Goal: Information Seeking & Learning: Learn about a topic

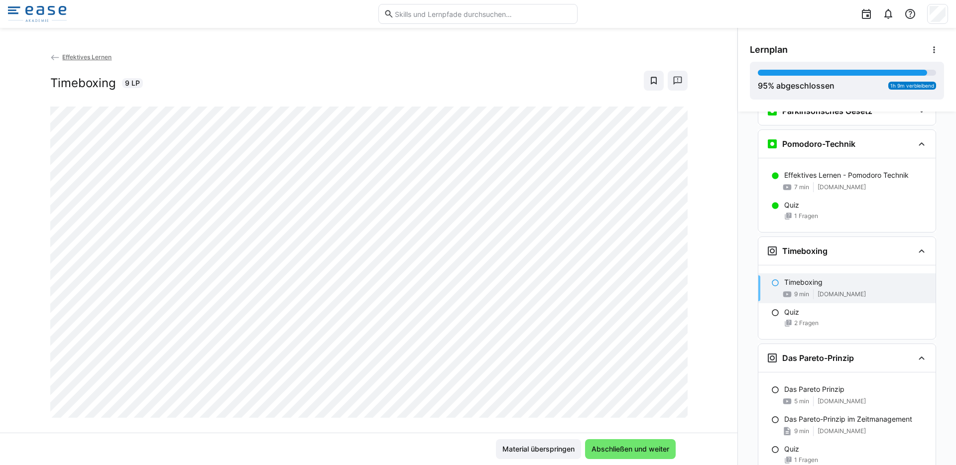
scroll to position [350, 0]
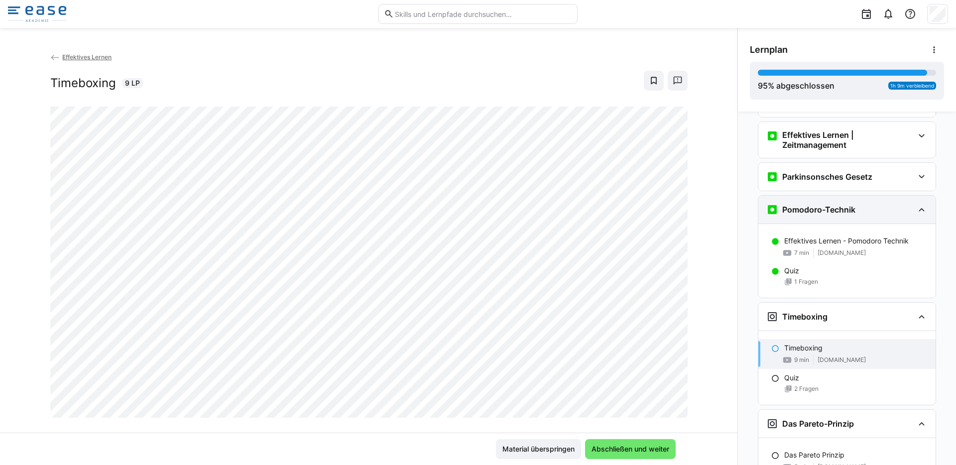
click at [919, 210] on eds-icon at bounding box center [921, 210] width 12 height 12
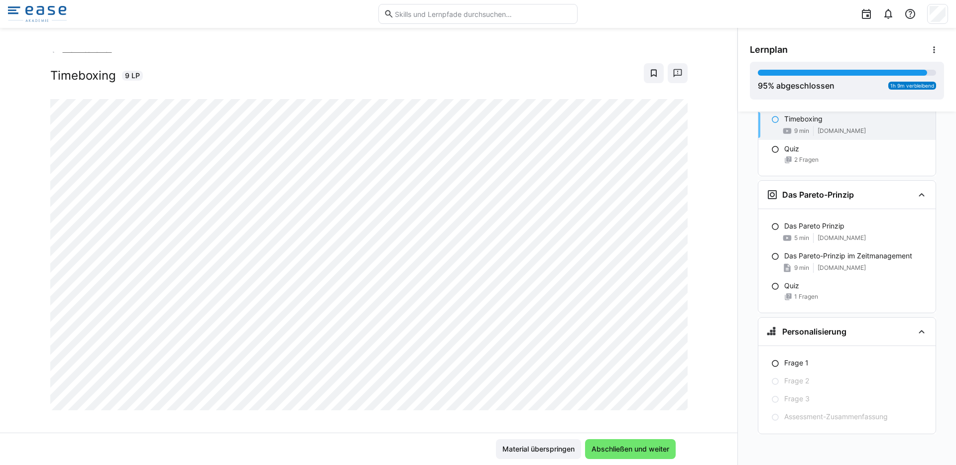
scroll to position [0, 0]
click at [621, 445] on span "Abschließen und weiter" at bounding box center [630, 449] width 81 height 10
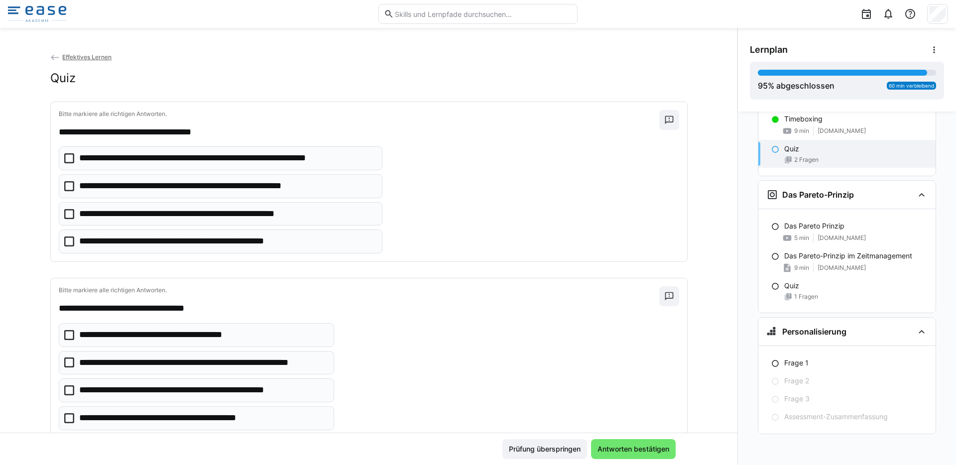
click at [253, 242] on p "**********" at bounding box center [190, 241] width 223 height 13
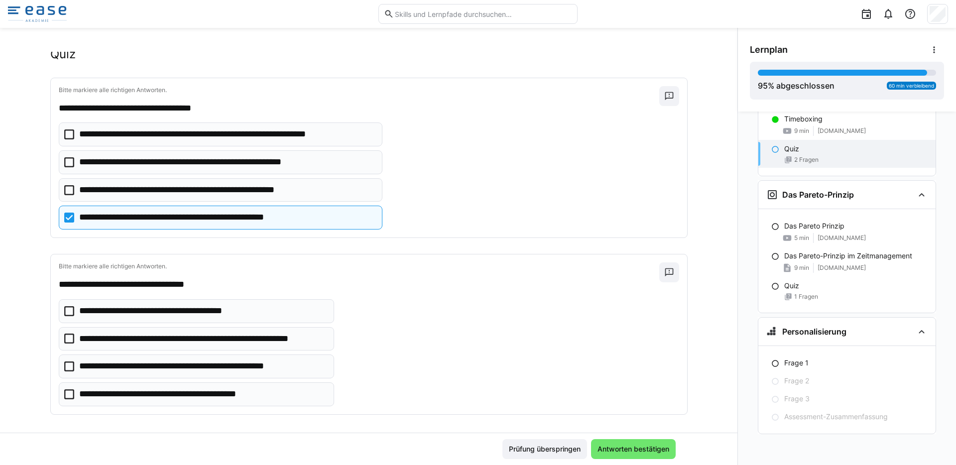
scroll to position [30, 0]
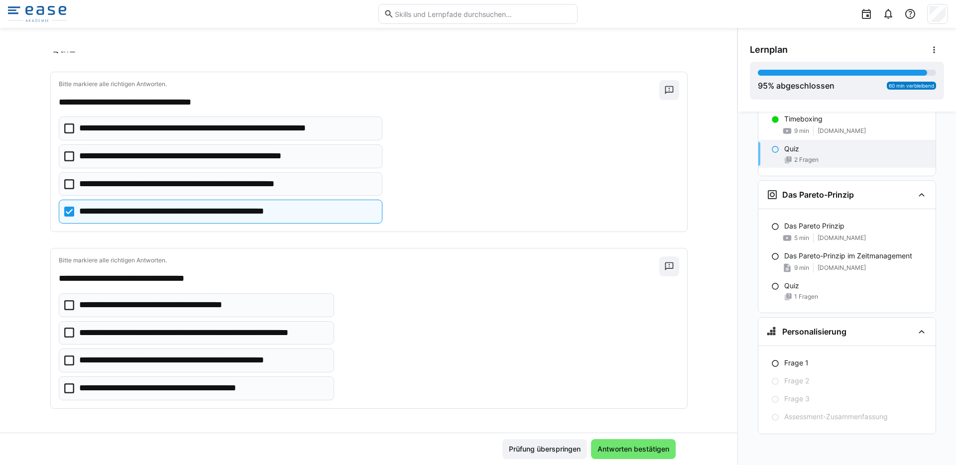
click at [253, 337] on p "**********" at bounding box center [203, 332] width 248 height 13
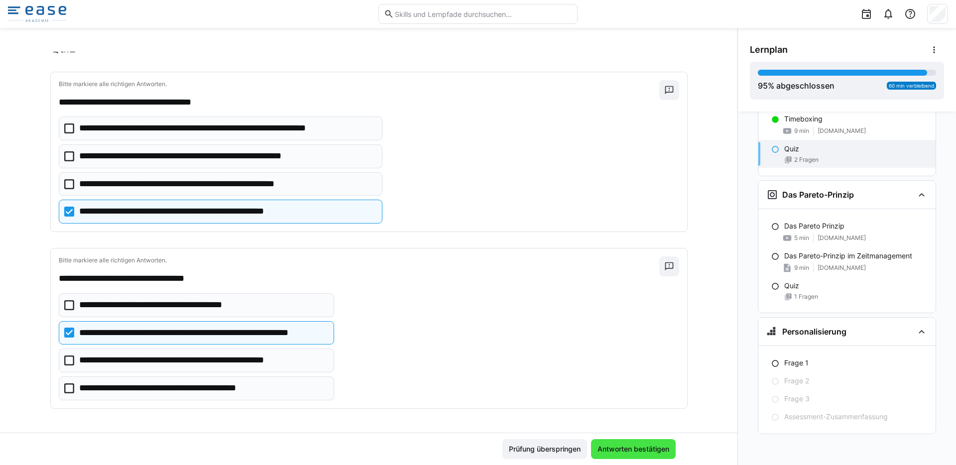
click at [607, 448] on span "Antworten bestätigen" at bounding box center [633, 449] width 75 height 10
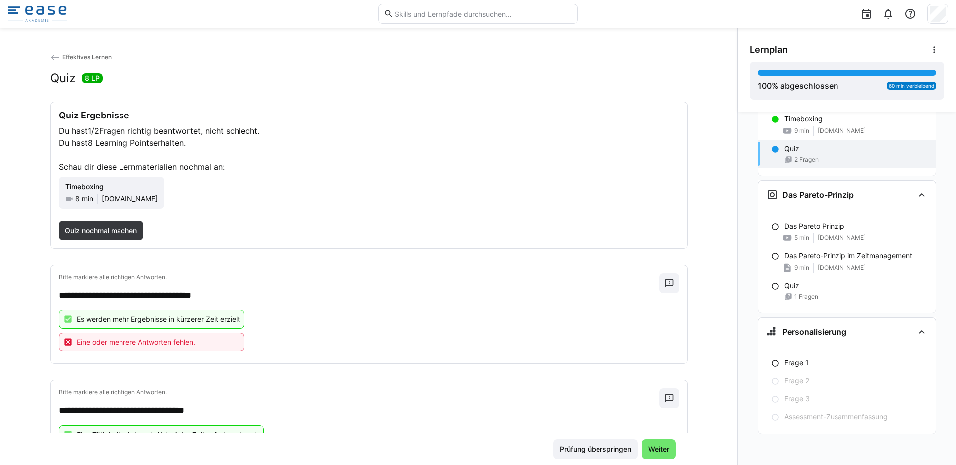
scroll to position [48, 0]
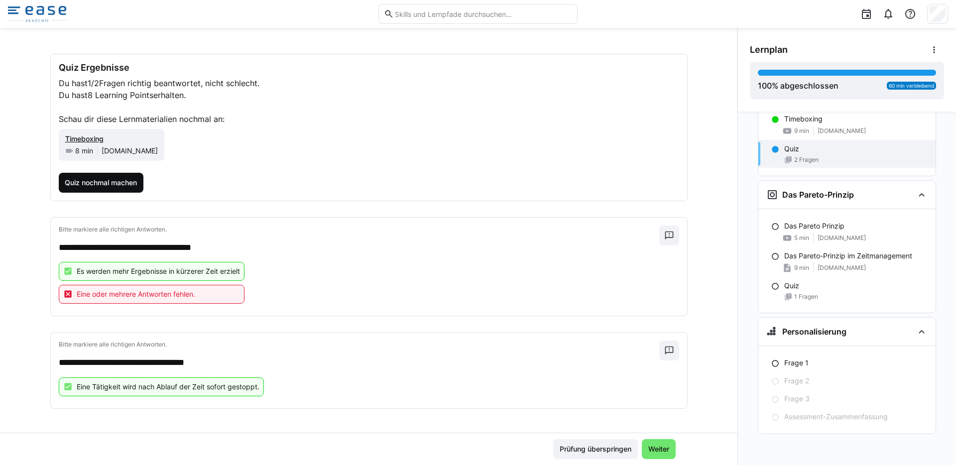
click at [111, 186] on span "Quiz nochmal machen" at bounding box center [100, 183] width 75 height 10
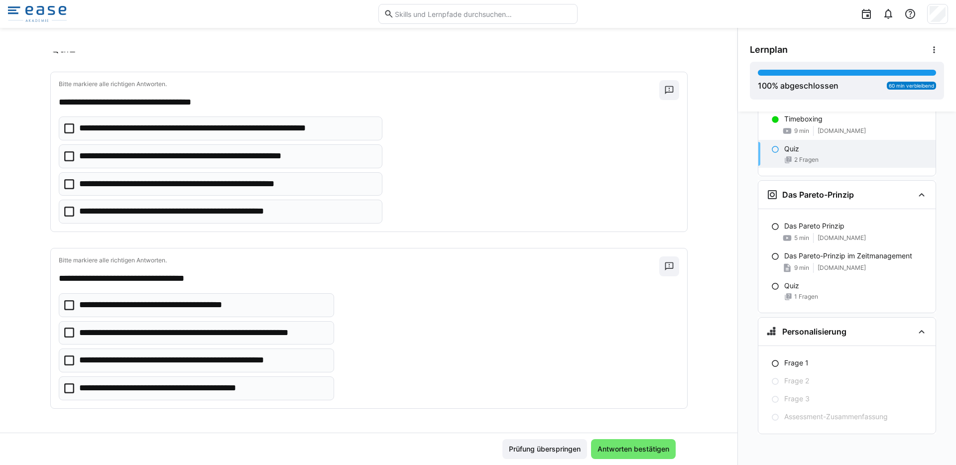
click at [118, 332] on p "**********" at bounding box center [203, 332] width 248 height 13
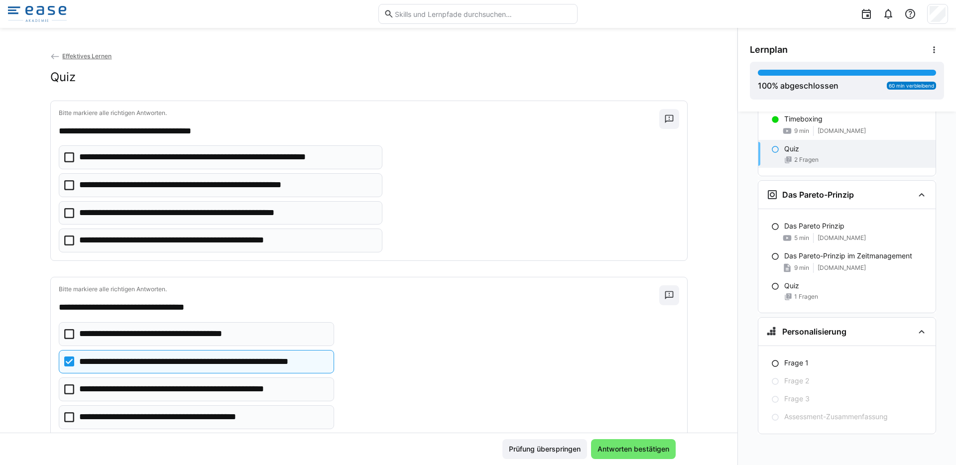
scroll to position [0, 0]
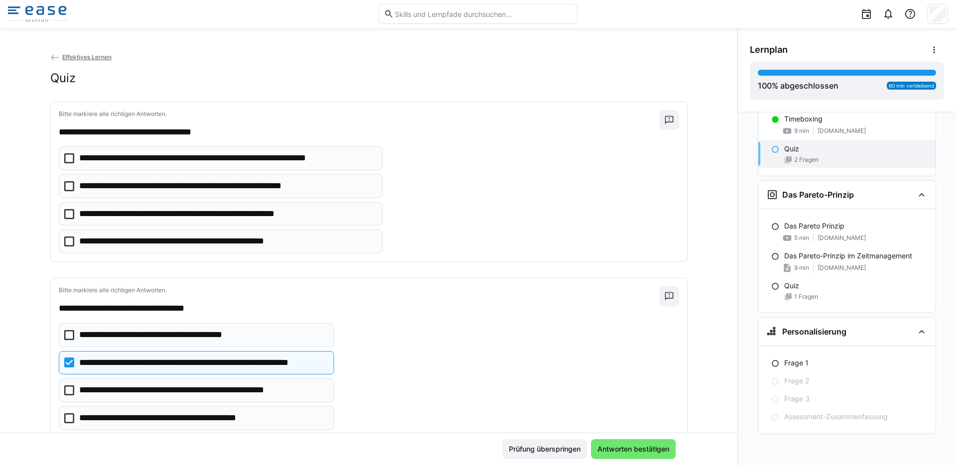
click at [125, 245] on p "**********" at bounding box center [190, 241] width 223 height 13
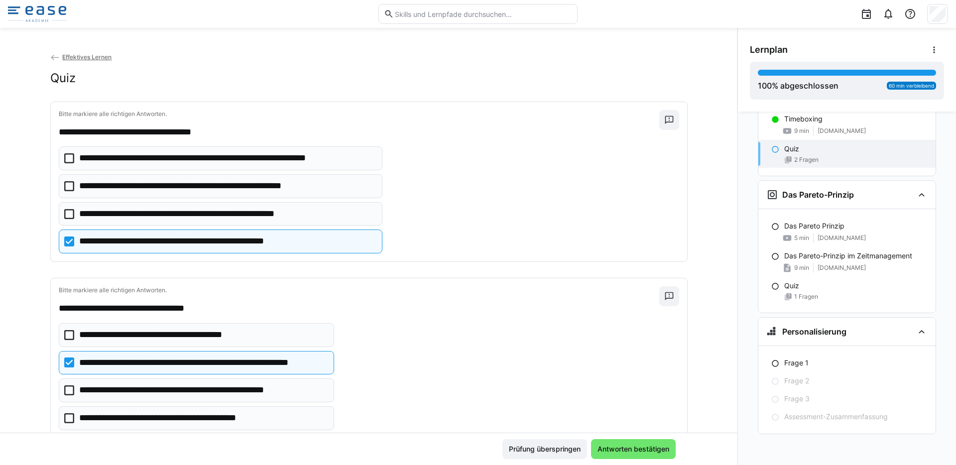
click at [127, 218] on p "**********" at bounding box center [197, 214] width 237 height 13
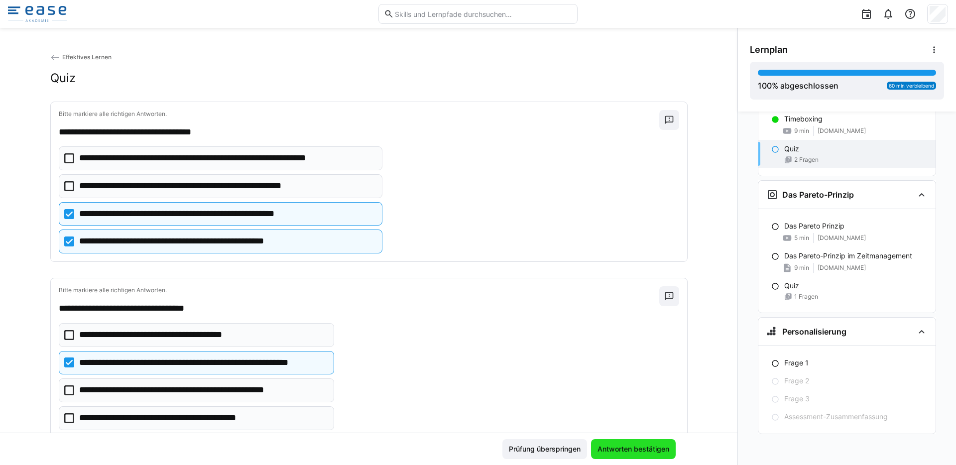
click at [616, 445] on span "Antworten bestätigen" at bounding box center [633, 449] width 75 height 10
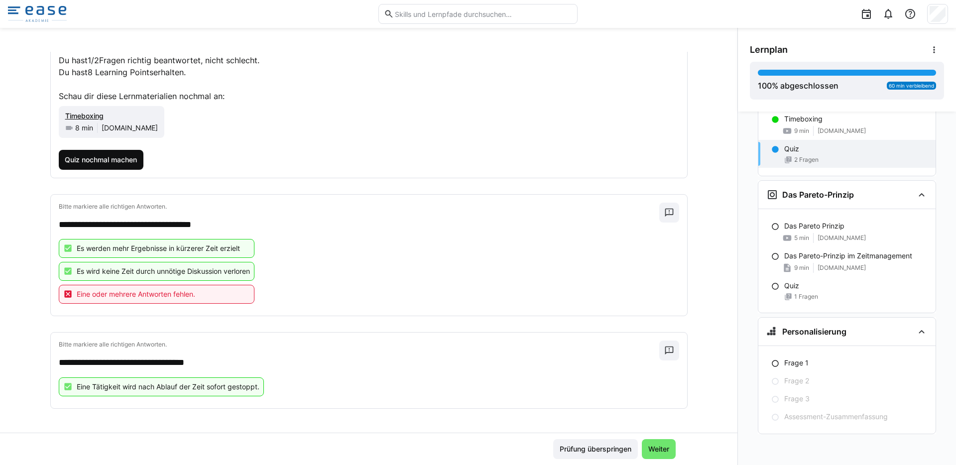
click at [91, 158] on span "Quiz nochmal machen" at bounding box center [100, 160] width 75 height 10
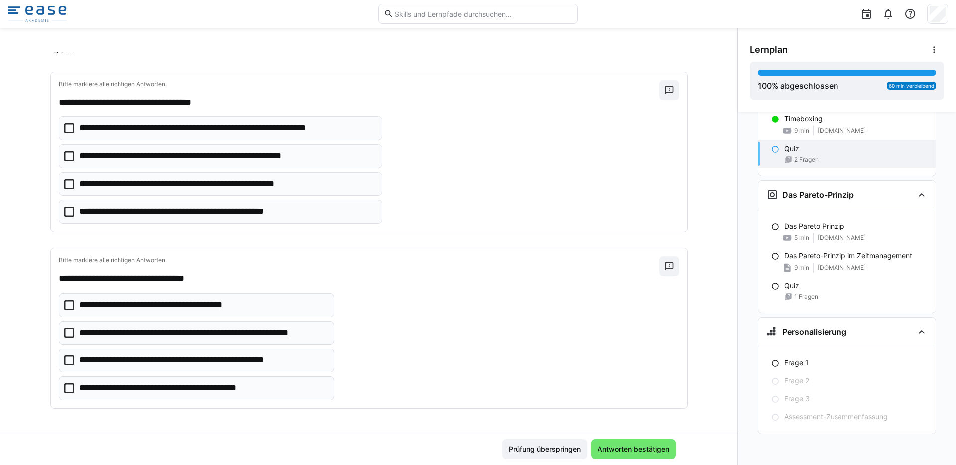
click at [61, 123] on eds-checkbox "**********" at bounding box center [221, 128] width 324 height 24
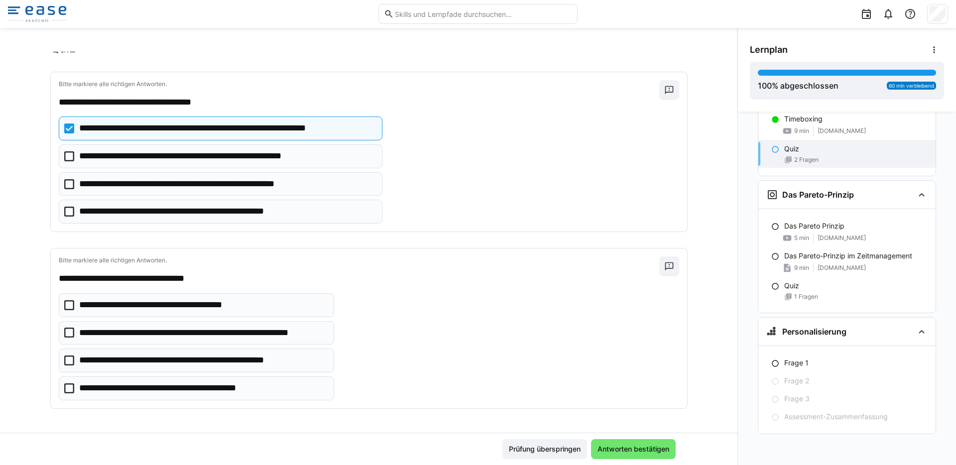
click at [64, 182] on icon at bounding box center [69, 184] width 10 height 10
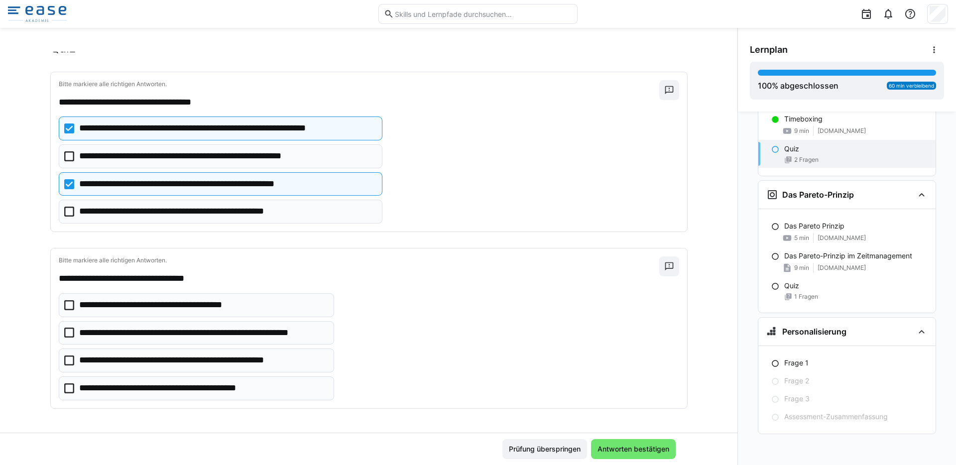
click at [67, 204] on eds-checkbox "**********" at bounding box center [221, 212] width 324 height 24
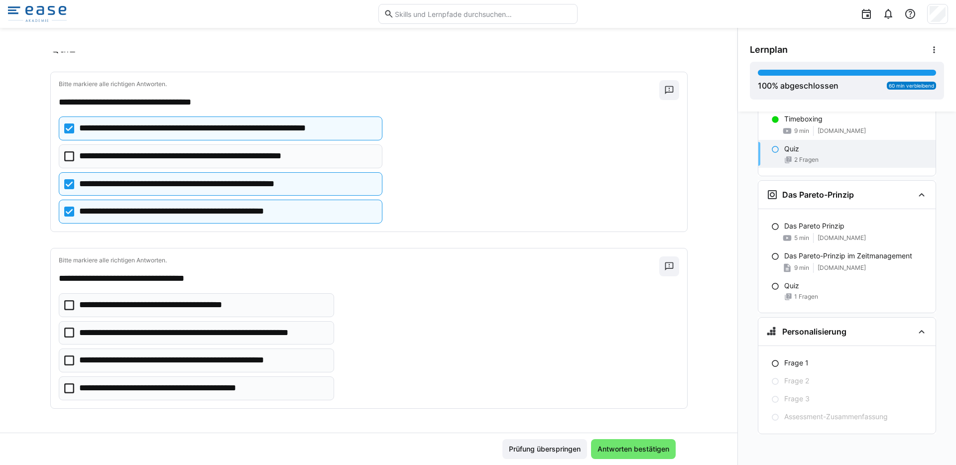
click at [68, 327] on icon at bounding box center [69, 332] width 10 height 10
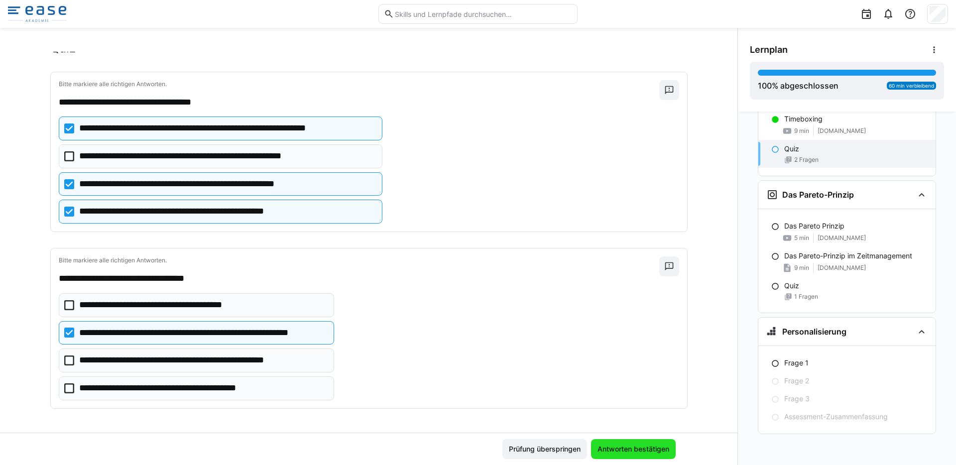
click at [623, 451] on span "Antworten bestätigen" at bounding box center [633, 449] width 75 height 10
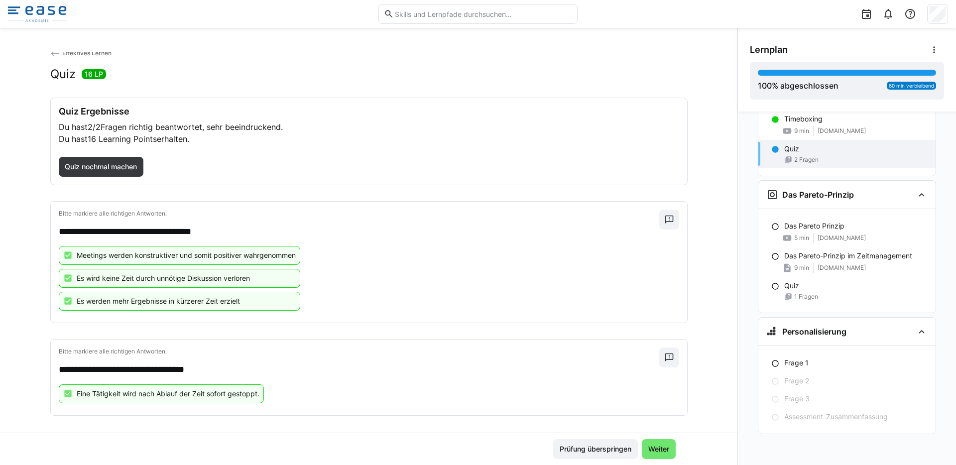
scroll to position [404, 0]
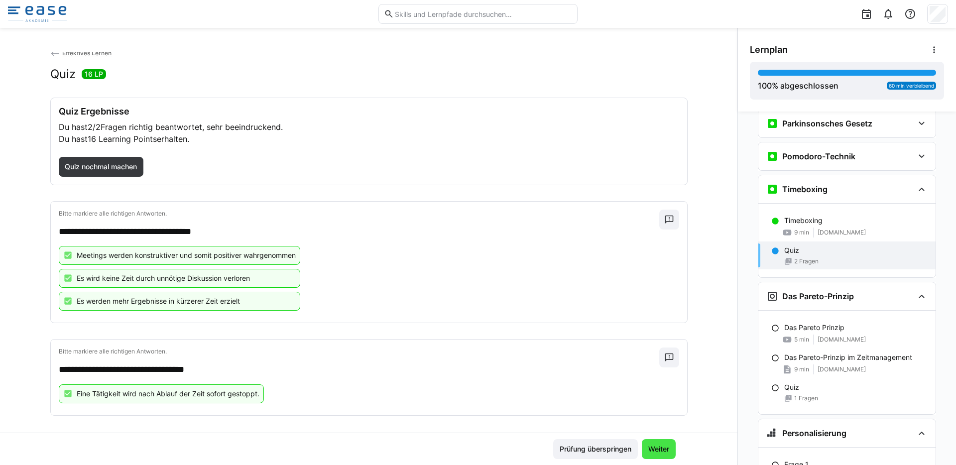
click at [660, 448] on span "Weiter" at bounding box center [658, 449] width 24 height 10
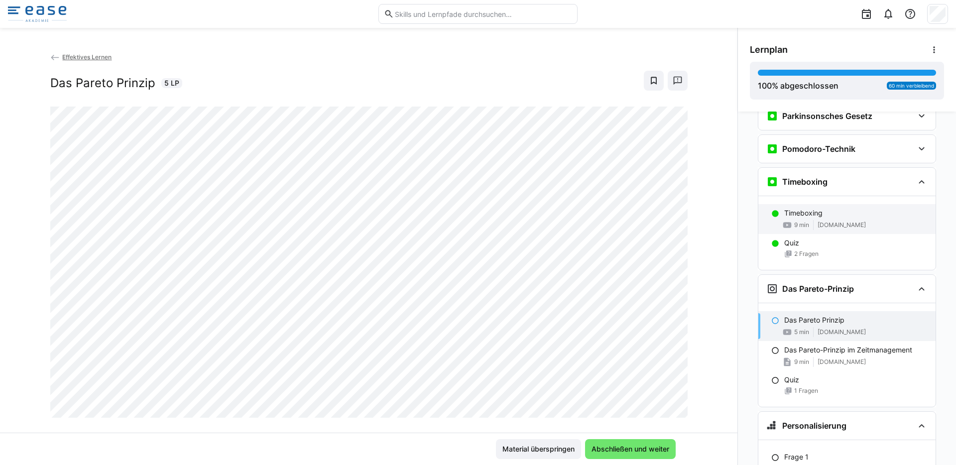
scroll to position [400, 0]
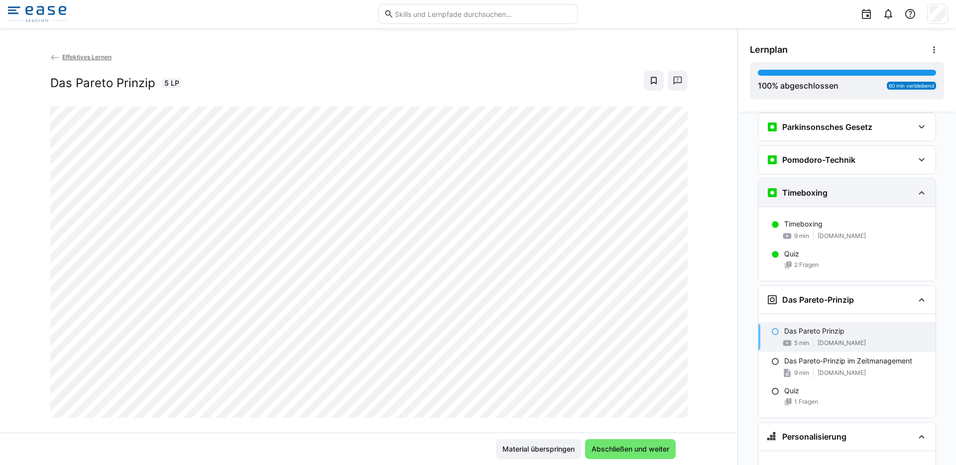
click at [915, 192] on eds-icon at bounding box center [921, 193] width 12 height 12
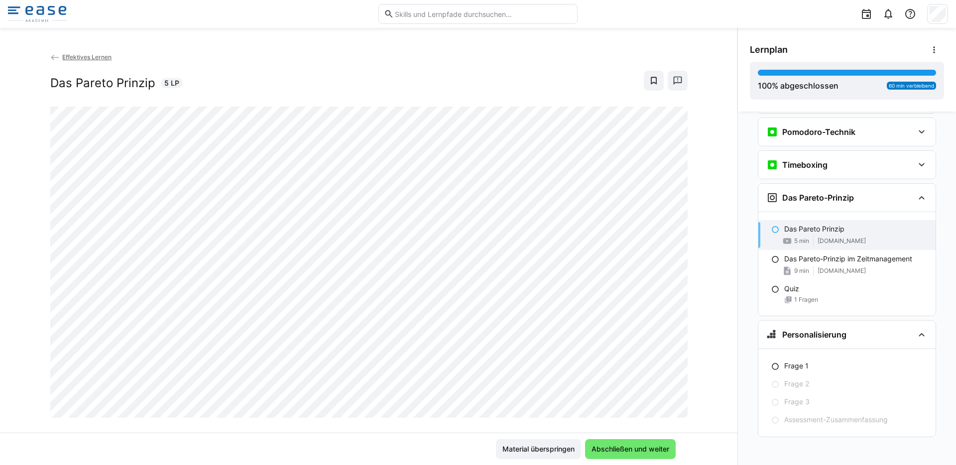
scroll to position [431, 0]
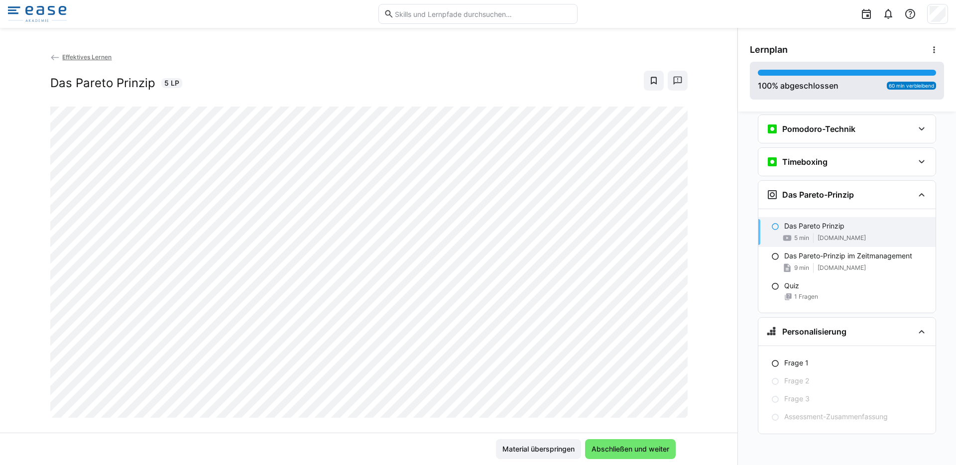
click at [870, 83] on div "100 % abgeschlossen 60 min verbleibend" at bounding box center [846, 81] width 178 height 22
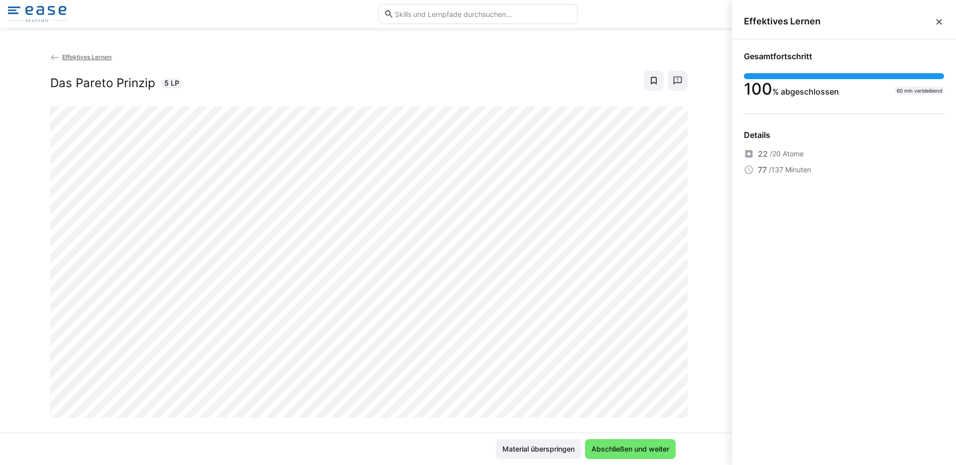
click at [936, 19] on eds-icon at bounding box center [939, 22] width 10 height 10
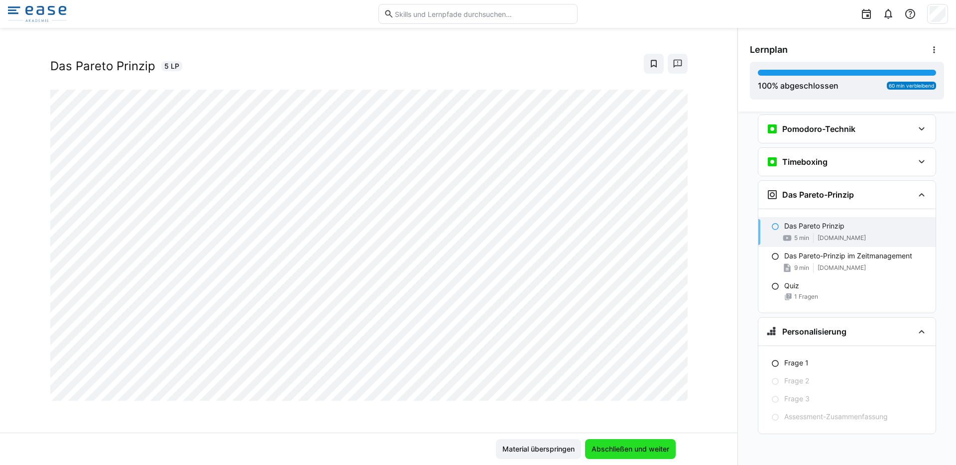
click at [647, 449] on span "Abschließen und weiter" at bounding box center [630, 449] width 81 height 10
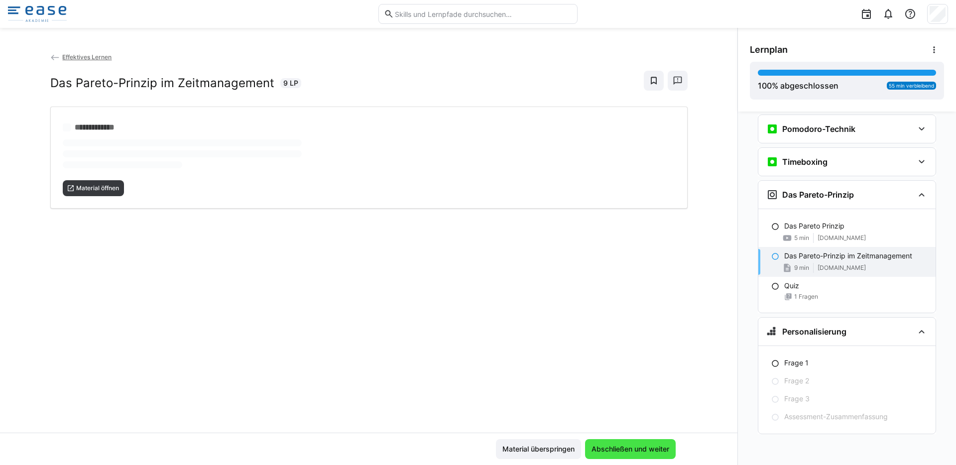
scroll to position [0, 0]
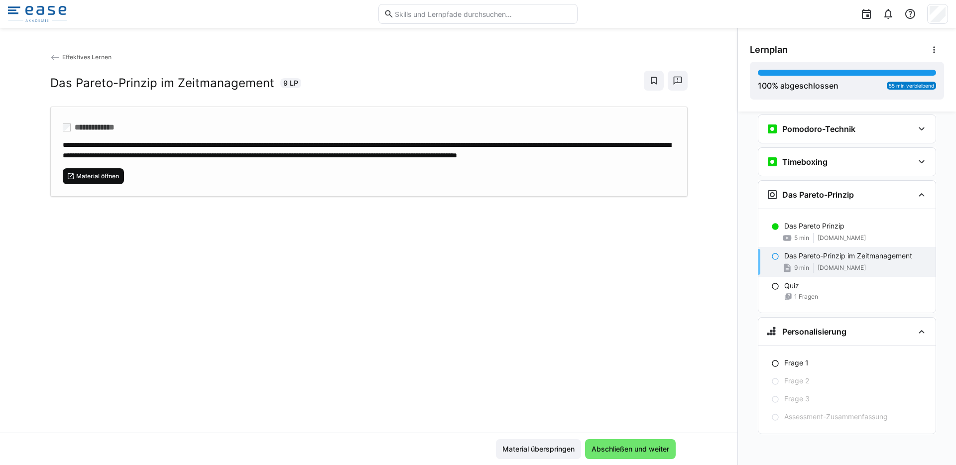
click at [104, 180] on span "Material öffnen" at bounding box center [97, 176] width 45 height 8
click at [628, 451] on span "Abschließen und weiter" at bounding box center [630, 449] width 81 height 10
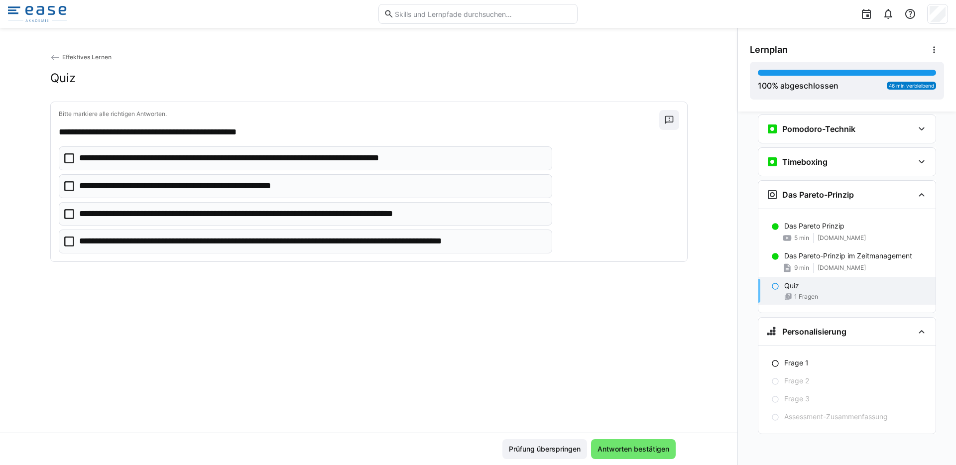
click at [215, 163] on p "**********" at bounding box center [260, 158] width 362 height 13
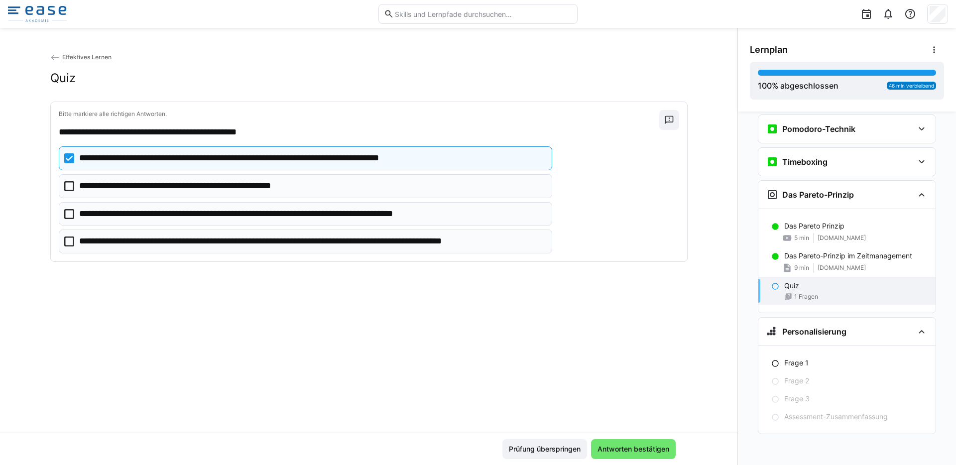
click at [206, 191] on p "**********" at bounding box center [196, 186] width 234 height 13
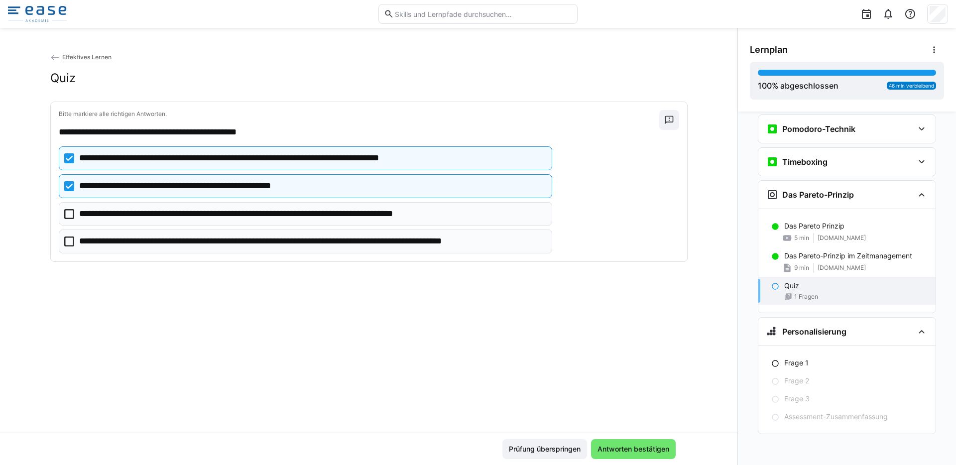
click at [357, 246] on p "**********" at bounding box center [311, 241] width 465 height 13
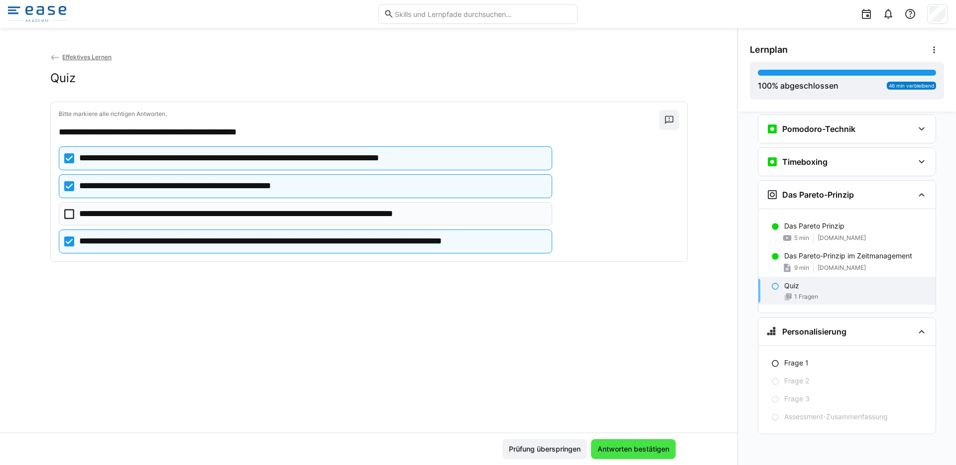
click at [638, 447] on span "Antworten bestätigen" at bounding box center [633, 449] width 75 height 10
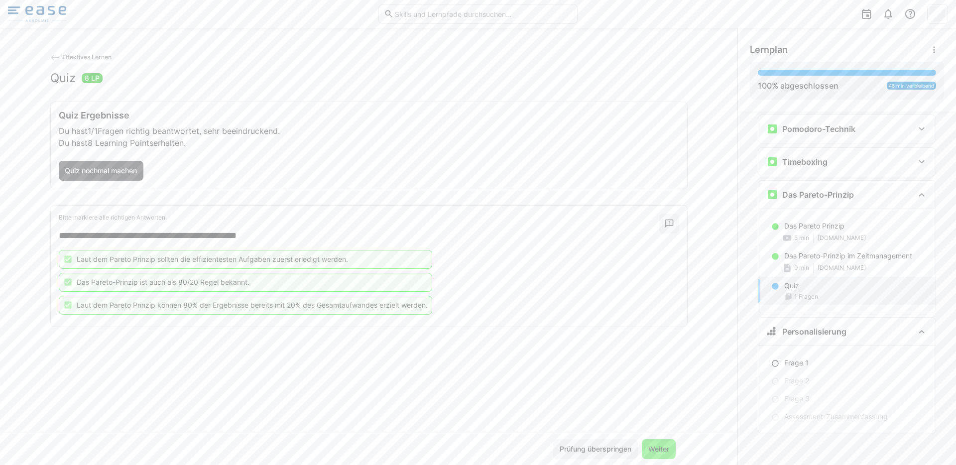
click at [654, 447] on span "Weiter" at bounding box center [658, 449] width 24 height 10
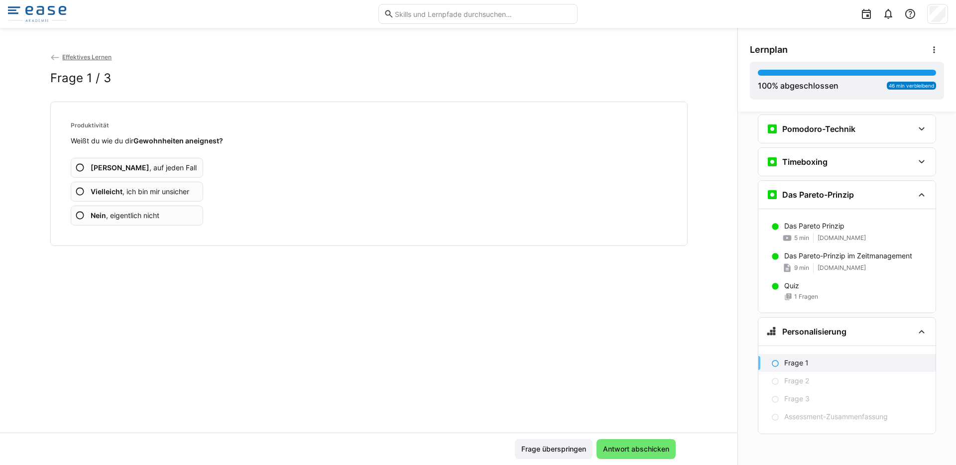
click at [156, 190] on span "Vielleicht , ich bin mir unsicher" at bounding box center [140, 192] width 99 height 10
click at [155, 211] on span "Nein , eigentlich nicht" at bounding box center [125, 216] width 69 height 10
click at [163, 188] on span "Vielleicht , ich bin mir unsicher" at bounding box center [140, 192] width 99 height 10
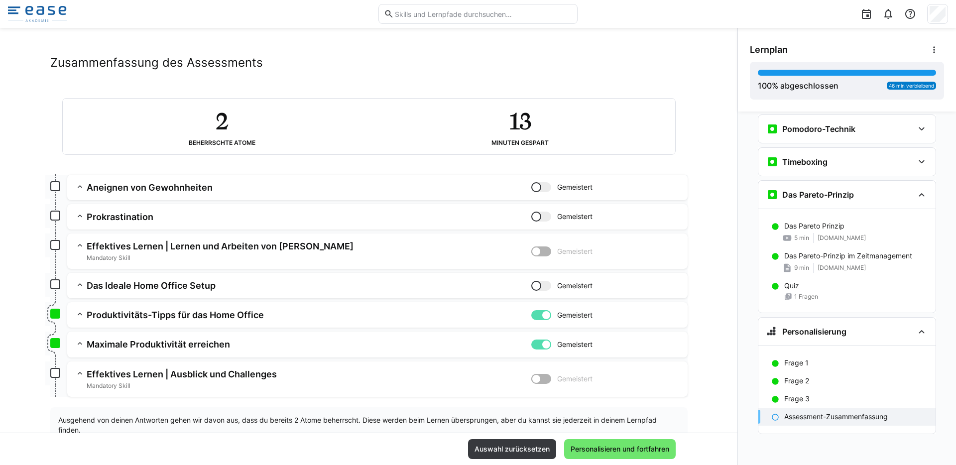
scroll to position [16, 0]
click at [534, 316] on div at bounding box center [541, 315] width 20 height 10
click at [536, 334] on app-summary-expansion "Maximale Produktivität erreichen Gemeistert Skill: Maximale Produktivität errei…" at bounding box center [377, 343] width 620 height 25
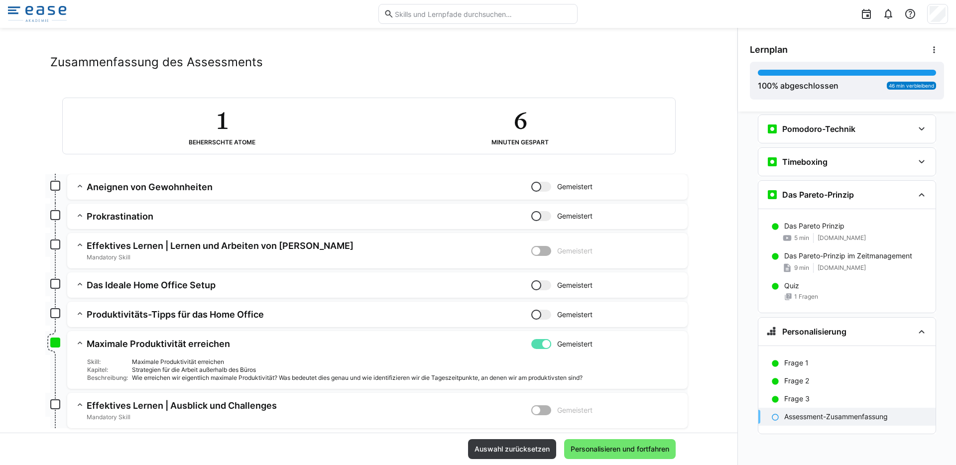
click at [474, 317] on h3 "Produktivitäts-Tipps für das Home Office" at bounding box center [309, 314] width 444 height 11
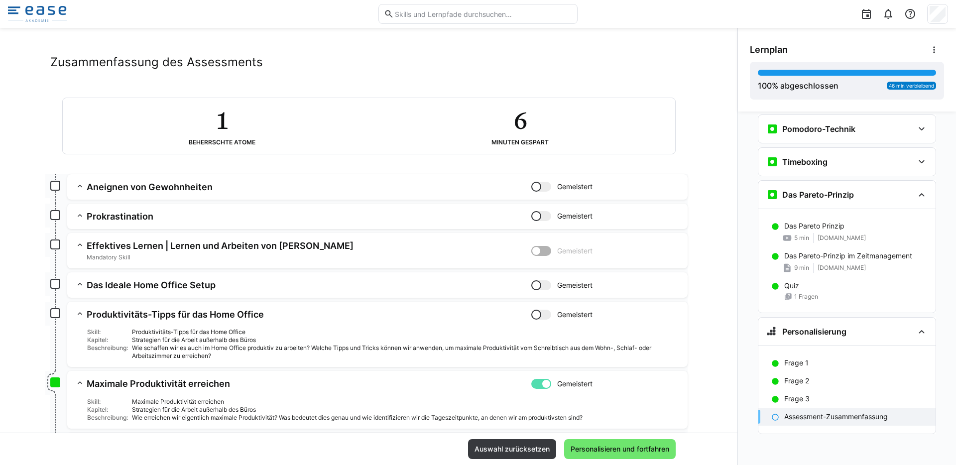
click at [472, 318] on h3 "Produktivitäts-Tipps für das Home Office" at bounding box center [309, 314] width 444 height 11
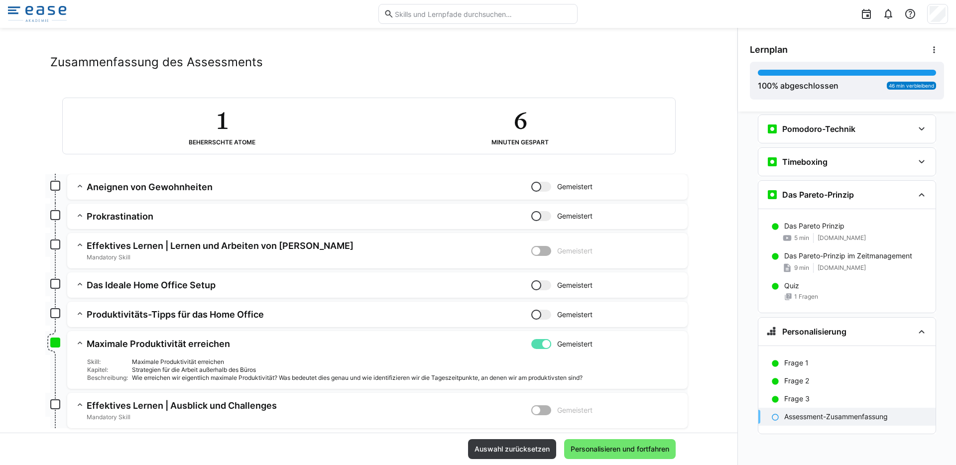
click at [532, 342] on div at bounding box center [541, 344] width 20 height 10
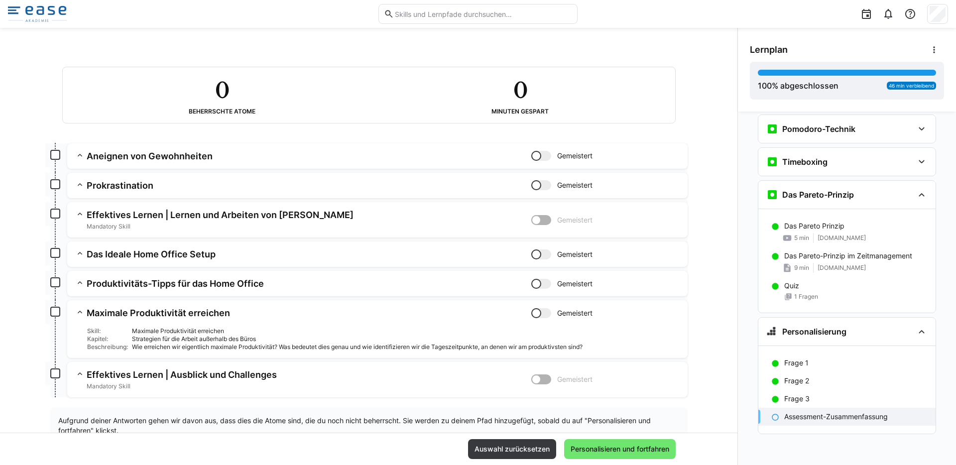
scroll to position [0, 0]
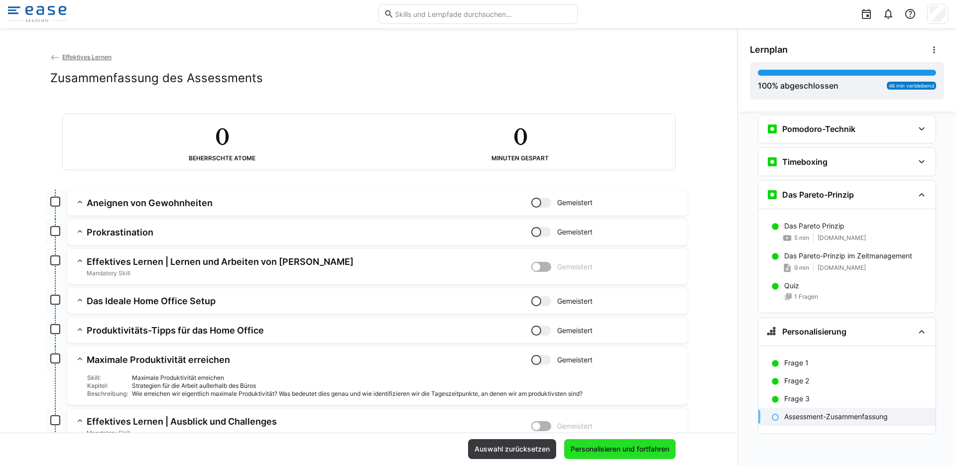
click at [610, 445] on span "Personalisieren und fortfahren" at bounding box center [620, 449] width 102 height 10
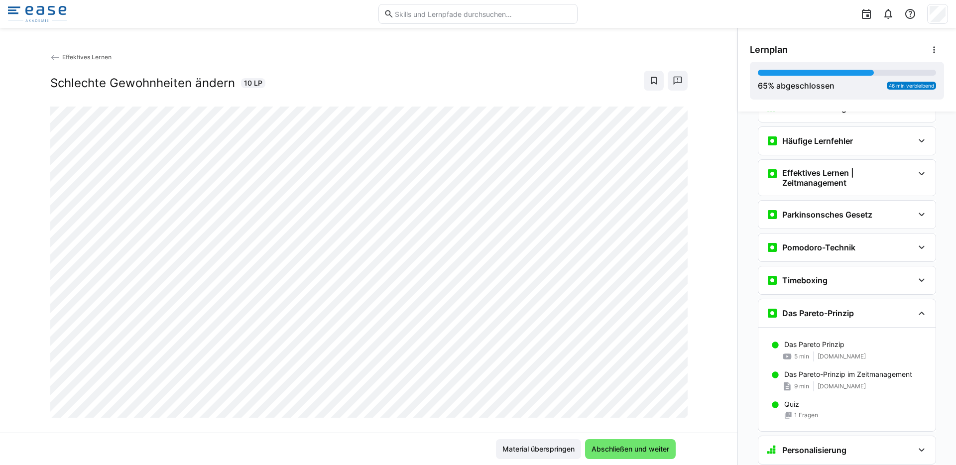
scroll to position [275, 0]
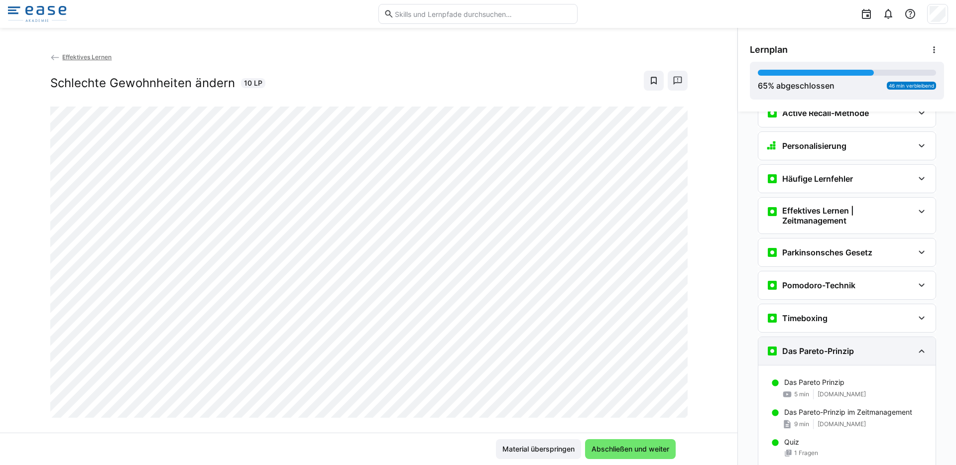
click at [915, 352] on eds-icon at bounding box center [921, 351] width 12 height 12
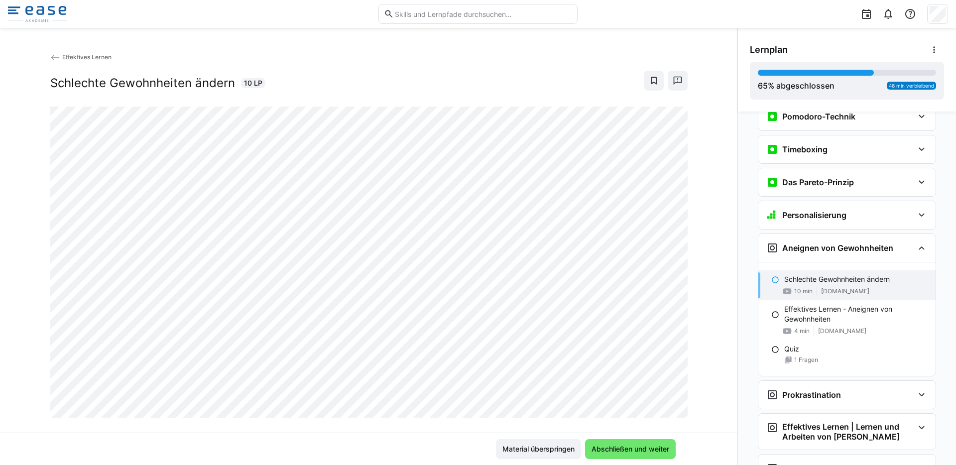
scroll to position [493, 0]
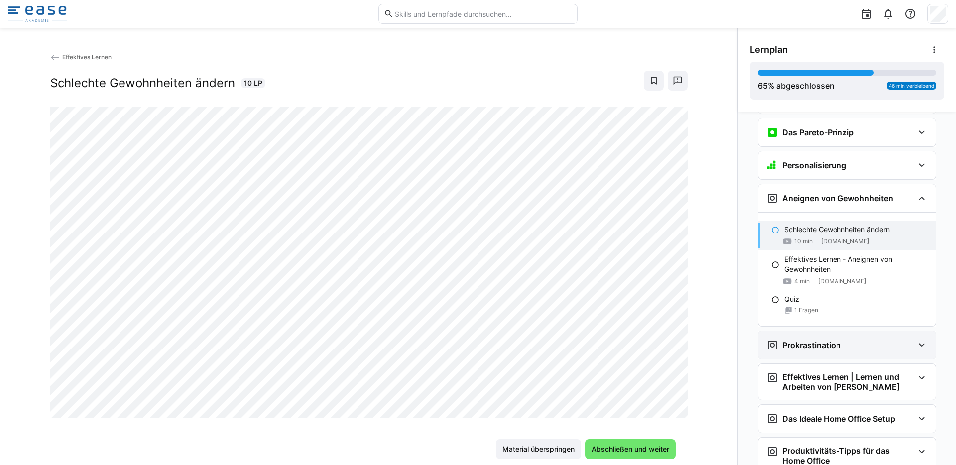
click at [903, 342] on div "Prokrastination" at bounding box center [839, 345] width 147 height 12
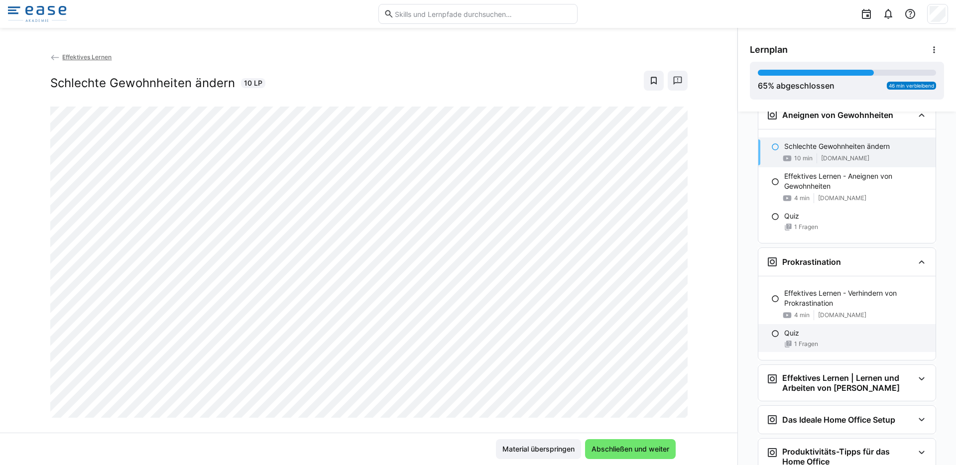
scroll to position [577, 0]
click at [908, 379] on div "Effektives Lernen | Lernen und Arbeiten von Zuhause" at bounding box center [846, 382] width 177 height 36
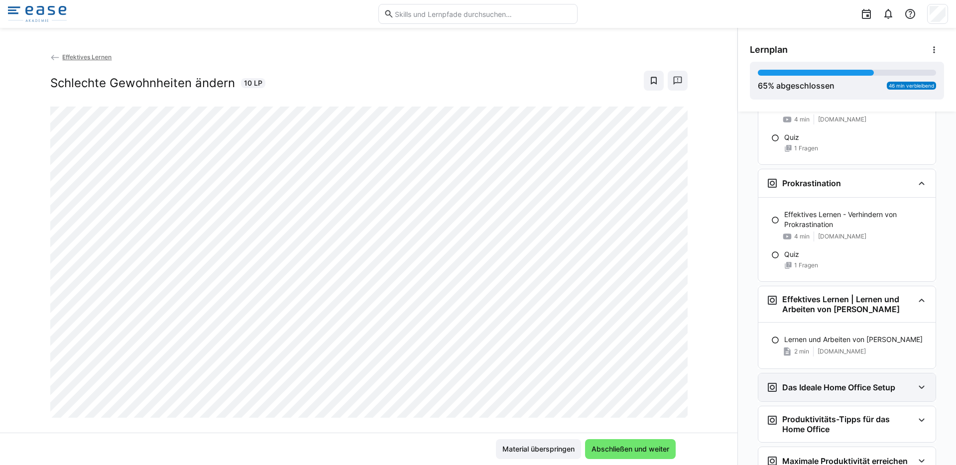
click at [915, 384] on eds-icon at bounding box center [921, 387] width 12 height 12
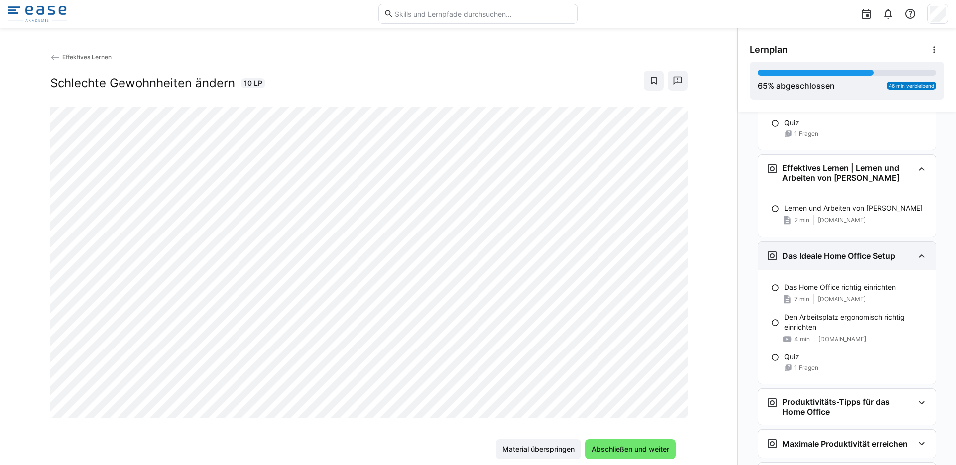
scroll to position [787, 0]
click at [857, 219] on div "2 min www.notion.so" at bounding box center [855, 219] width 143 height 10
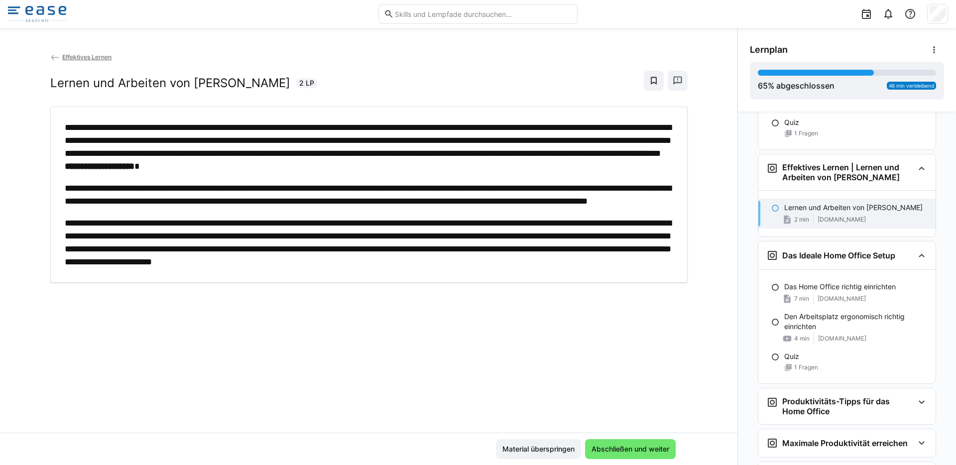
scroll to position [829, 0]
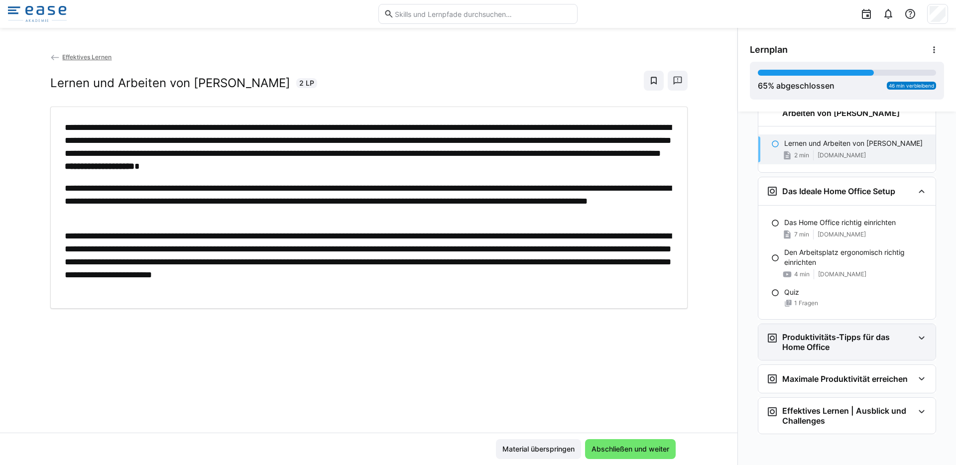
click at [825, 351] on h3 "Produktivitäts-Tipps für das Home Office" at bounding box center [847, 342] width 131 height 20
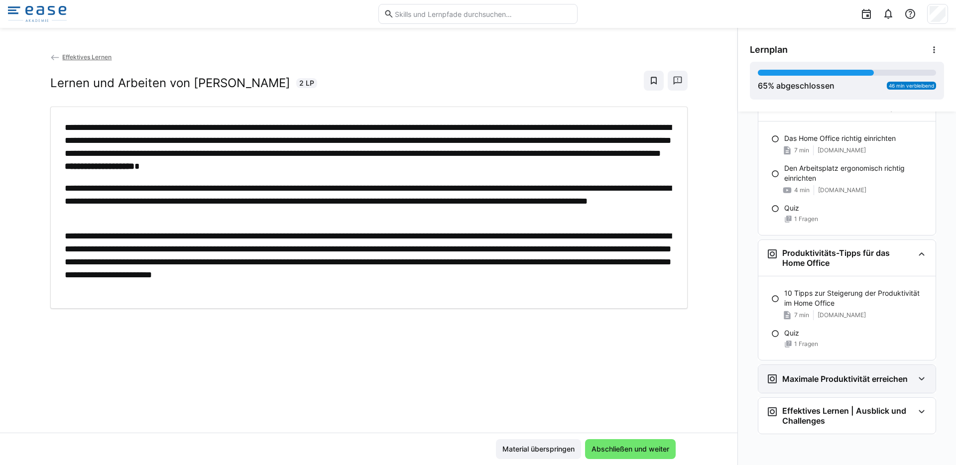
click at [844, 380] on h3 "Maximale Produktivität erreichen" at bounding box center [844, 379] width 125 height 10
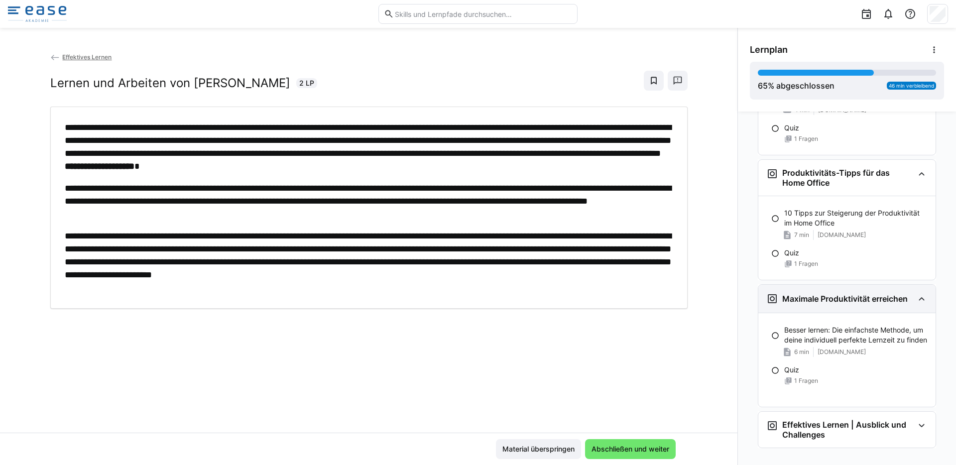
scroll to position [1029, 0]
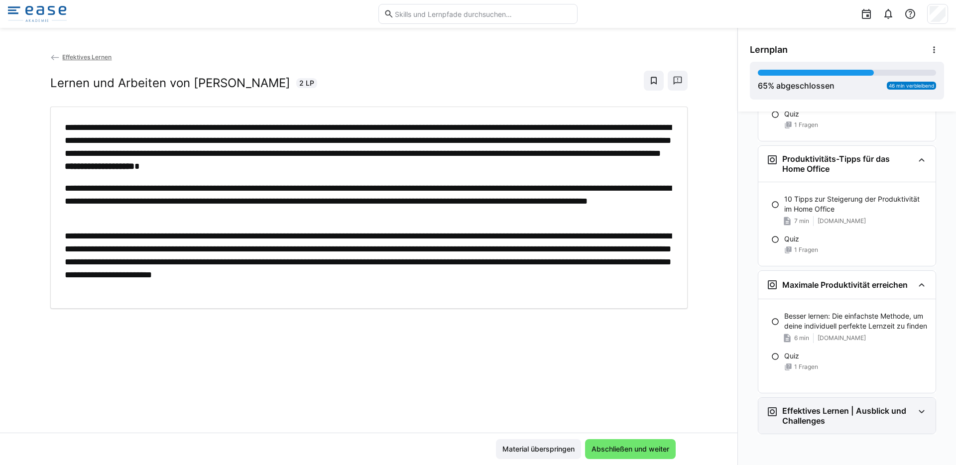
click at [841, 409] on h3 "Effektives Lernen | Ausblick und Challenges" at bounding box center [847, 416] width 131 height 20
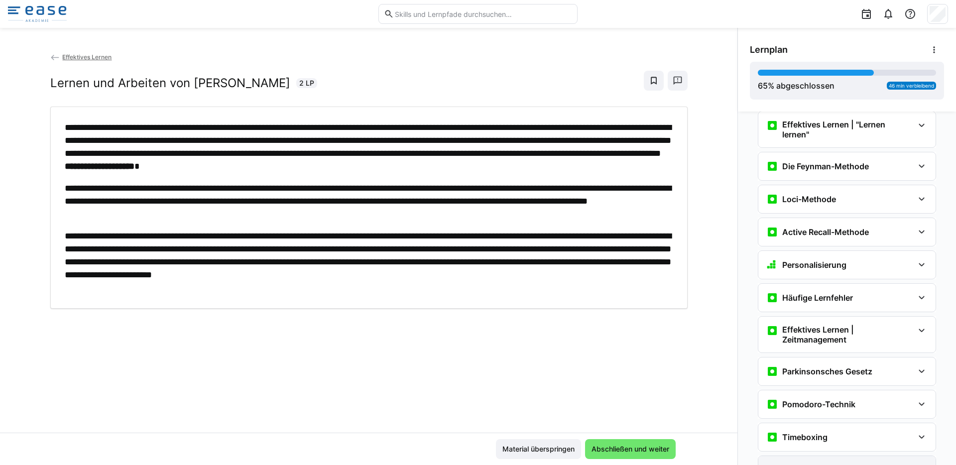
scroll to position [0, 0]
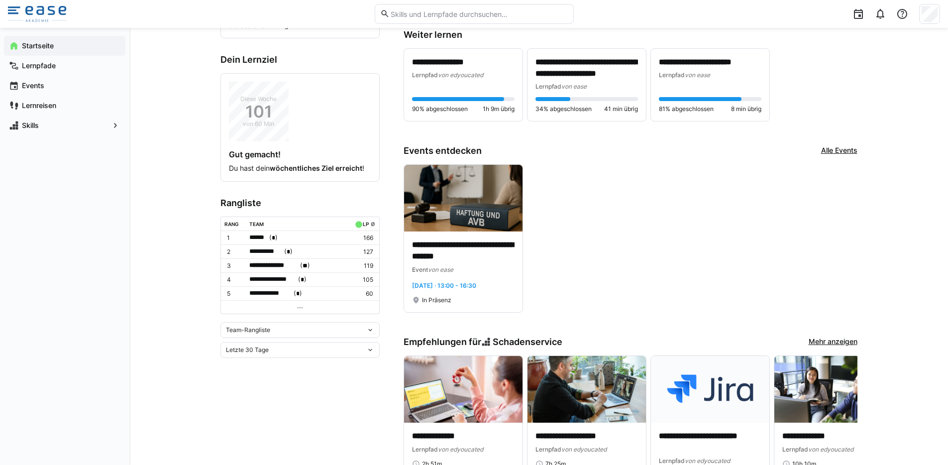
scroll to position [243, 0]
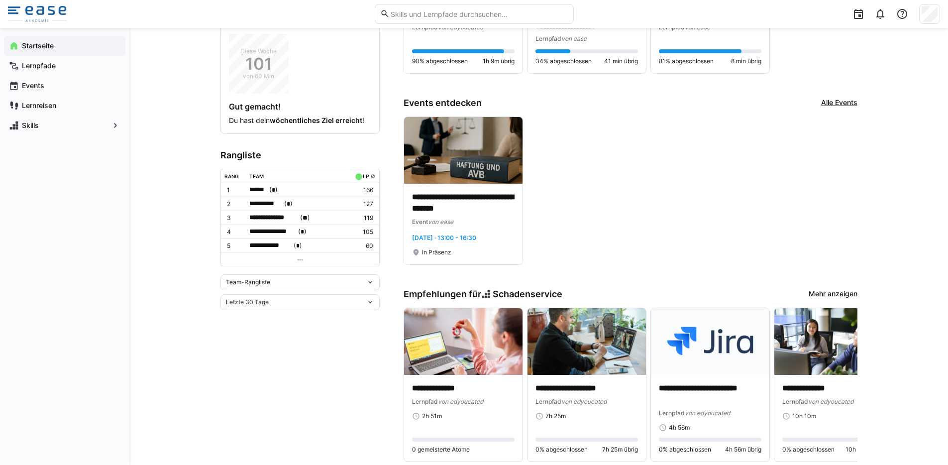
click at [287, 279] on div "Team-Rangliste" at bounding box center [296, 282] width 140 height 7
click at [285, 316] on div "Individuelle Rangliste" at bounding box center [299, 317] width 147 height 8
click at [278, 290] on div "Letzte 30 Tage" at bounding box center [299, 286] width 159 height 16
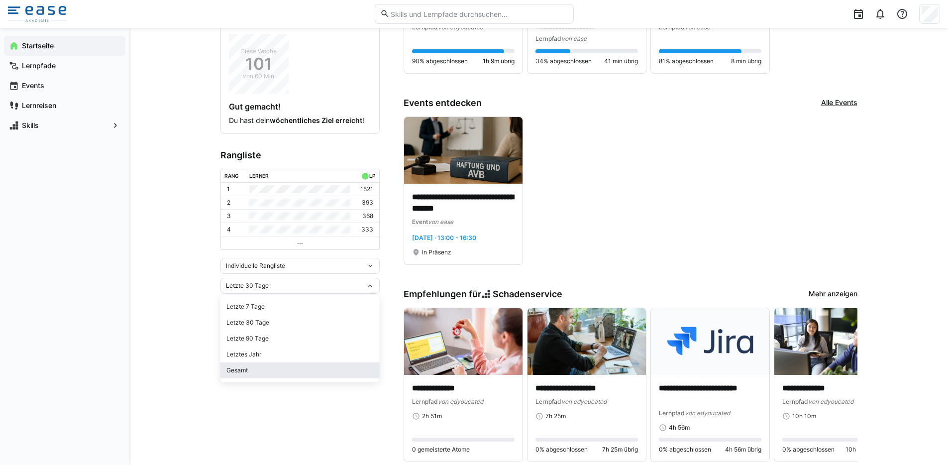
click at [275, 366] on div "Gesamt" at bounding box center [299, 370] width 147 height 8
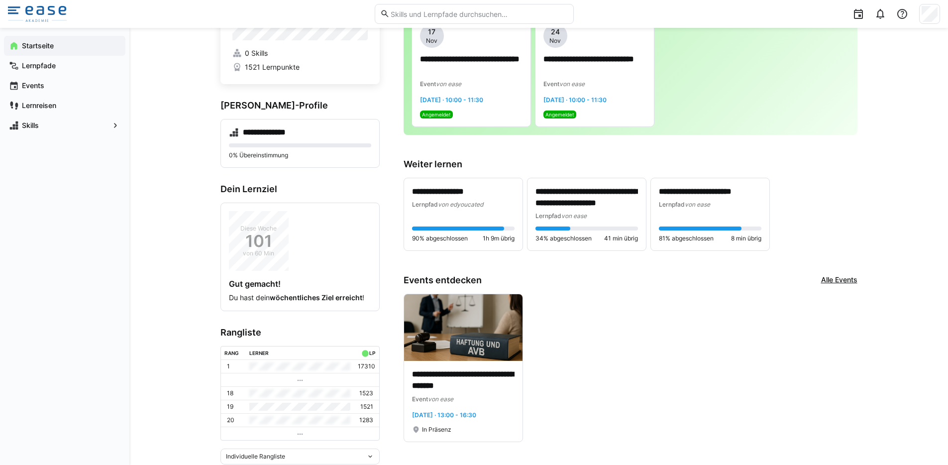
scroll to position [65, 0]
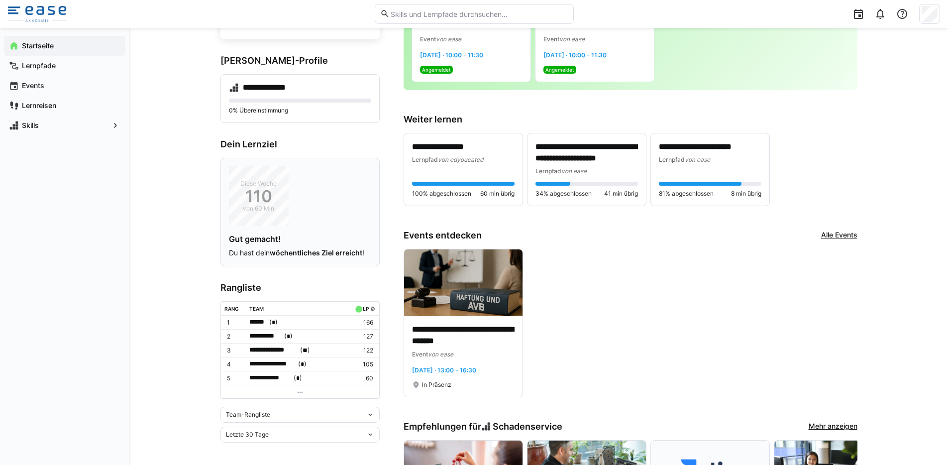
scroll to position [295, 0]
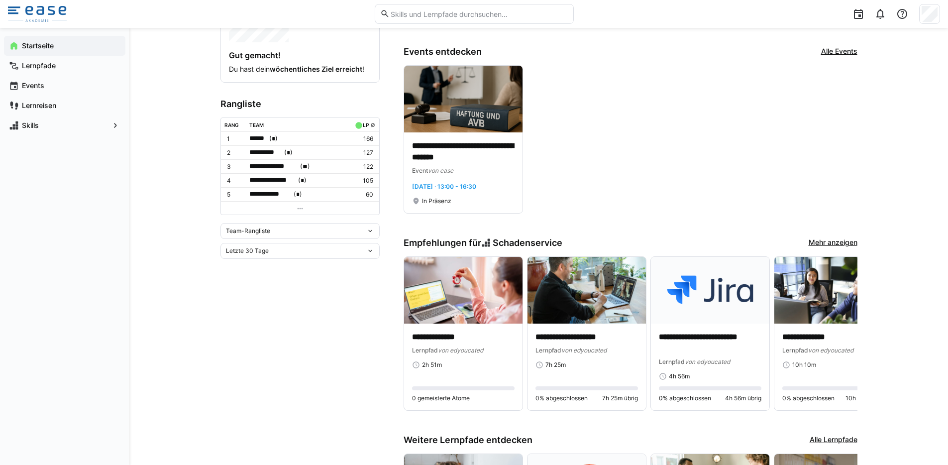
click at [297, 230] on div "Team-Rangliste" at bounding box center [296, 230] width 140 height 7
click at [281, 261] on div "Individuelle Rangliste" at bounding box center [299, 265] width 147 height 8
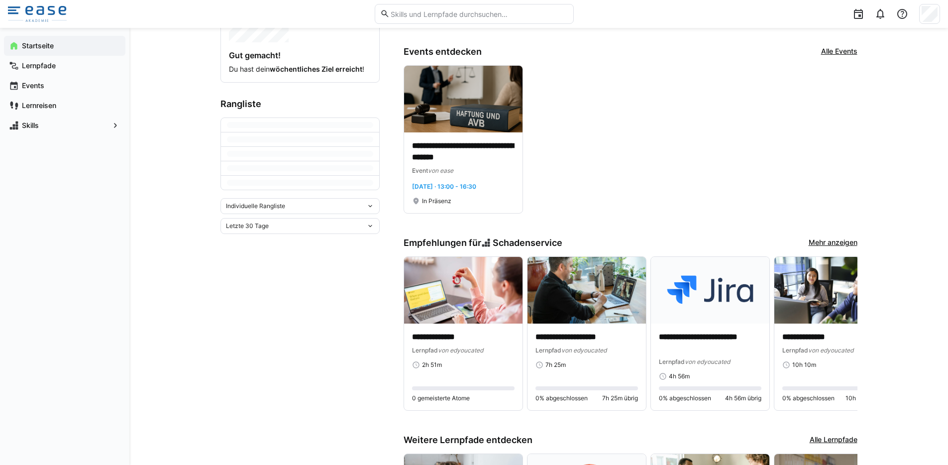
click at [256, 229] on span "Letzte 30 Tage" at bounding box center [247, 226] width 43 height 8
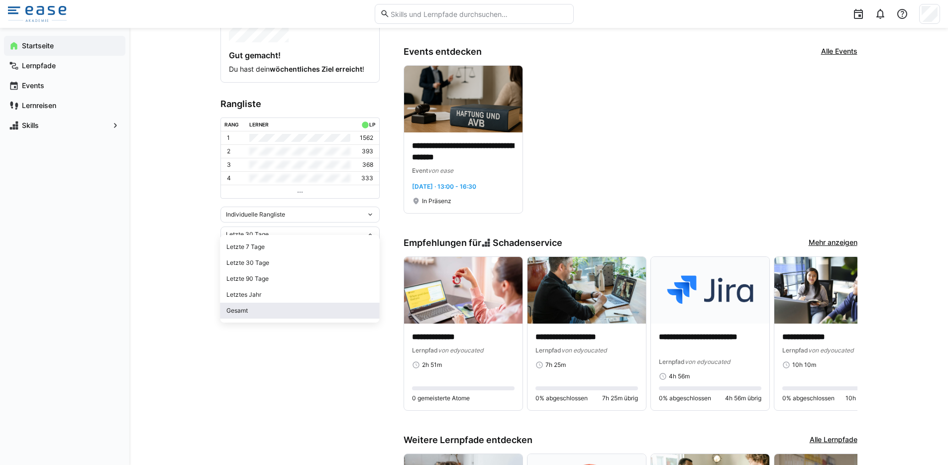
click at [256, 310] on div "Gesamt" at bounding box center [299, 311] width 147 height 8
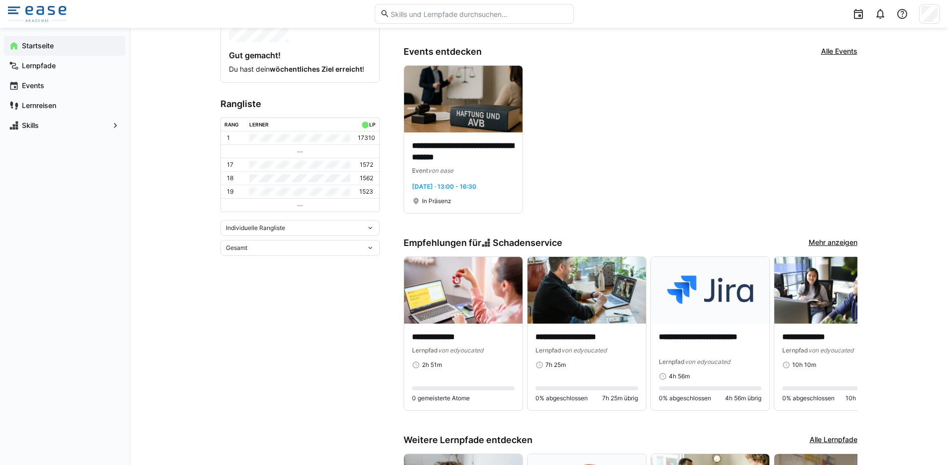
scroll to position [0, 0]
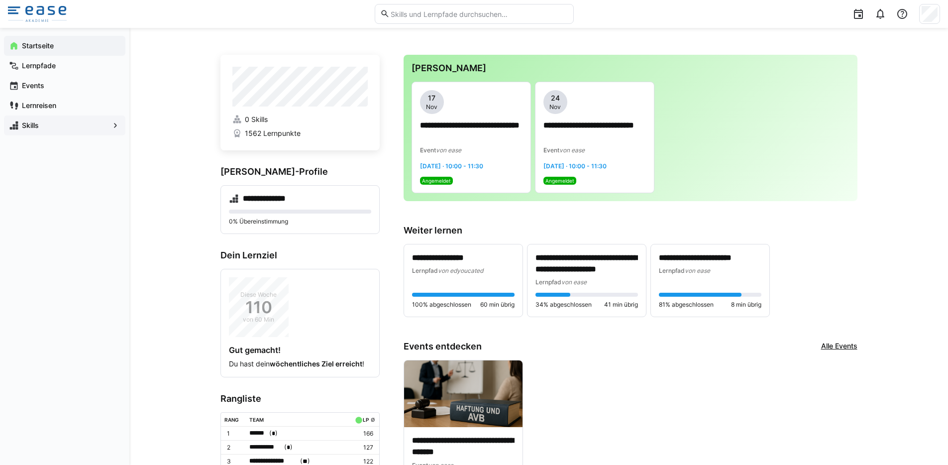
click at [58, 122] on span "Skills" at bounding box center [64, 125] width 89 height 10
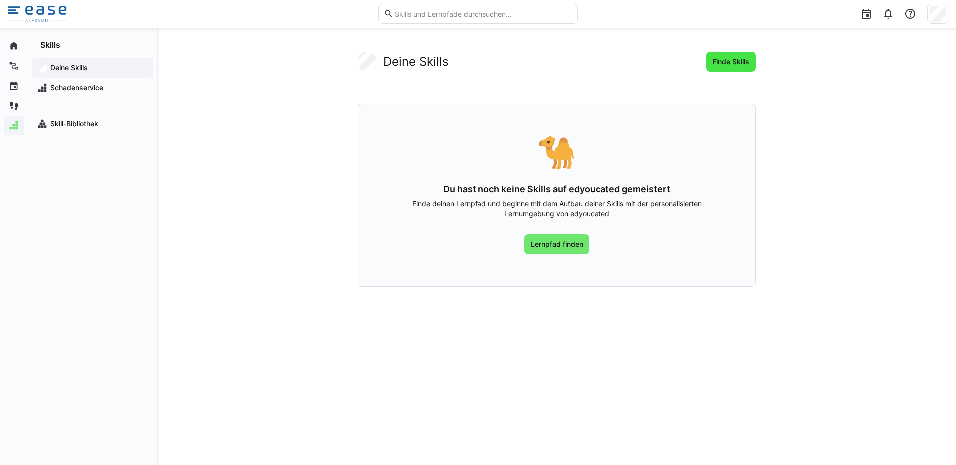
click at [739, 63] on span "Finde Skills" at bounding box center [731, 62] width 40 height 10
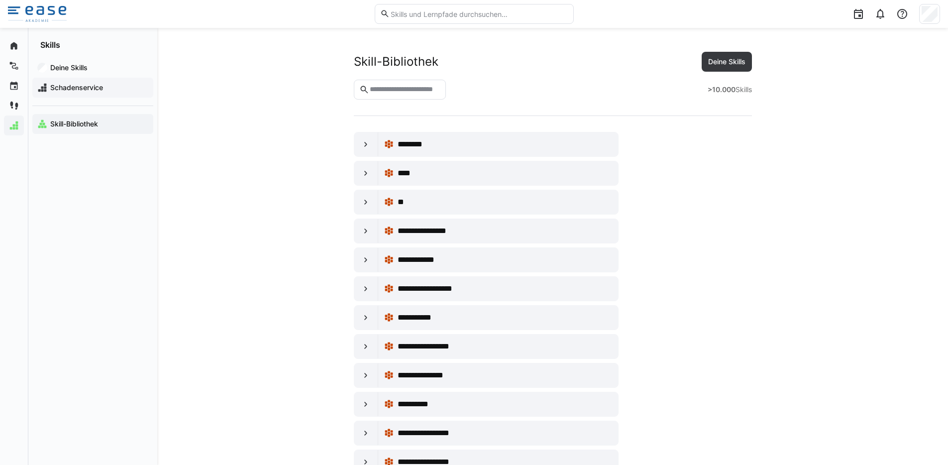
click at [76, 87] on span "Schadenservice" at bounding box center [99, 88] width 100 height 10
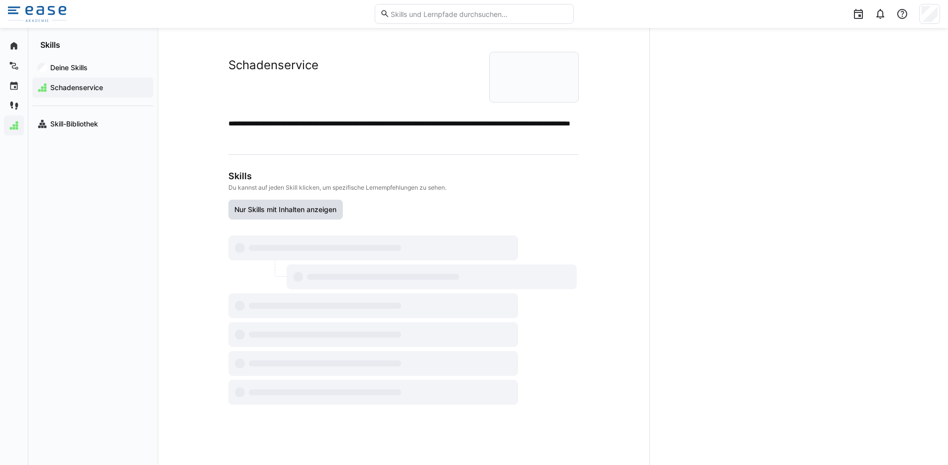
click at [263, 205] on span "Nur Skills mit Inhalten anzeigen" at bounding box center [285, 210] width 105 height 10
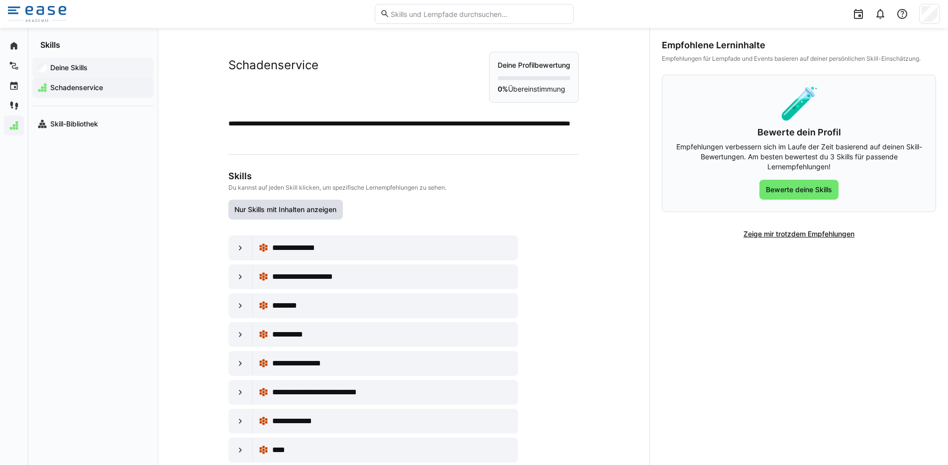
click at [0, 0] on app-navigation-label "Deine Skills" at bounding box center [0, 0] width 0 height 0
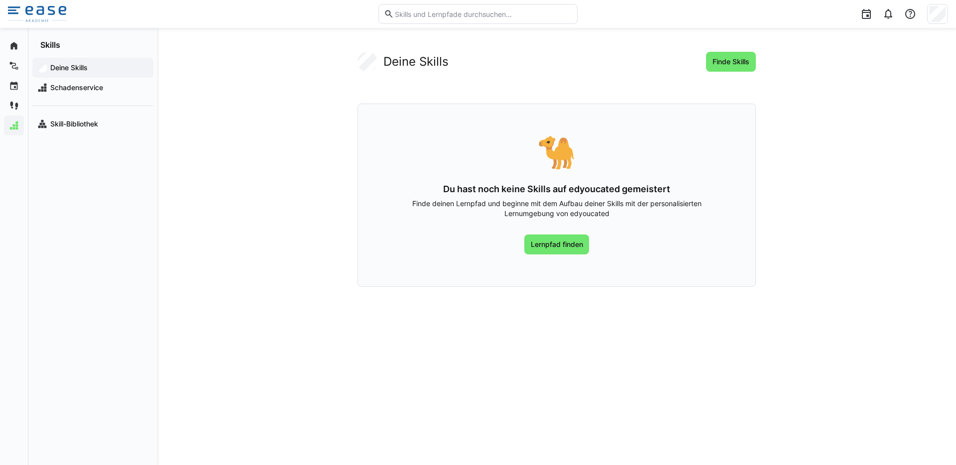
click at [0, 0] on app-navigation-label "Deine Skills" at bounding box center [0, 0] width 0 height 0
click at [0, 0] on app-navigation-label "Lernreisen" at bounding box center [0, 0] width 0 height 0
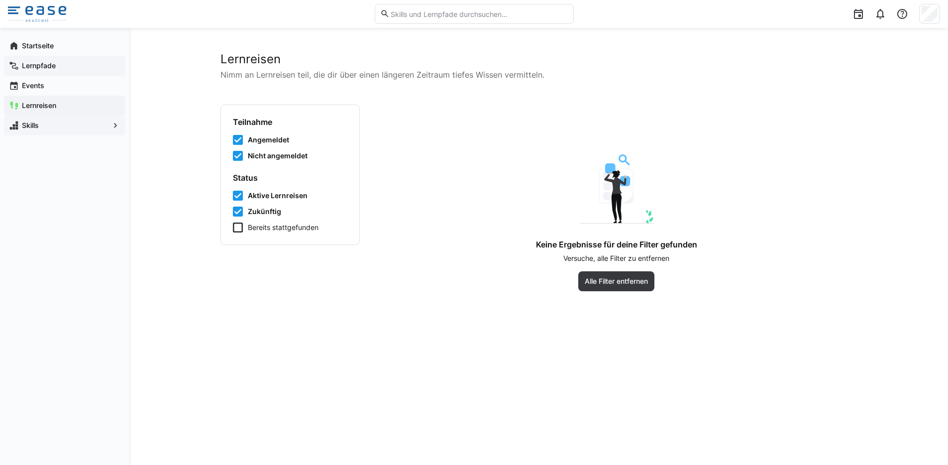
click at [0, 0] on app-navigation-label "Lernpfade" at bounding box center [0, 0] width 0 height 0
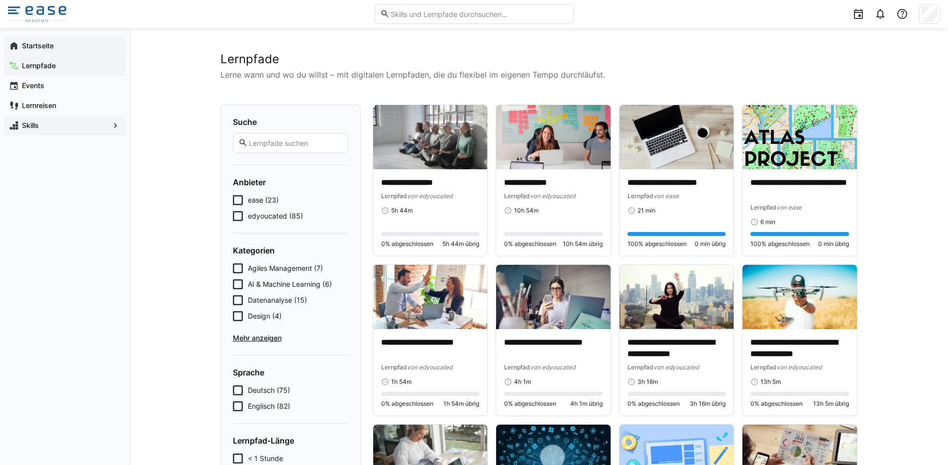
click at [0, 0] on app-navigation-label "Startseite" at bounding box center [0, 0] width 0 height 0
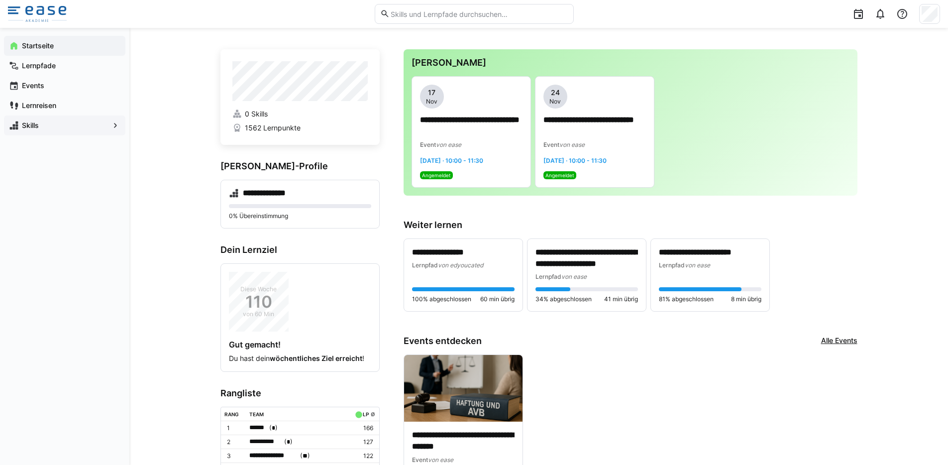
scroll to position [6, 0]
click at [238, 114] on eds-icon at bounding box center [237, 113] width 10 height 10
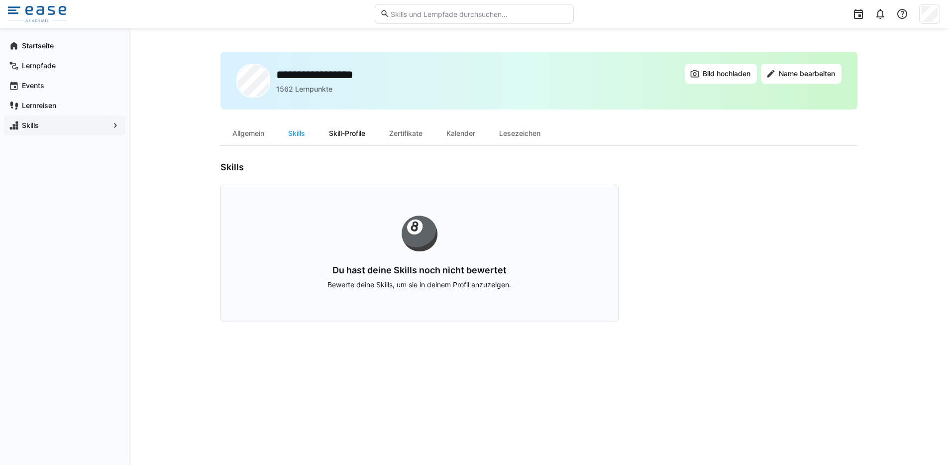
click at [336, 134] on div "Skill-Profile" at bounding box center [347, 133] width 60 height 24
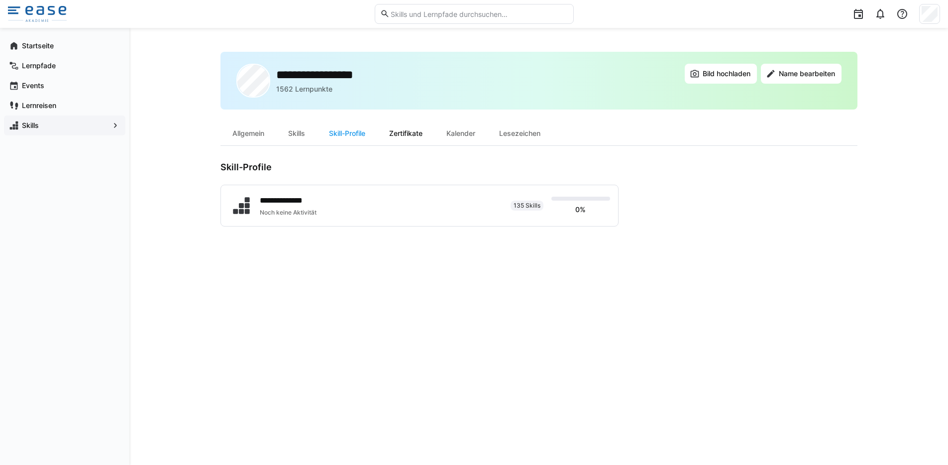
click at [413, 129] on div "Zertifikate" at bounding box center [405, 133] width 57 height 24
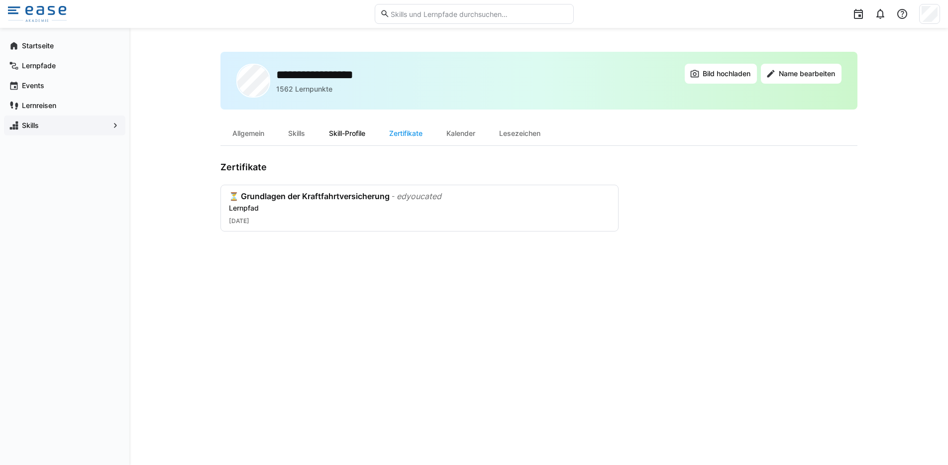
click at [355, 133] on div "Skill-Profile" at bounding box center [347, 133] width 60 height 24
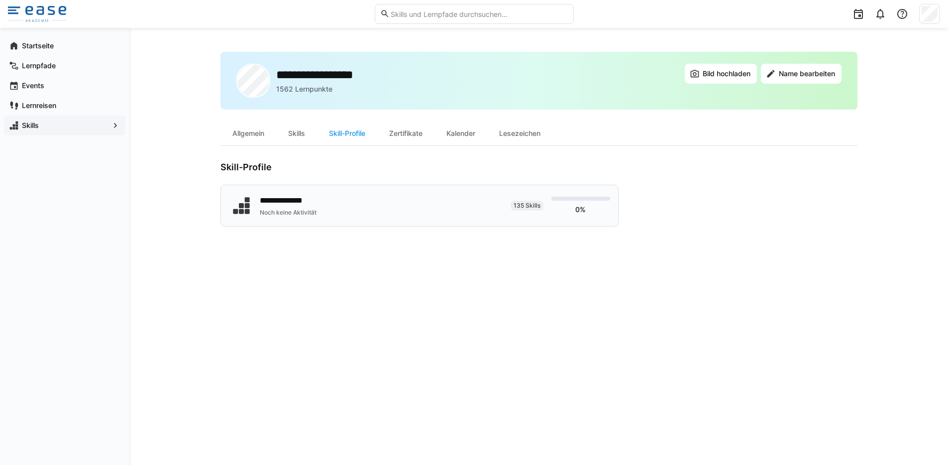
click at [370, 208] on div "**********" at bounding box center [366, 205] width 274 height 25
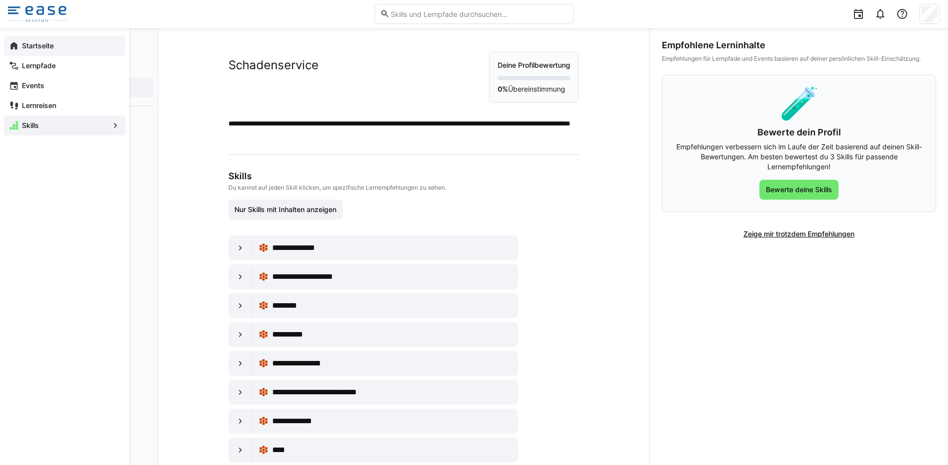
click at [14, 43] on eds-icon at bounding box center [14, 46] width 10 height 10
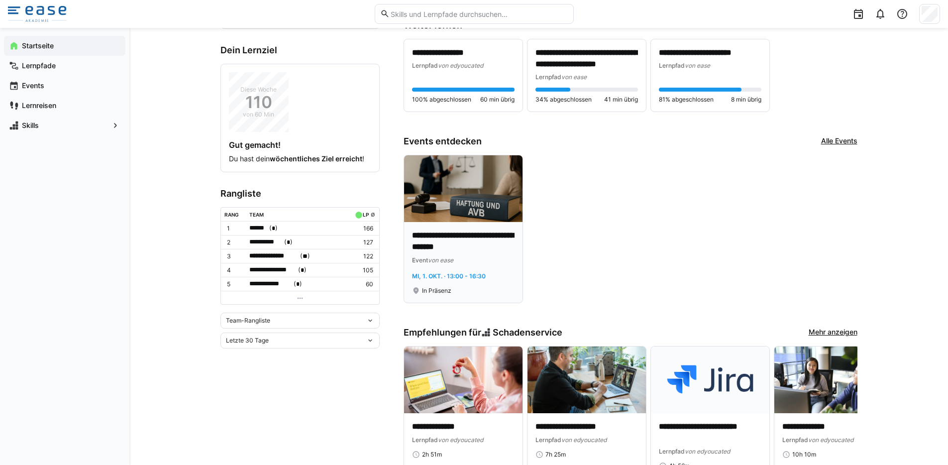
scroll to position [157, 0]
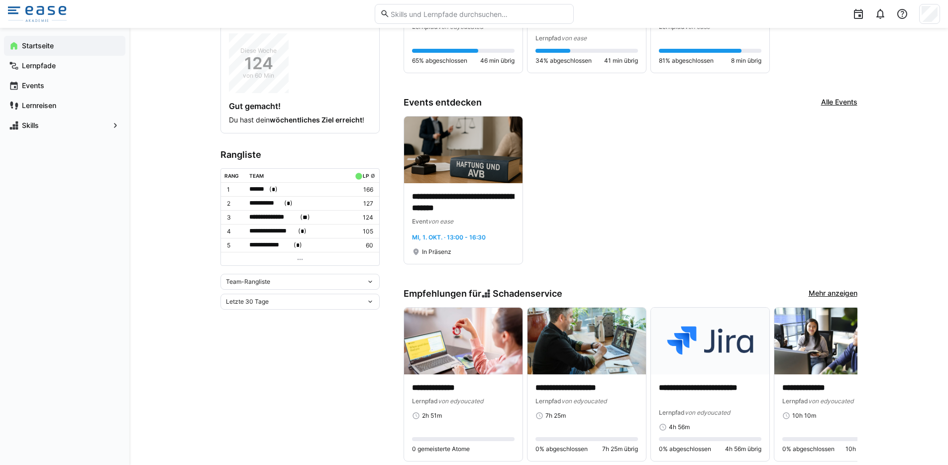
scroll to position [262, 0]
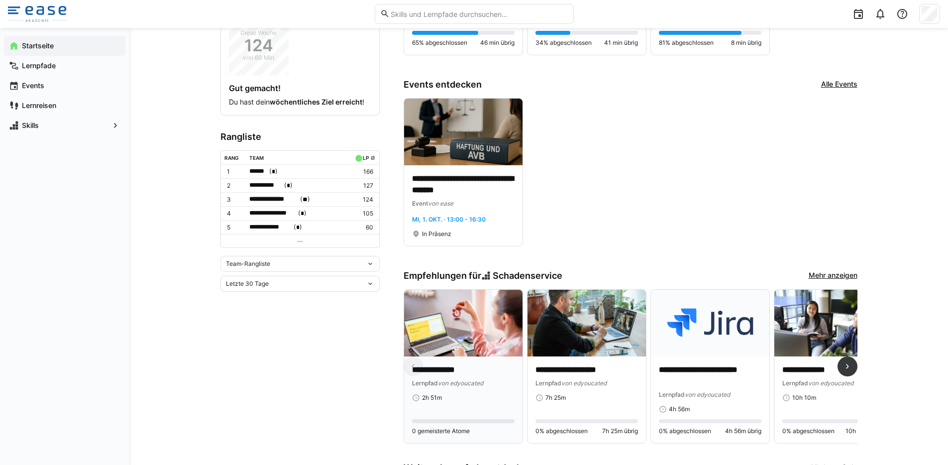
click at [495, 358] on div "**********" at bounding box center [463, 399] width 118 height 87
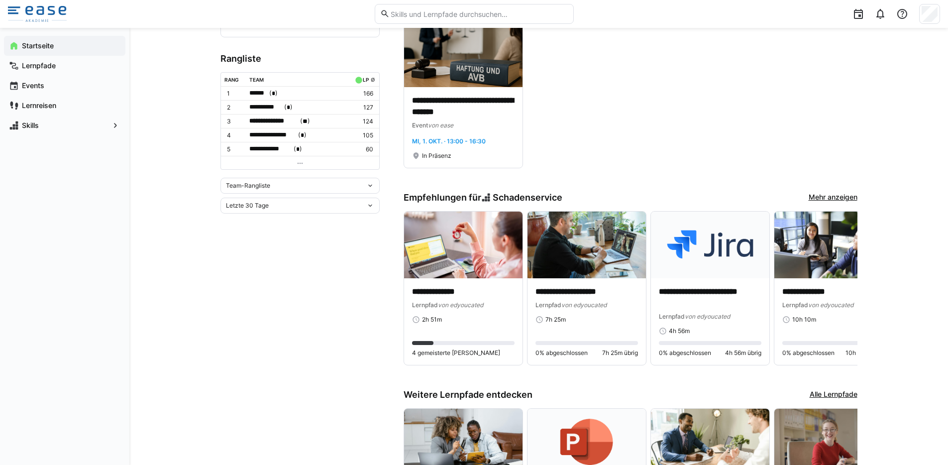
scroll to position [19, 0]
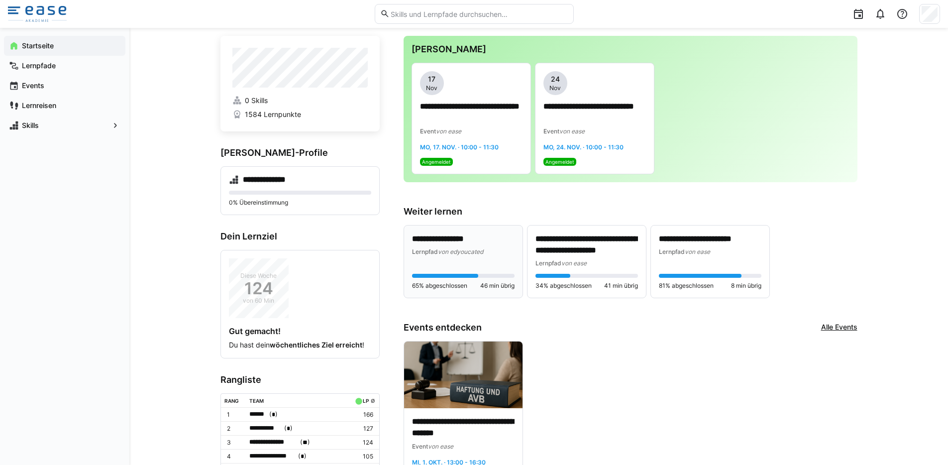
click at [459, 239] on p "**********" at bounding box center [463, 238] width 103 height 11
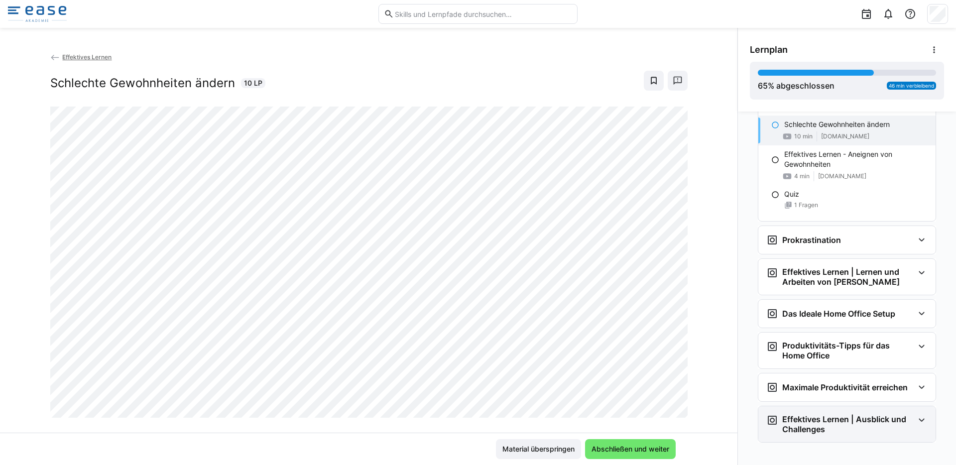
scroll to position [607, 0]
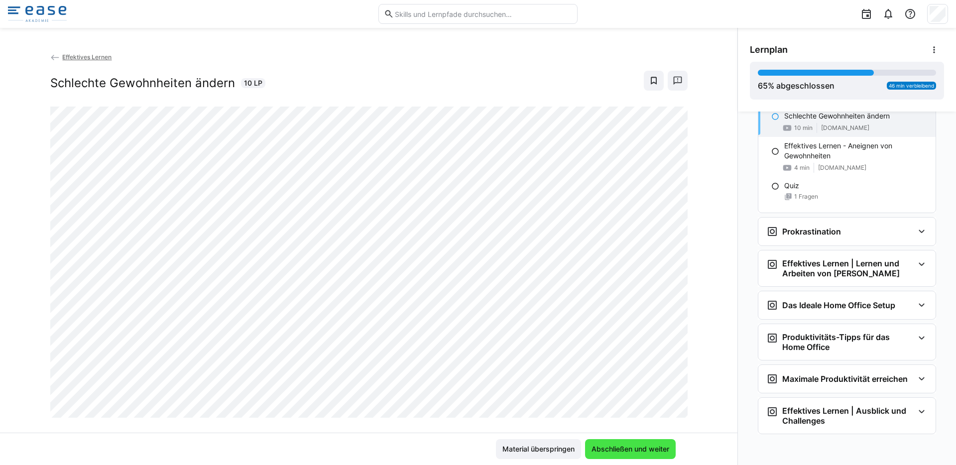
click at [639, 446] on span "Abschließen und weiter" at bounding box center [630, 449] width 81 height 10
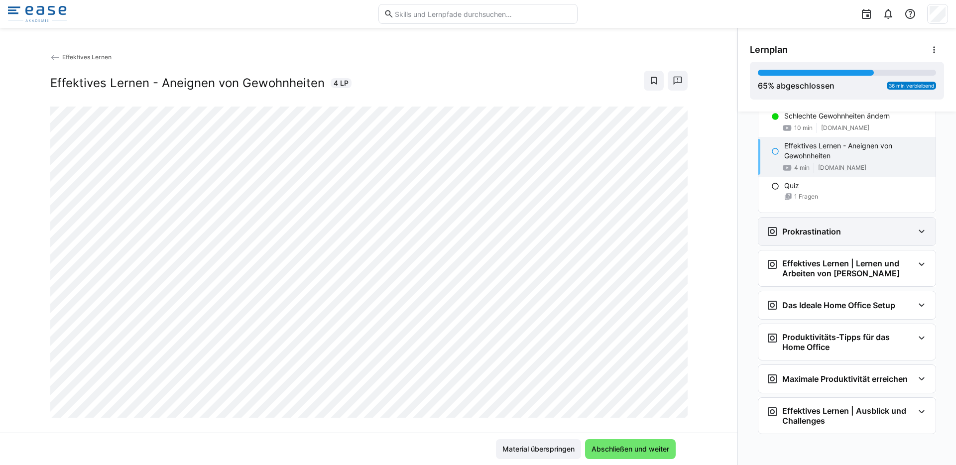
click at [908, 228] on div "Prokrastination" at bounding box center [839, 231] width 147 height 12
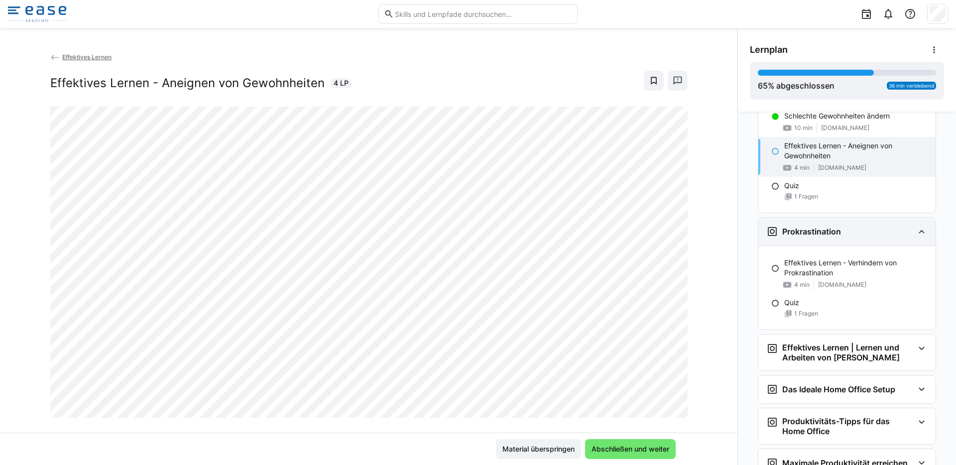
click at [915, 230] on eds-icon at bounding box center [921, 231] width 12 height 12
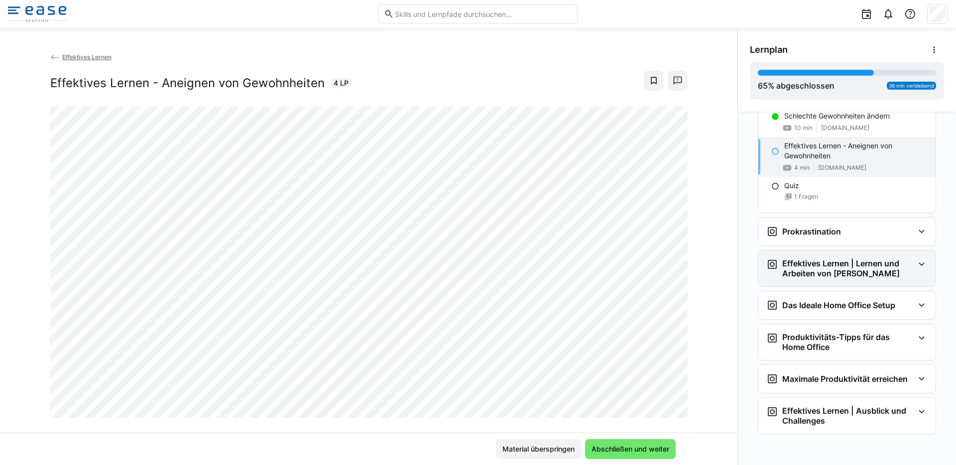
click at [919, 271] on div "Effektives Lernen | Lernen und Arbeiten von Zuhause" at bounding box center [846, 268] width 177 height 36
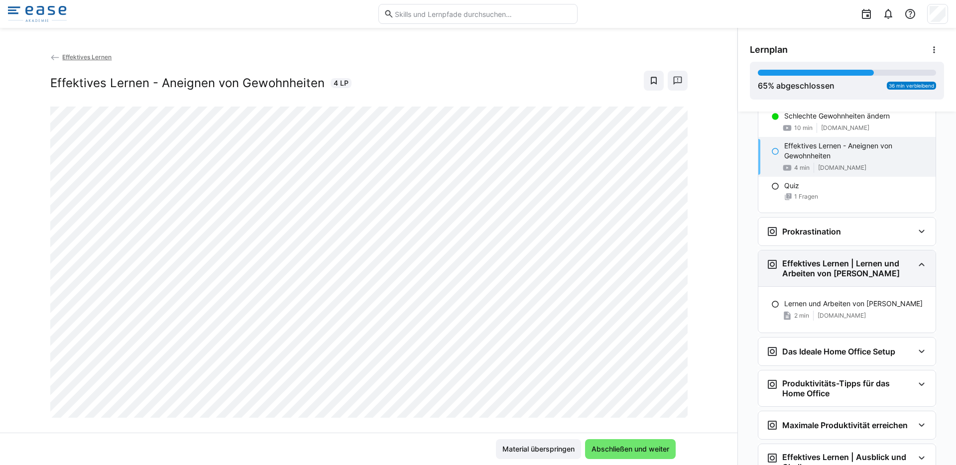
click at [918, 269] on eds-icon at bounding box center [921, 264] width 12 height 12
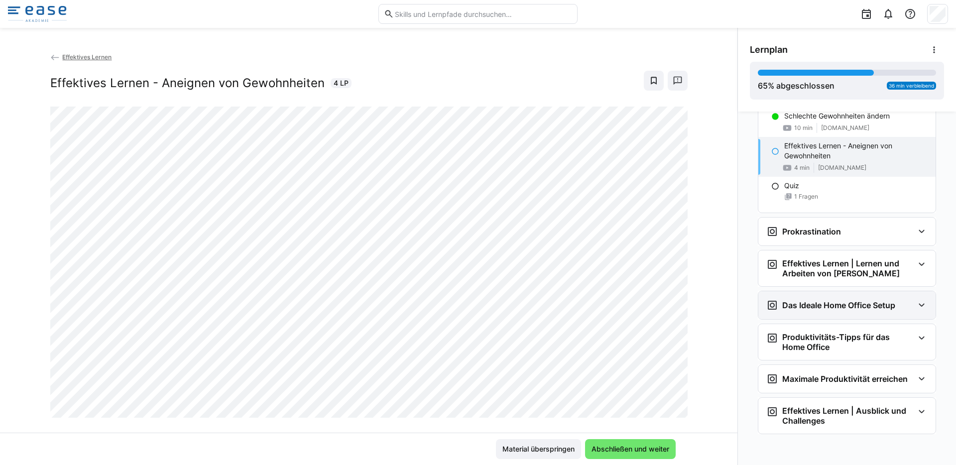
click at [916, 300] on eds-icon at bounding box center [921, 305] width 12 height 12
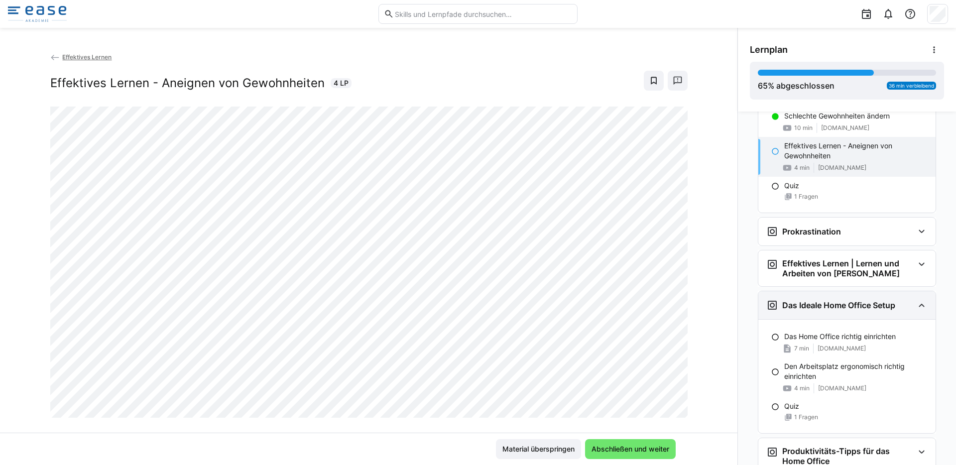
click at [917, 302] on eds-icon at bounding box center [921, 305] width 12 height 12
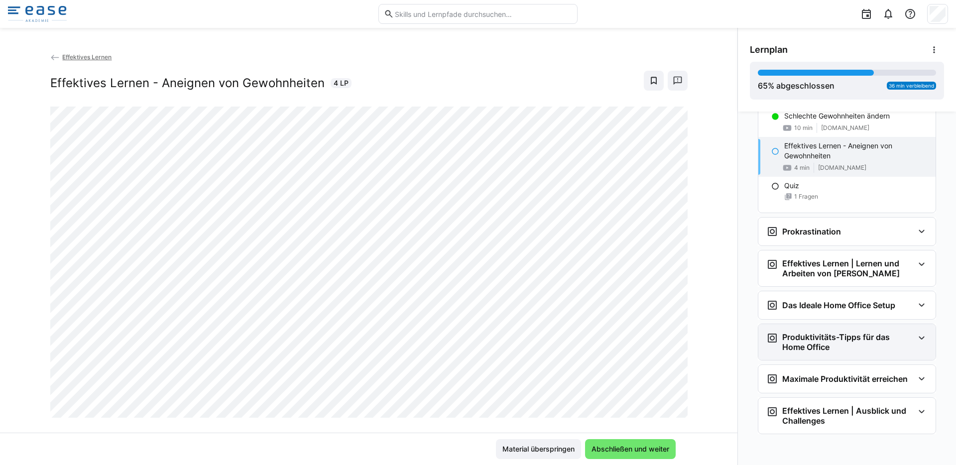
click at [916, 336] on eds-icon at bounding box center [921, 338] width 12 height 12
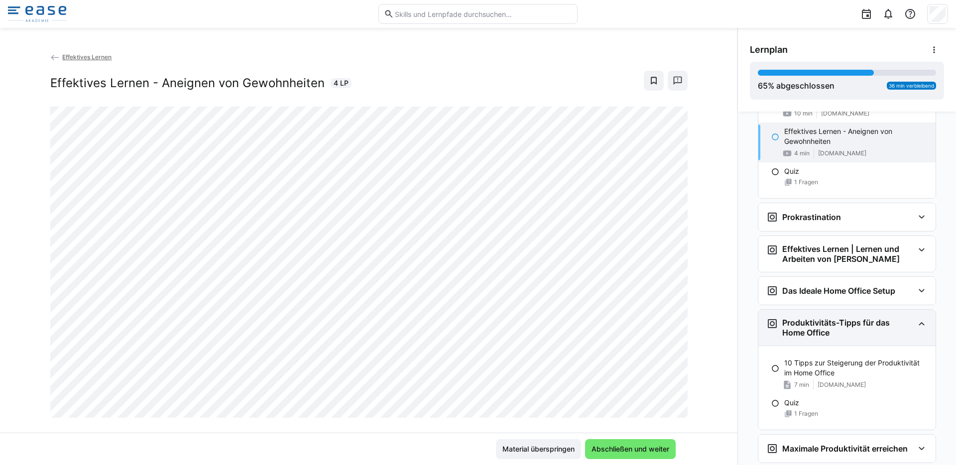
click at [915, 327] on eds-icon at bounding box center [921, 324] width 12 height 12
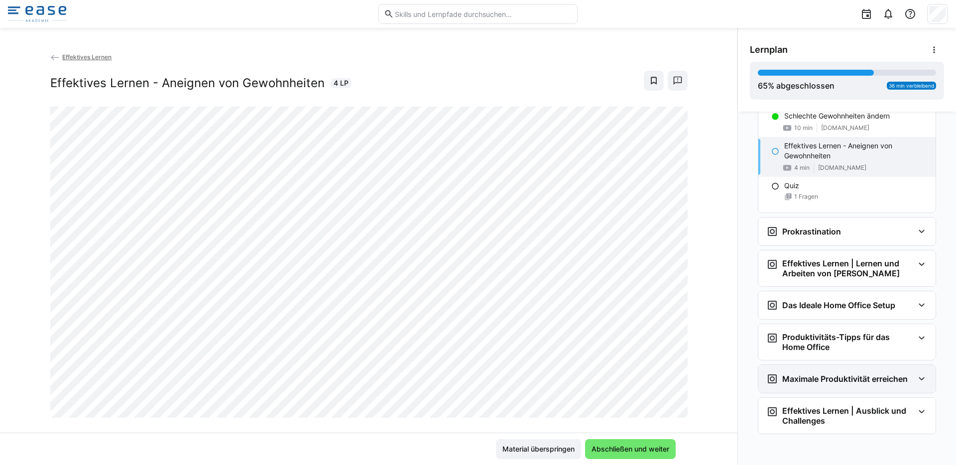
click at [919, 375] on eds-icon at bounding box center [921, 379] width 12 height 12
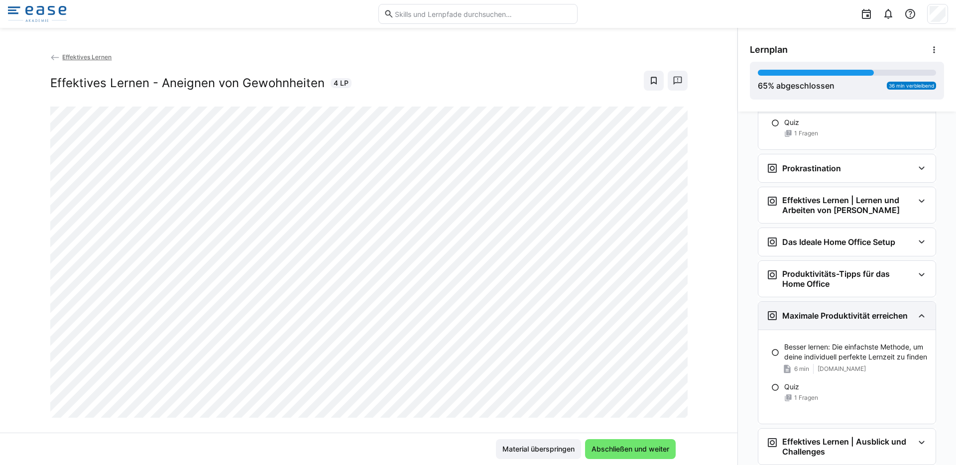
click at [915, 318] on eds-icon at bounding box center [921, 316] width 12 height 12
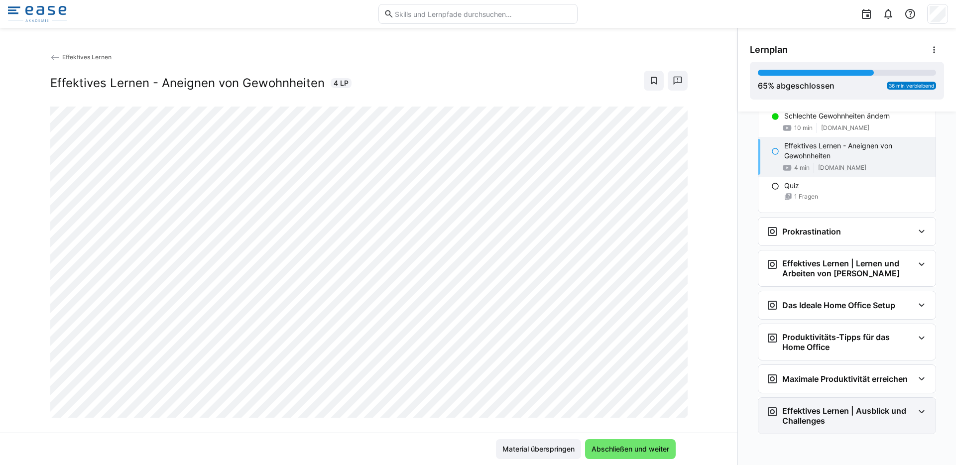
click at [915, 410] on eds-icon at bounding box center [921, 412] width 12 height 12
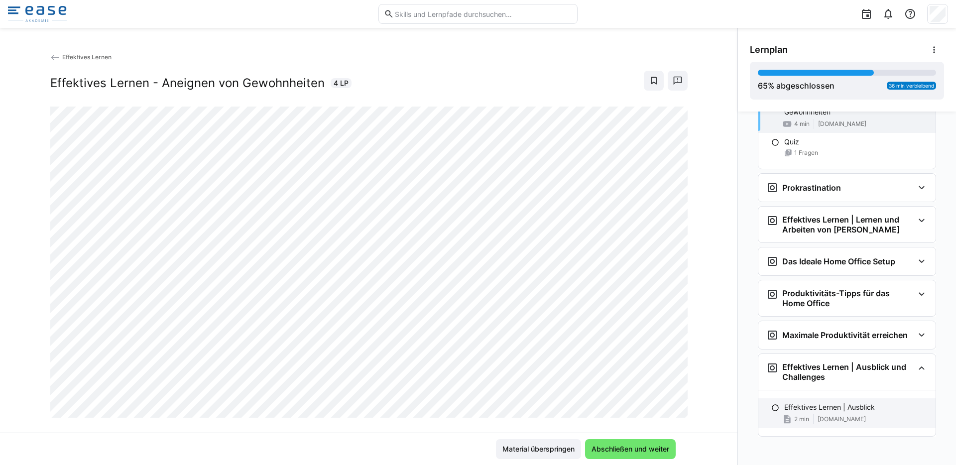
scroll to position [653, 0]
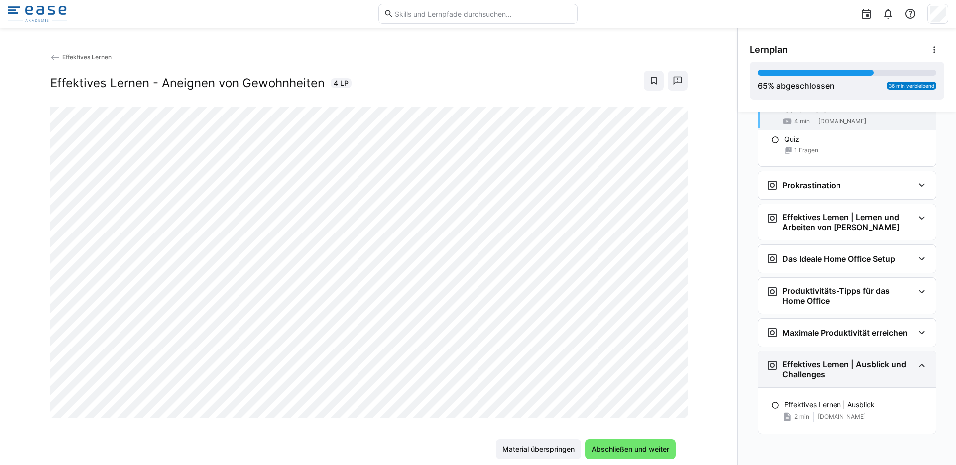
click at [909, 367] on div "Effektives Lernen | Ausblick und Challenges" at bounding box center [846, 369] width 177 height 36
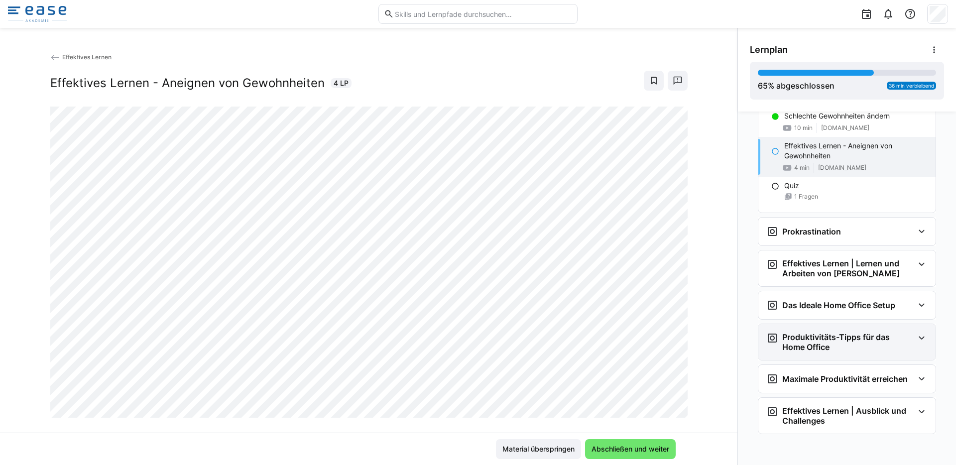
scroll to position [607, 0]
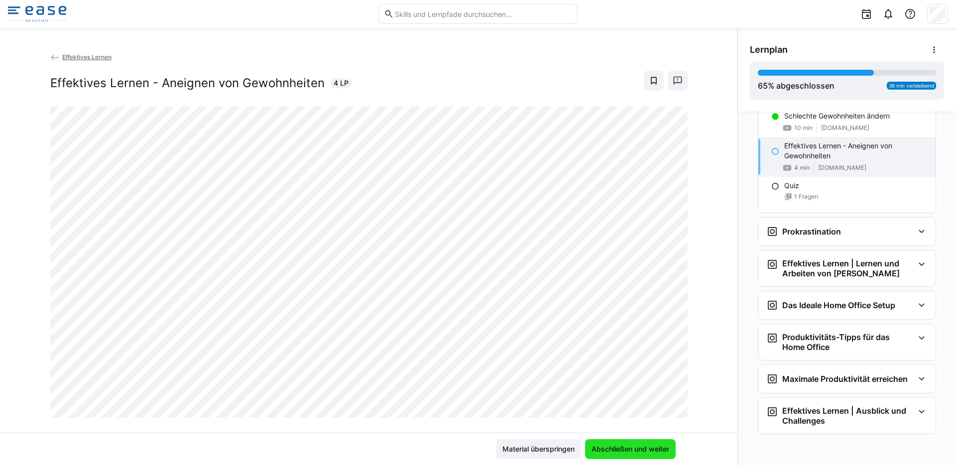
click at [634, 450] on span "Abschließen und weiter" at bounding box center [630, 449] width 81 height 10
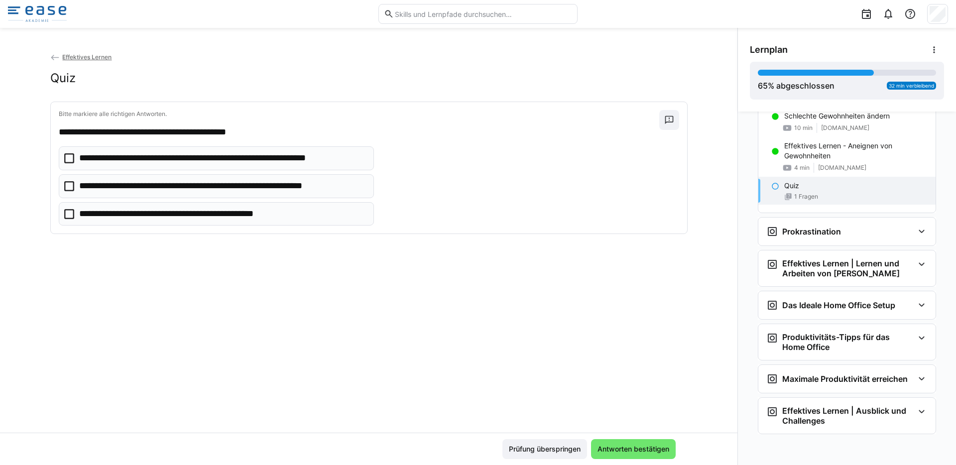
click at [222, 162] on p "**********" at bounding box center [223, 158] width 288 height 13
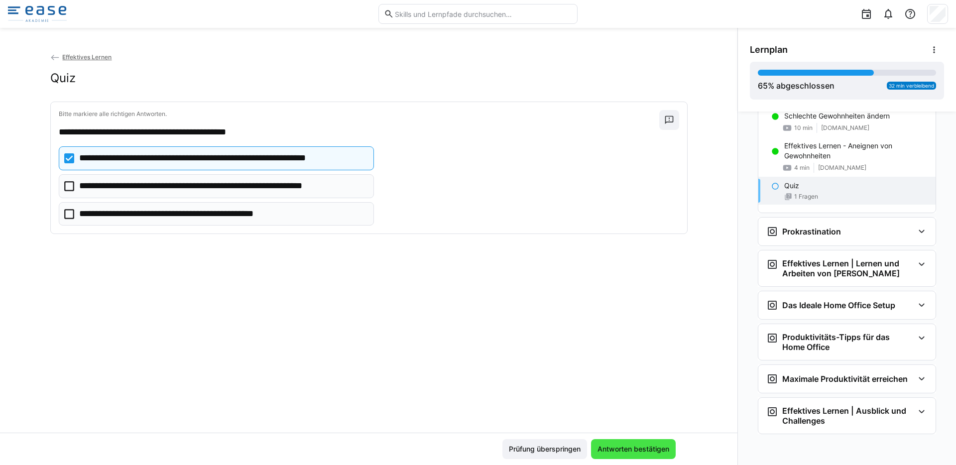
click at [615, 446] on span "Antworten bestätigen" at bounding box center [633, 449] width 75 height 10
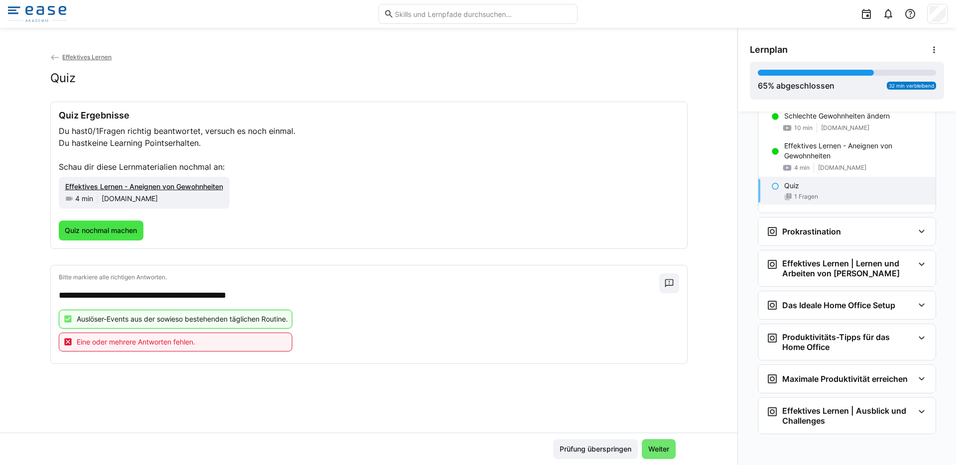
click at [102, 232] on span "Quiz nochmal machen" at bounding box center [100, 230] width 75 height 10
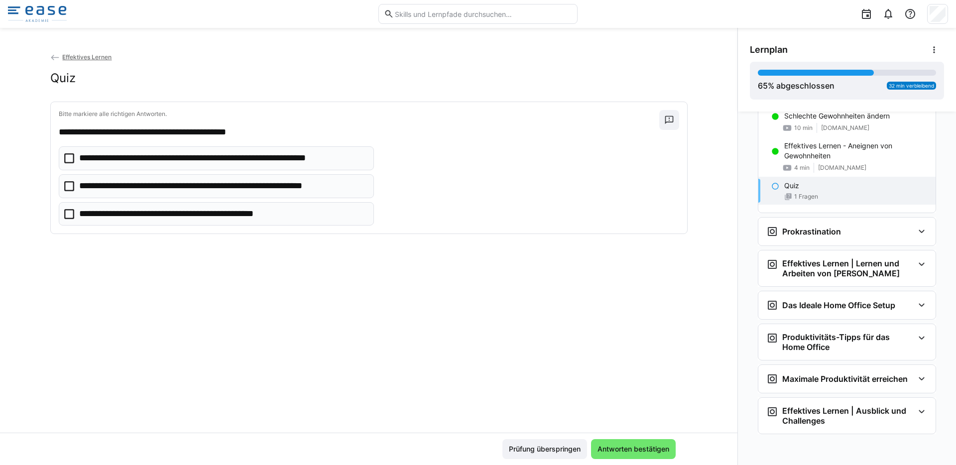
click at [111, 163] on p "**********" at bounding box center [223, 158] width 288 height 13
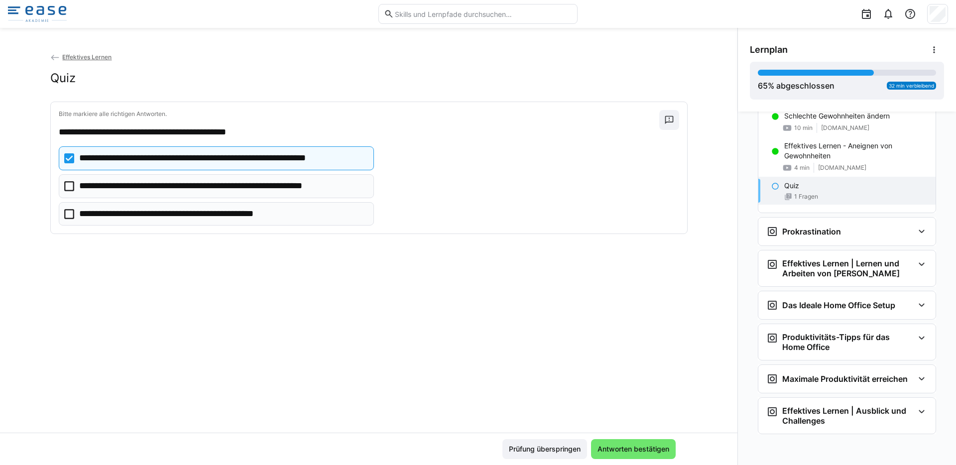
click at [107, 209] on p "**********" at bounding box center [192, 214] width 227 height 13
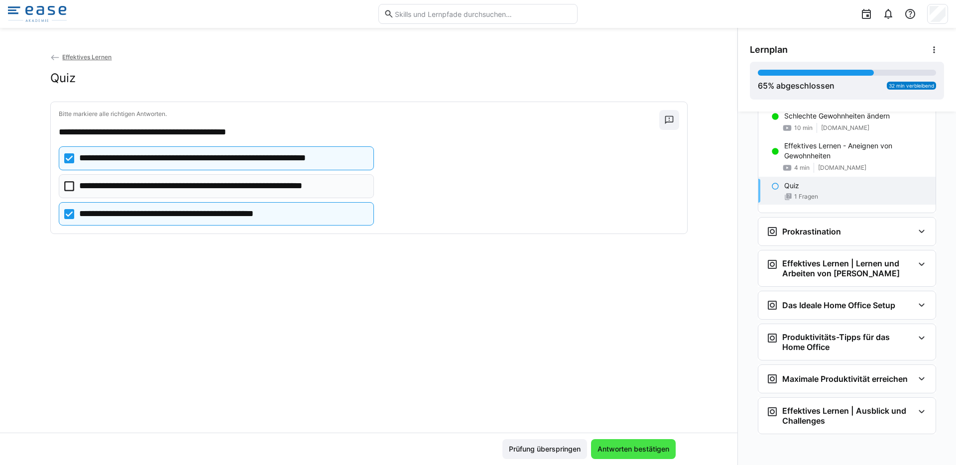
click at [629, 454] on span "Antworten bestätigen" at bounding box center [633, 449] width 85 height 20
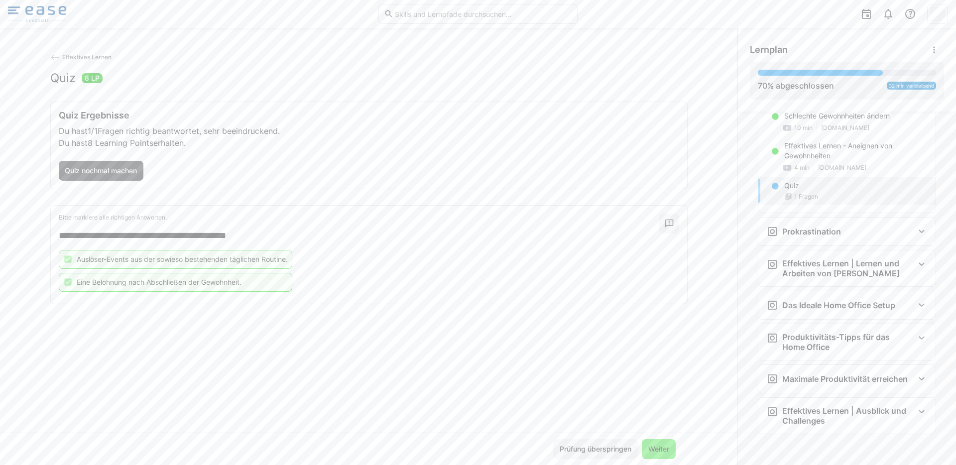
click at [658, 445] on span "Weiter" at bounding box center [658, 449] width 24 height 10
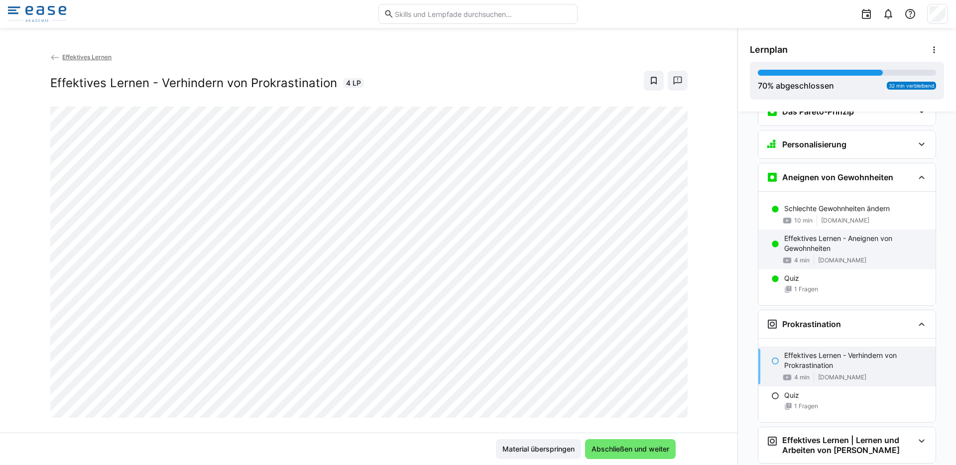
scroll to position [512, 0]
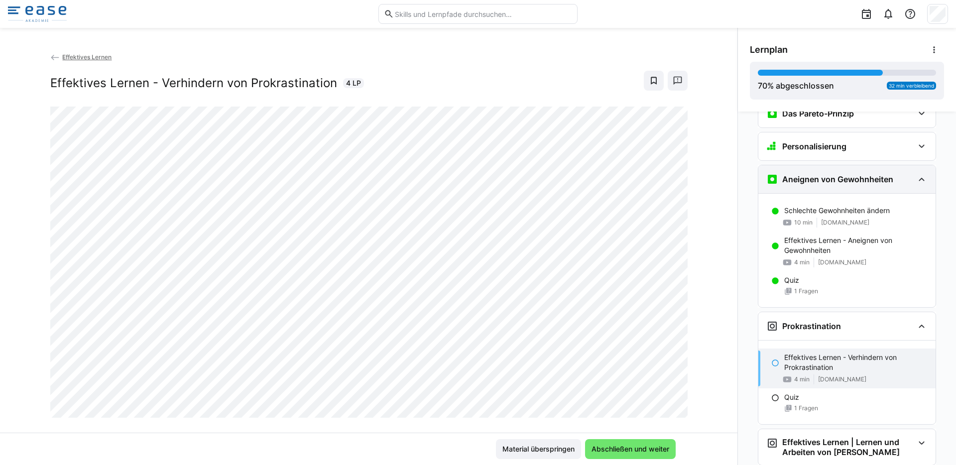
click at [915, 178] on eds-icon at bounding box center [921, 179] width 12 height 12
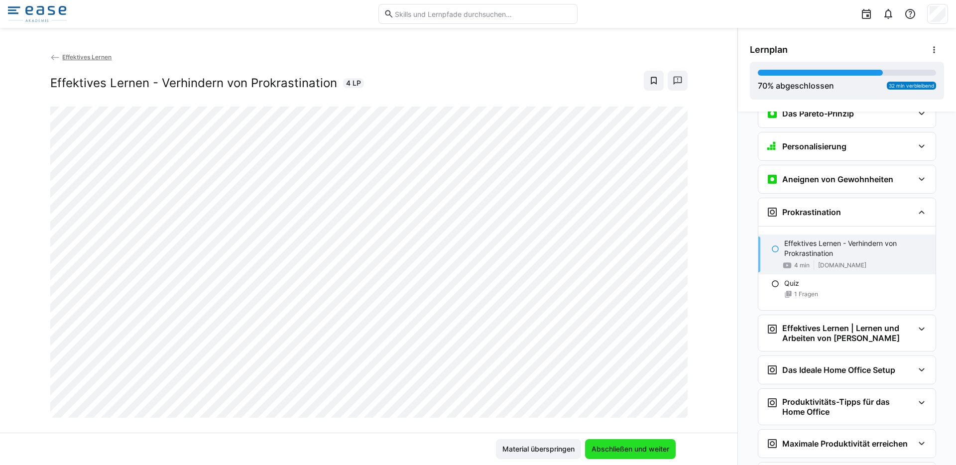
click at [637, 449] on span "Abschließen und weiter" at bounding box center [630, 449] width 81 height 10
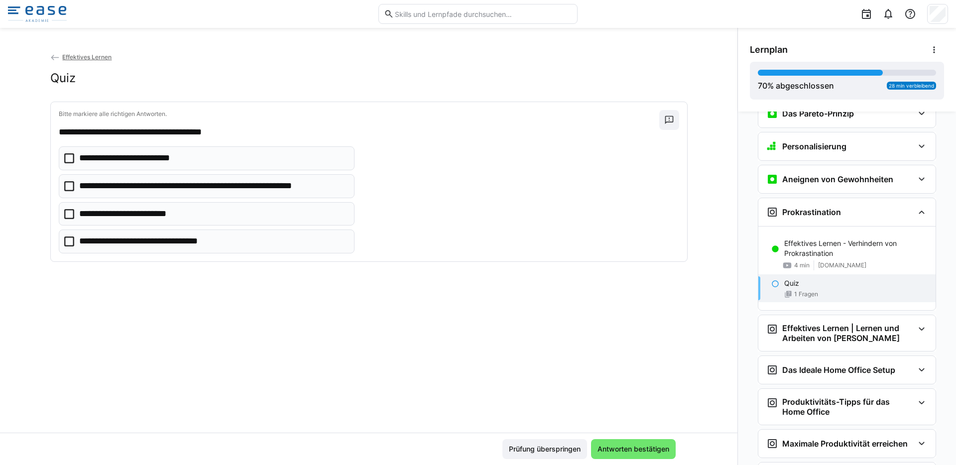
click at [187, 220] on eds-checkbox "**********" at bounding box center [207, 214] width 296 height 24
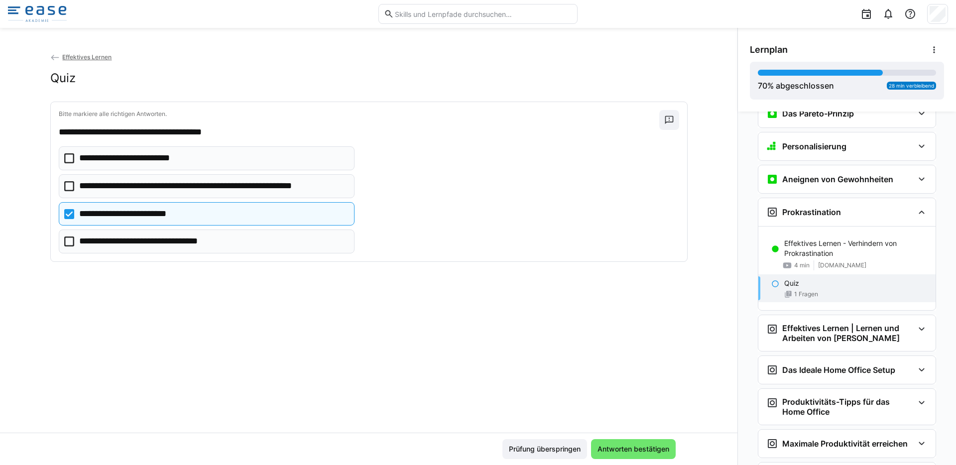
click at [169, 163] on p "**********" at bounding box center [135, 158] width 112 height 13
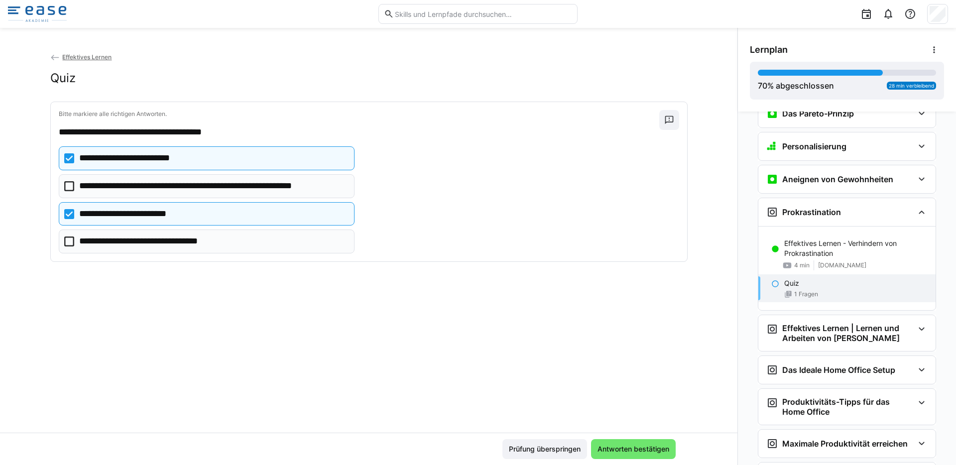
click at [167, 234] on eds-checkbox "**********" at bounding box center [207, 241] width 296 height 24
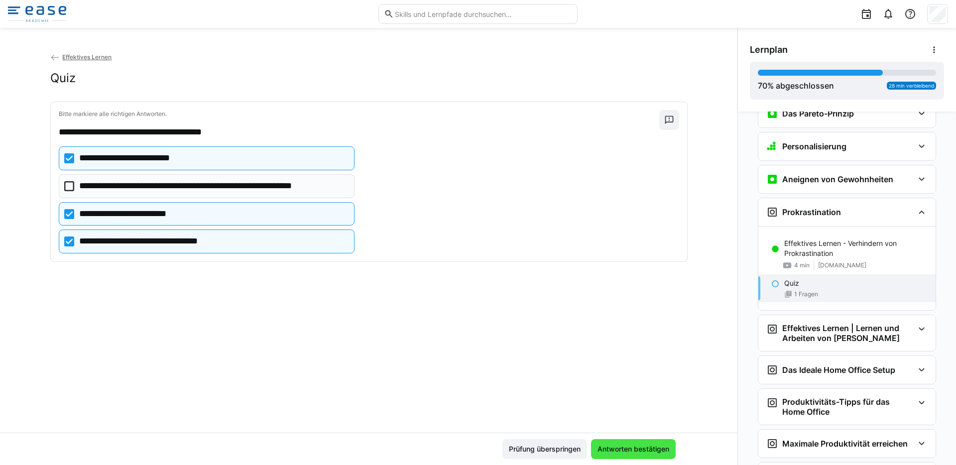
click at [604, 449] on span "Antworten bestätigen" at bounding box center [633, 449] width 75 height 10
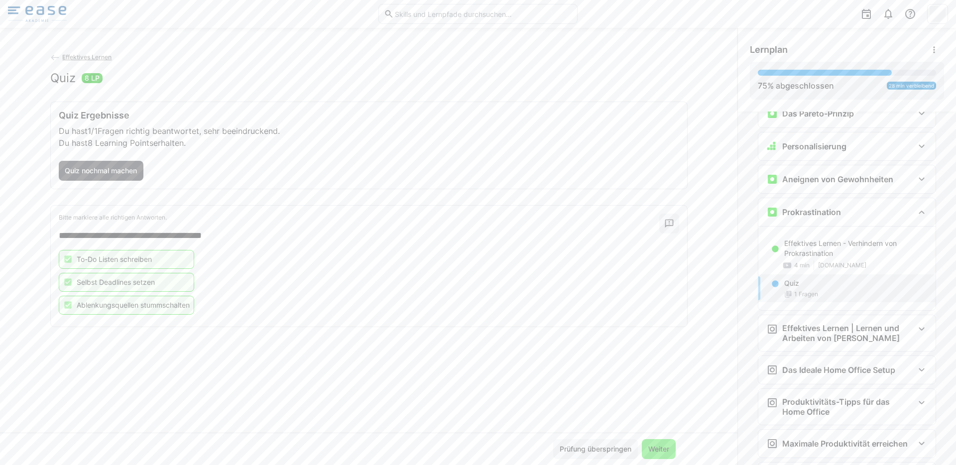
click at [654, 448] on span "Weiter" at bounding box center [658, 449] width 24 height 10
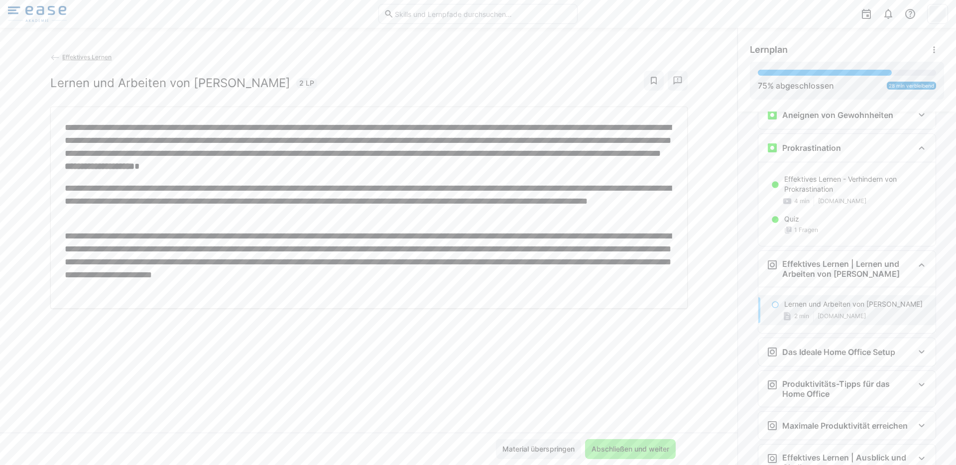
scroll to position [577, 0]
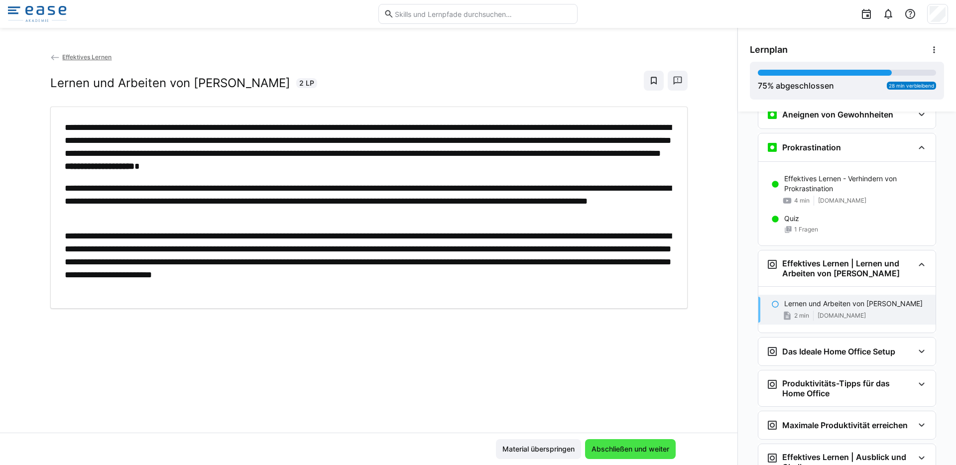
click at [617, 450] on span "Abschließen und weiter" at bounding box center [630, 449] width 81 height 10
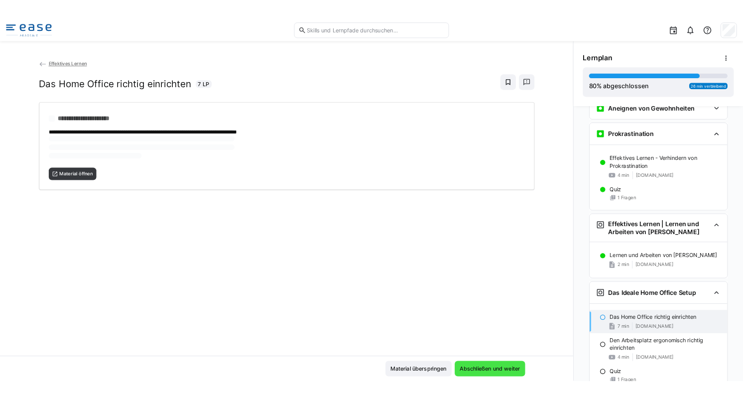
scroll to position [623, 0]
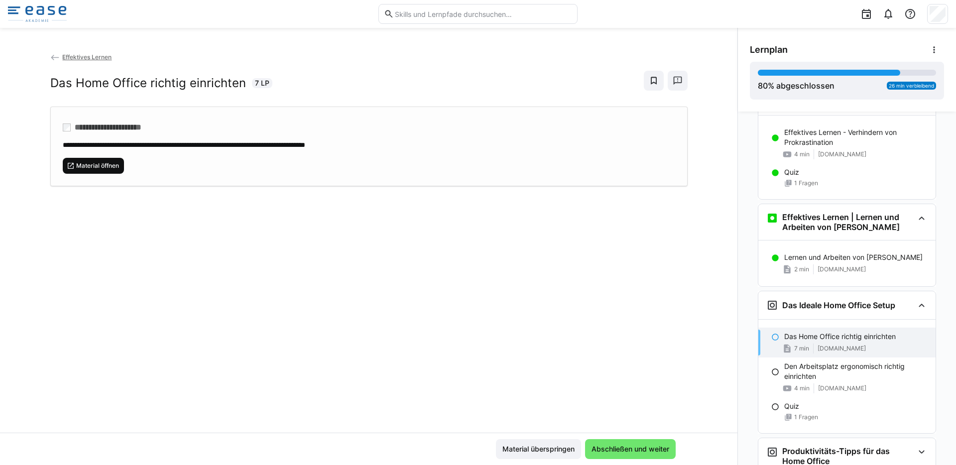
click at [93, 166] on span "Material öffnen" at bounding box center [97, 166] width 45 height 8
click at [644, 448] on span "Abschließen und weiter" at bounding box center [630, 449] width 81 height 10
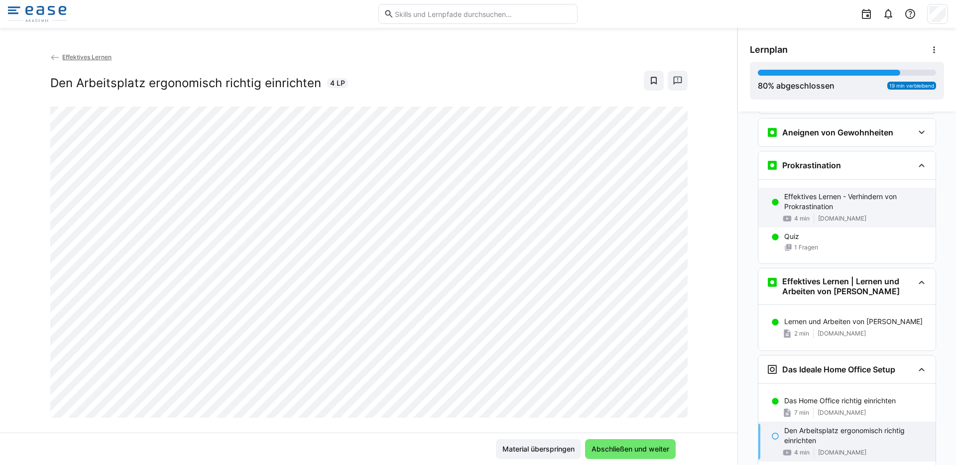
scroll to position [554, 0]
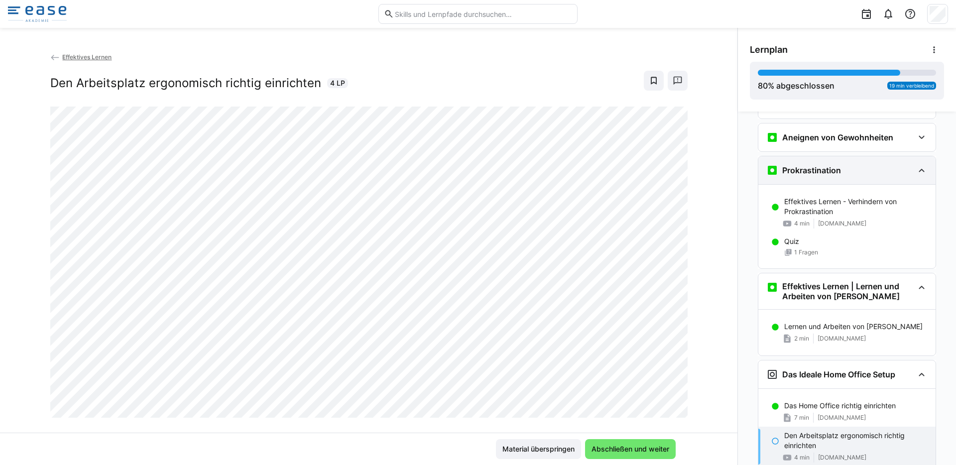
click at [913, 177] on div "Prokrastination" at bounding box center [846, 170] width 177 height 28
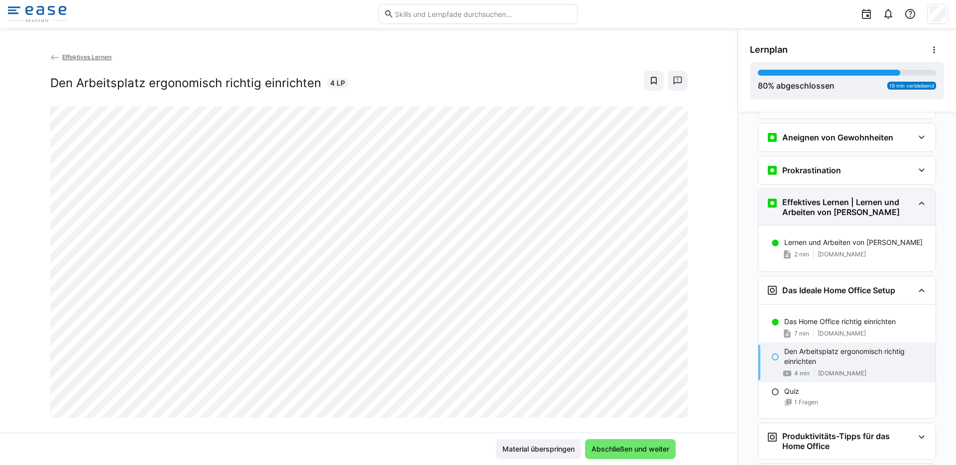
click at [916, 200] on eds-icon at bounding box center [921, 203] width 12 height 12
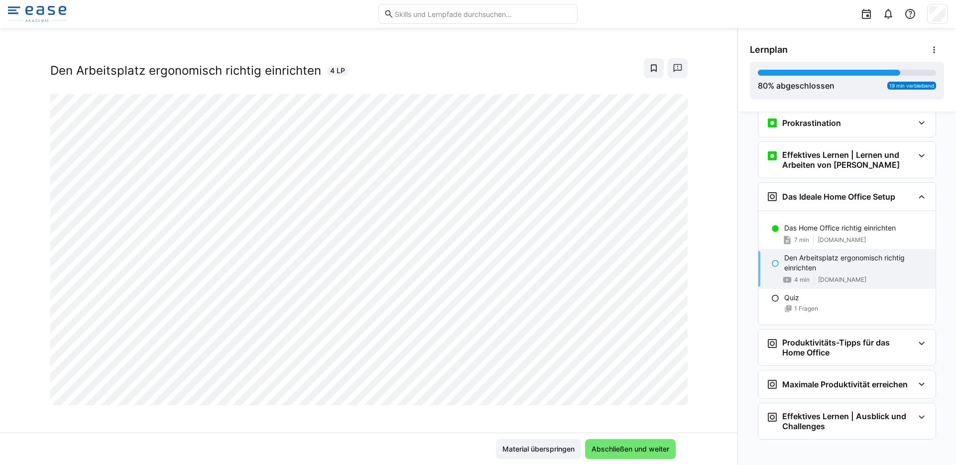
scroll to position [607, 0]
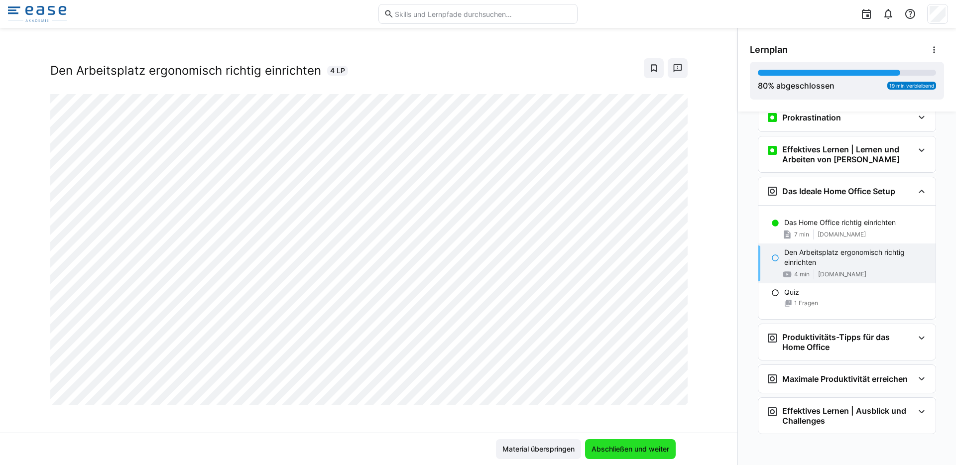
click at [651, 445] on span "Abschließen und weiter" at bounding box center [630, 449] width 81 height 10
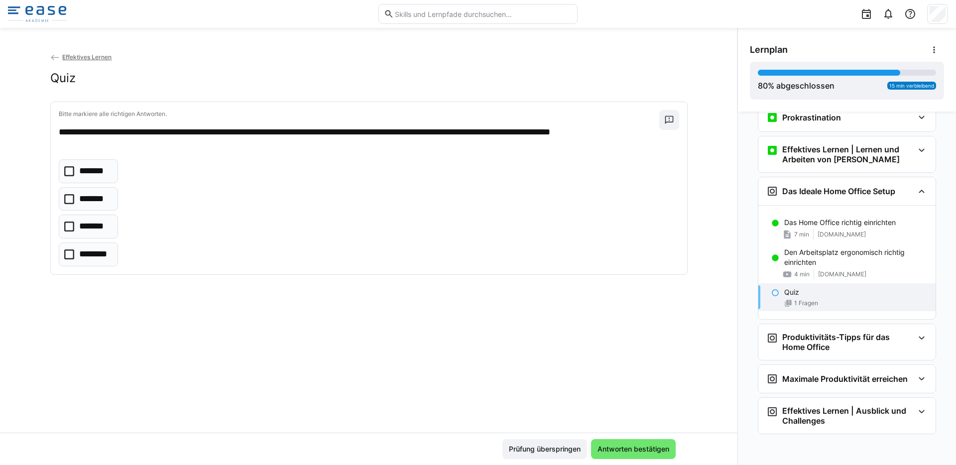
click at [98, 203] on p "*******" at bounding box center [93, 199] width 28 height 13
click at [631, 450] on span "Antworten bestätigen" at bounding box center [633, 449] width 75 height 10
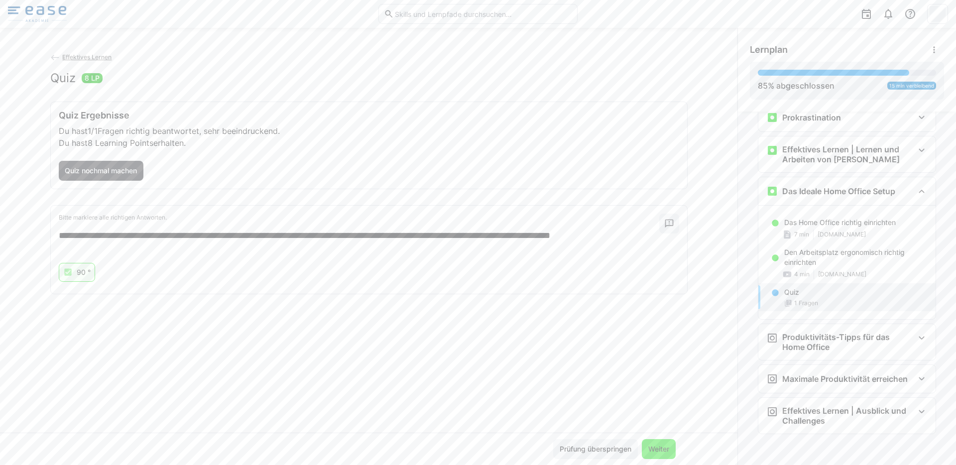
click at [668, 444] on span "Weiter" at bounding box center [658, 449] width 34 height 20
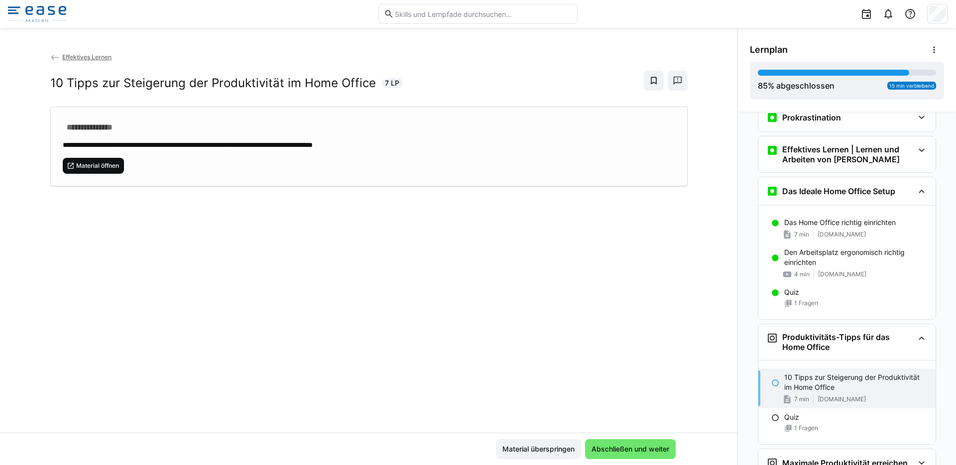
click at [112, 166] on span "Material öffnen" at bounding box center [97, 166] width 45 height 8
click at [646, 447] on span "Abschließen und weiter" at bounding box center [630, 449] width 81 height 10
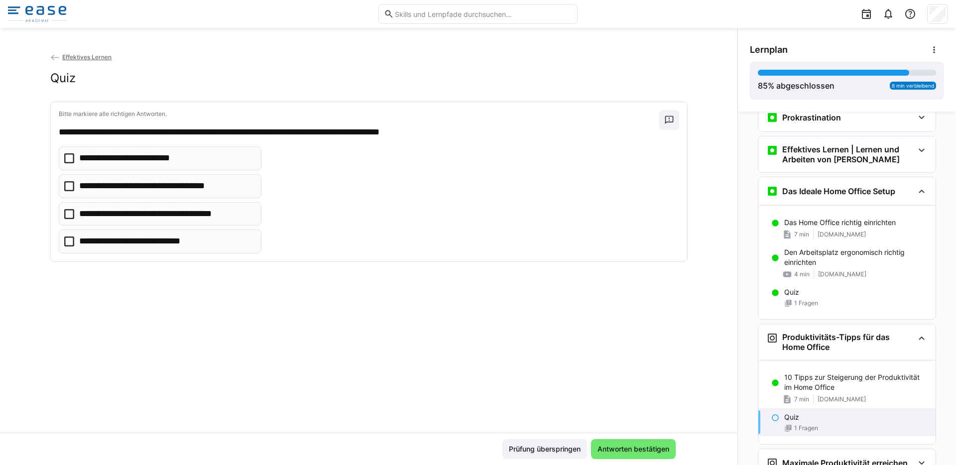
click at [199, 213] on p "**********" at bounding box center [166, 214] width 175 height 13
click at [189, 239] on p "**********" at bounding box center [146, 241] width 135 height 13
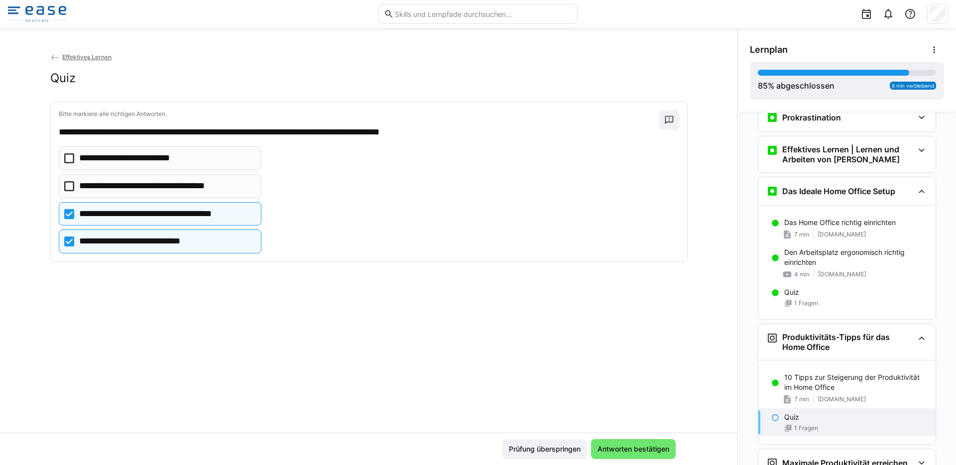
click at [191, 165] on eds-checkbox "**********" at bounding box center [160, 158] width 203 height 24
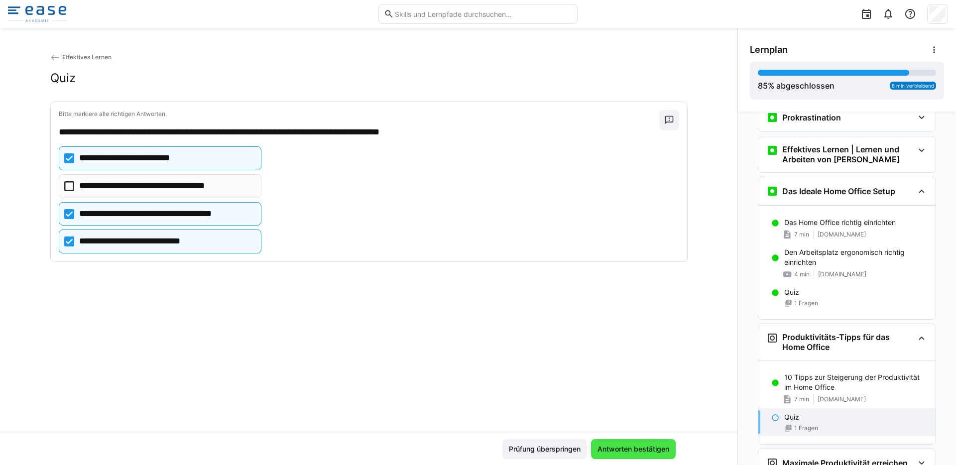
click at [635, 452] on span "Antworten bestätigen" at bounding box center [633, 449] width 75 height 10
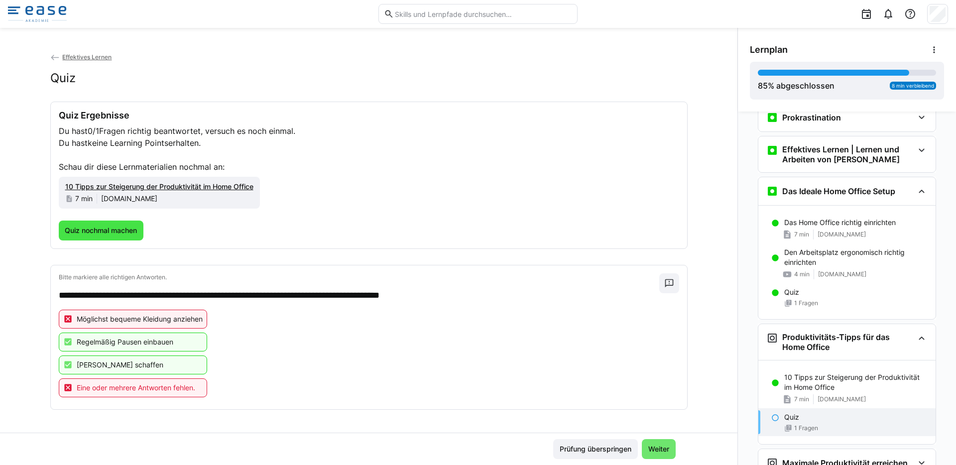
click at [99, 238] on span "Quiz nochmal machen" at bounding box center [101, 230] width 85 height 20
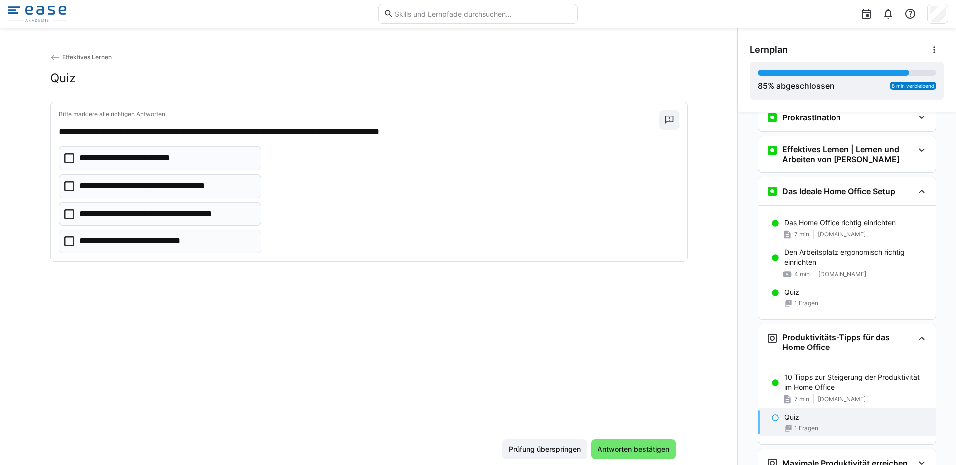
click at [140, 241] on p "**********" at bounding box center [146, 241] width 135 height 13
click at [154, 183] on p "**********" at bounding box center [161, 186] width 165 height 13
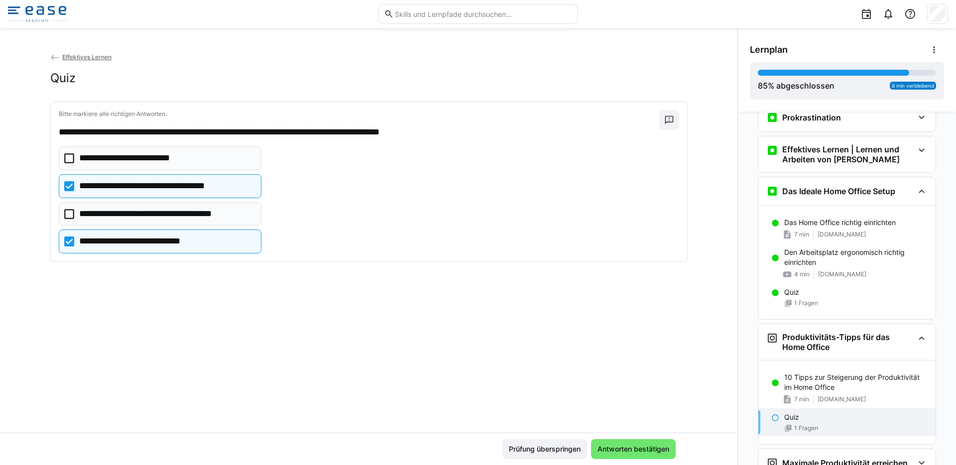
click at [150, 150] on eds-checkbox "**********" at bounding box center [160, 158] width 203 height 24
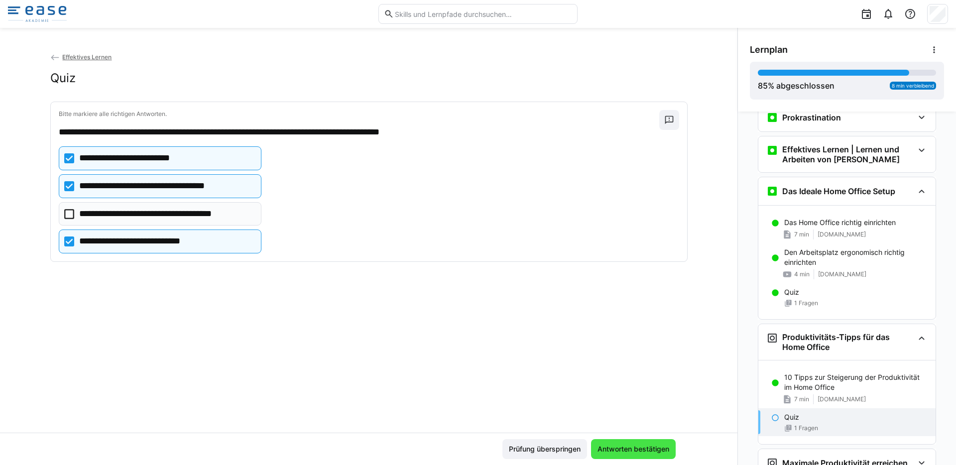
click at [622, 457] on span "Antworten bestätigen" at bounding box center [633, 449] width 85 height 20
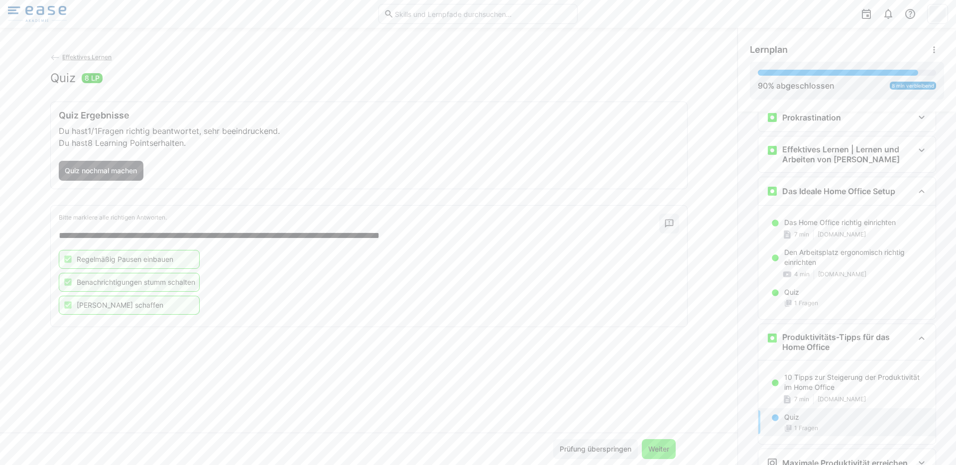
click at [654, 448] on span "Weiter" at bounding box center [658, 449] width 24 height 10
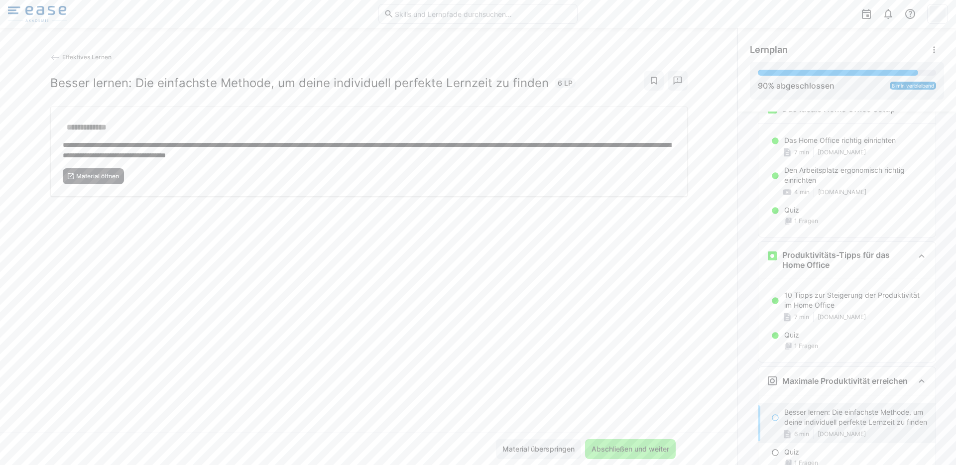
scroll to position [691, 0]
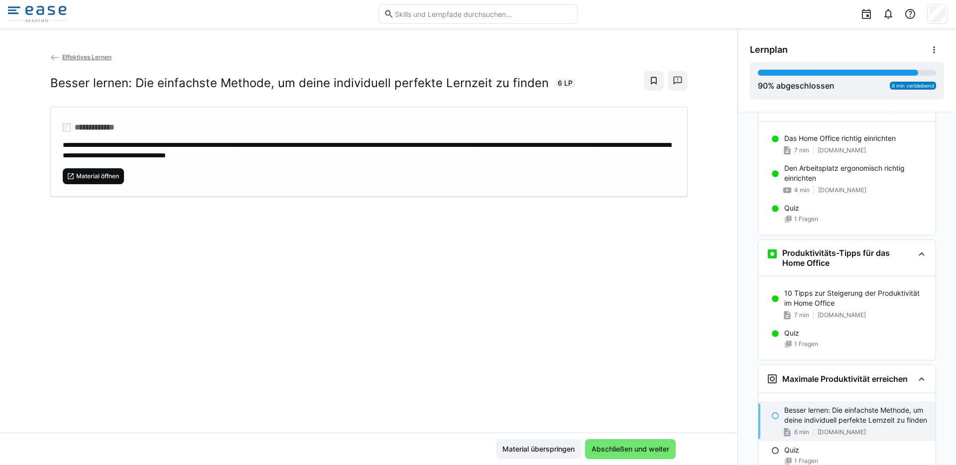
click at [104, 178] on span "Material öffnen" at bounding box center [97, 176] width 45 height 8
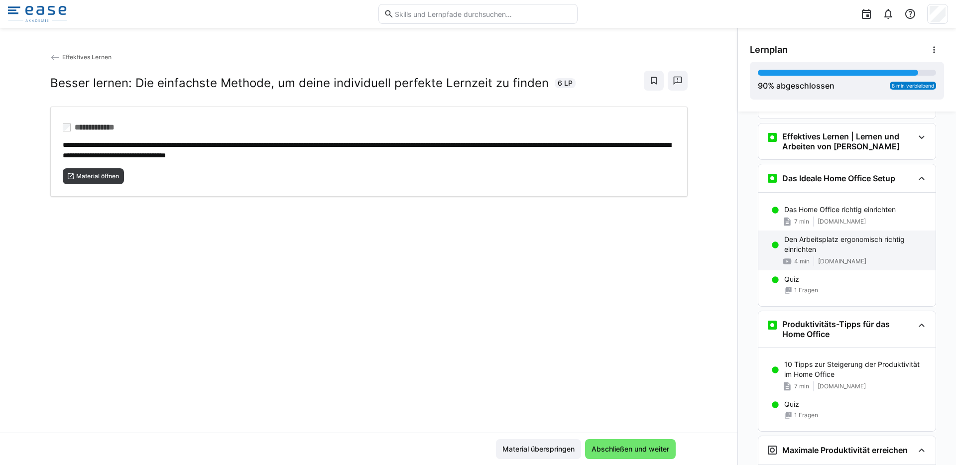
scroll to position [619, 0]
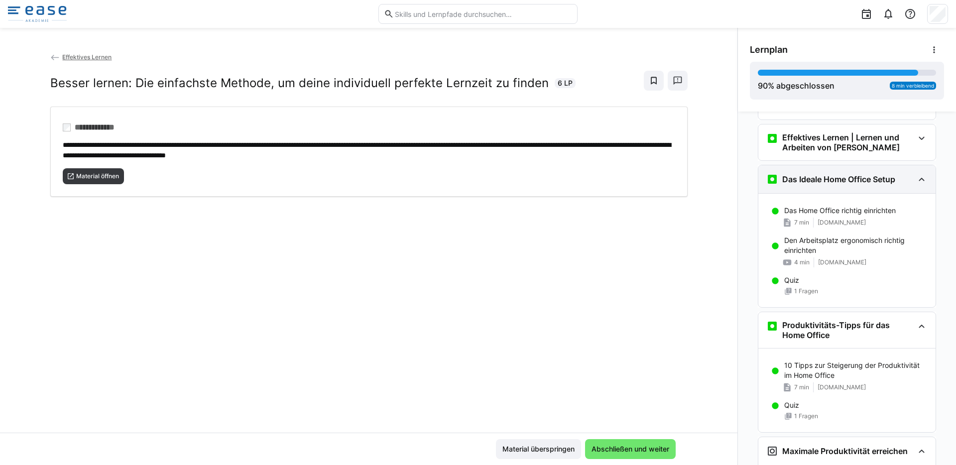
click at [915, 175] on eds-icon at bounding box center [921, 179] width 12 height 12
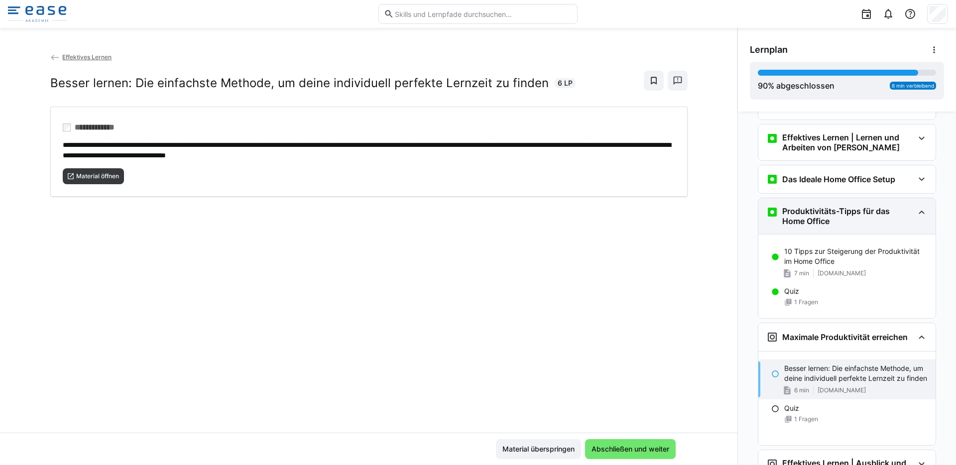
click at [915, 212] on eds-icon at bounding box center [921, 212] width 12 height 12
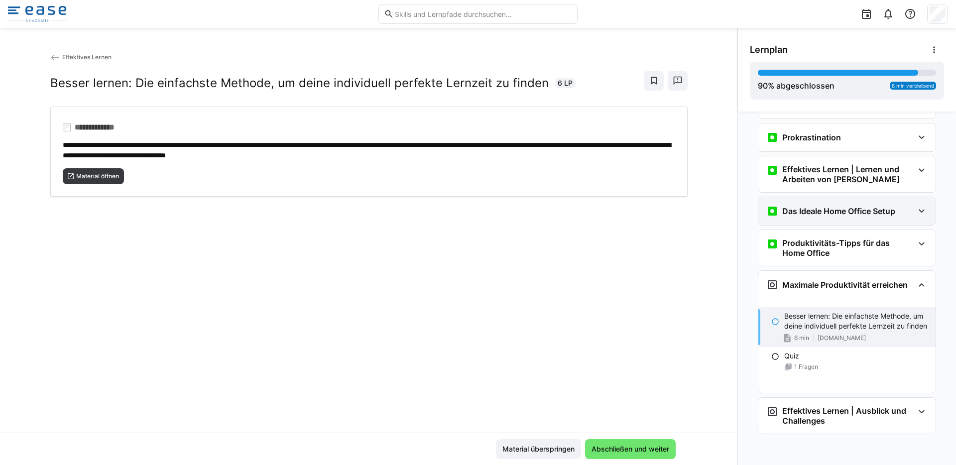
scroll to position [587, 0]
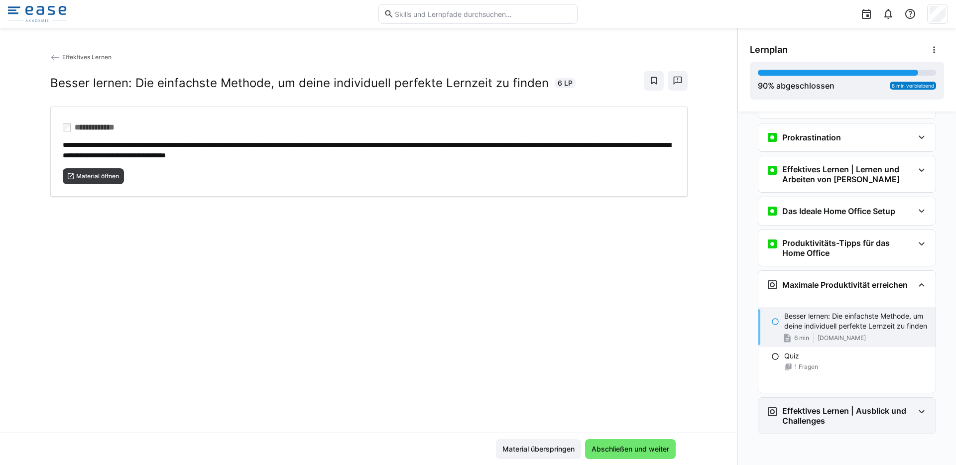
click at [897, 411] on h3 "Effektives Lernen | Ausblick und Challenges" at bounding box center [847, 416] width 131 height 20
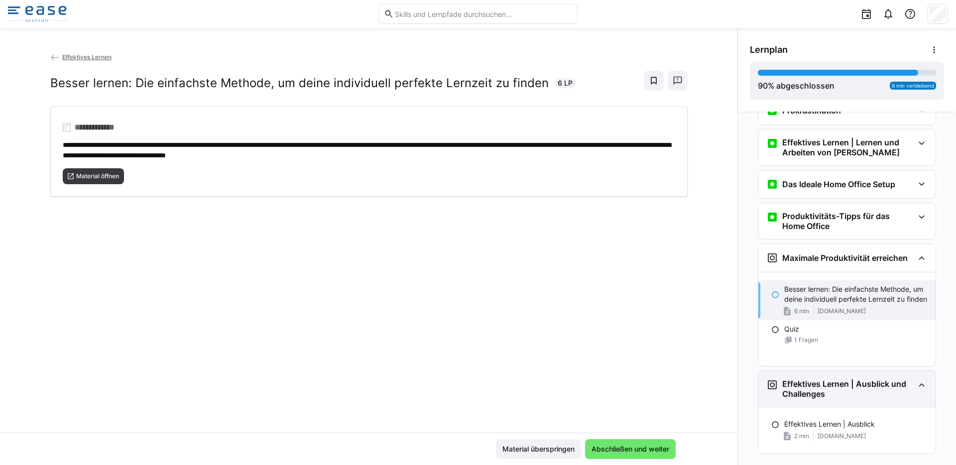
scroll to position [619, 0]
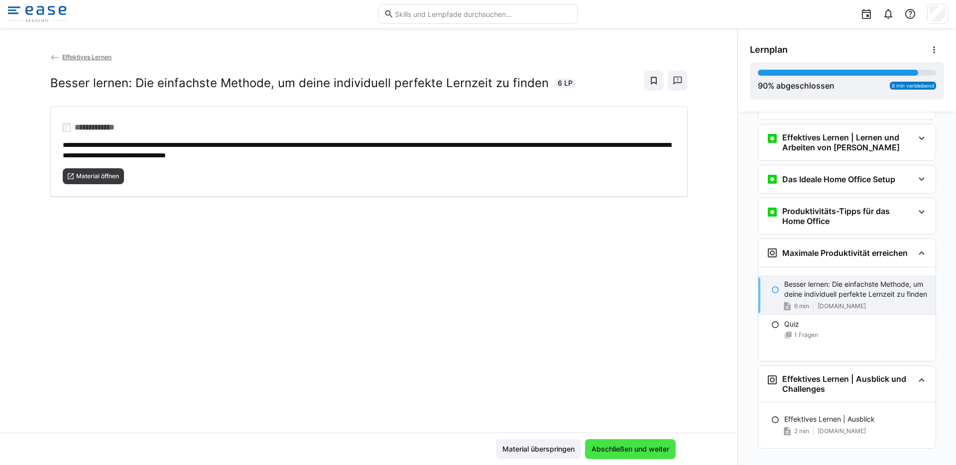
click at [634, 448] on span "Abschließen und weiter" at bounding box center [630, 449] width 81 height 10
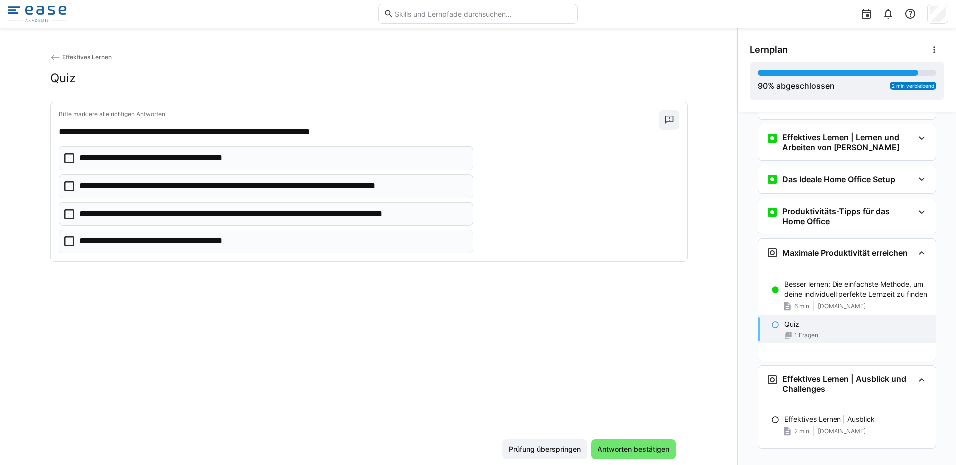
click at [289, 191] on p "**********" at bounding box center [268, 186] width 378 height 13
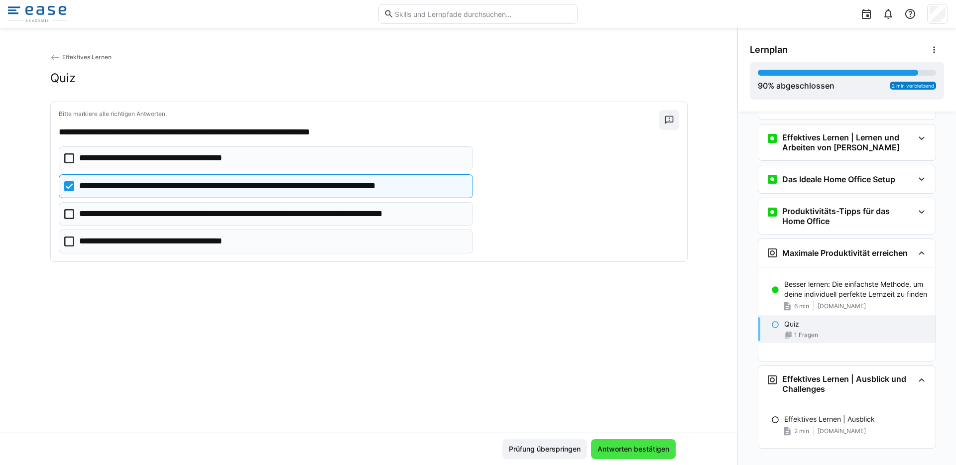
click at [611, 452] on span "Antworten bestätigen" at bounding box center [633, 449] width 75 height 10
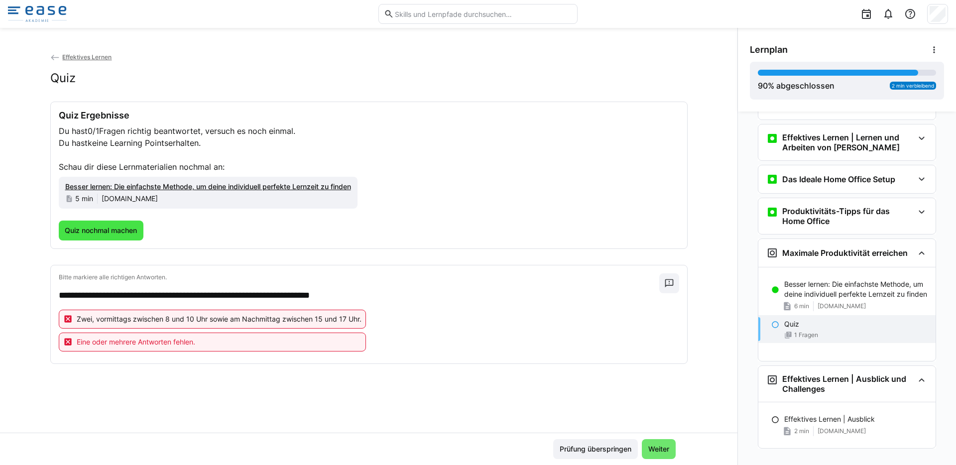
click at [69, 223] on span "Quiz nochmal machen" at bounding box center [101, 230] width 85 height 20
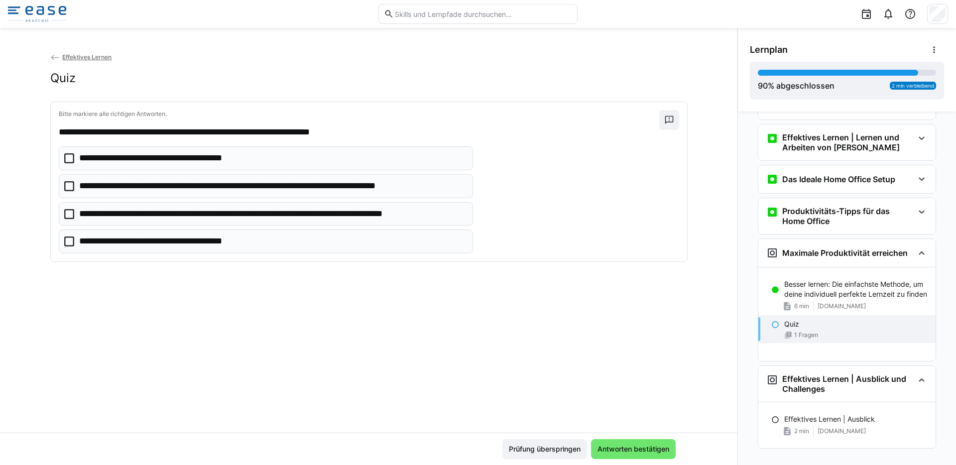
click at [125, 167] on eds-checkbox "**********" at bounding box center [266, 158] width 415 height 24
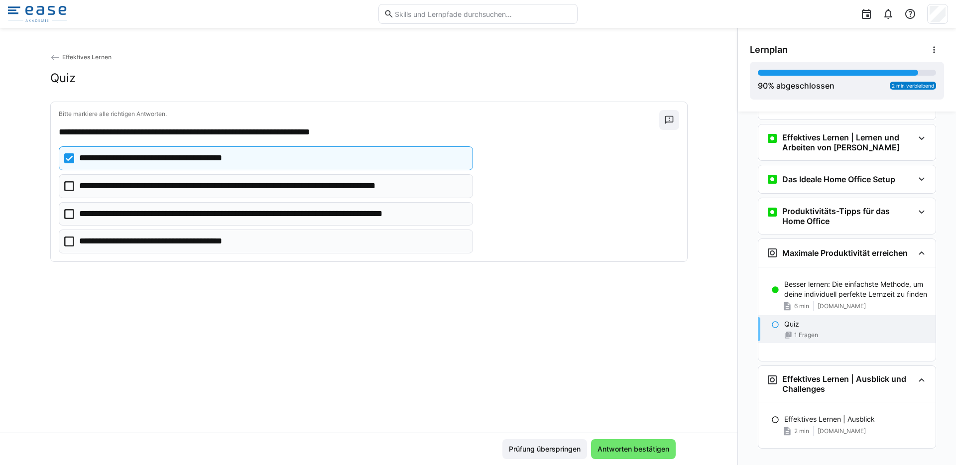
click at [144, 243] on p "**********" at bounding box center [168, 241] width 178 height 13
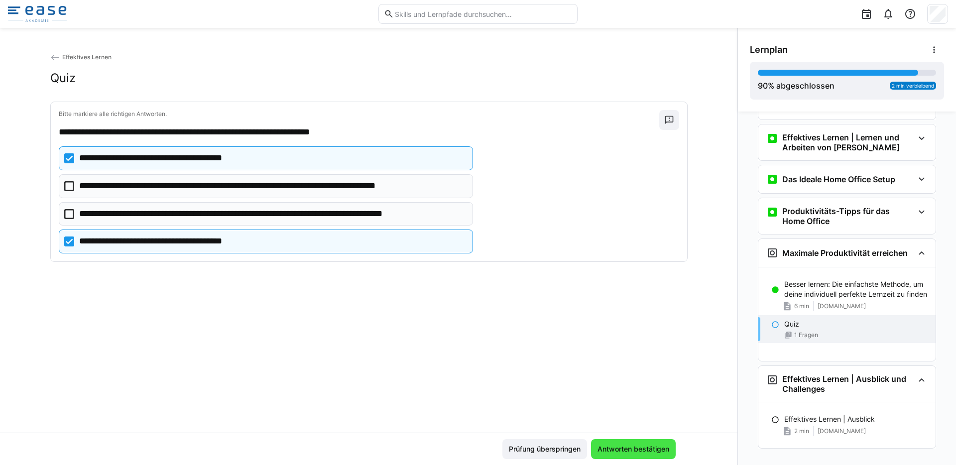
click at [611, 446] on span "Antworten bestätigen" at bounding box center [633, 449] width 75 height 10
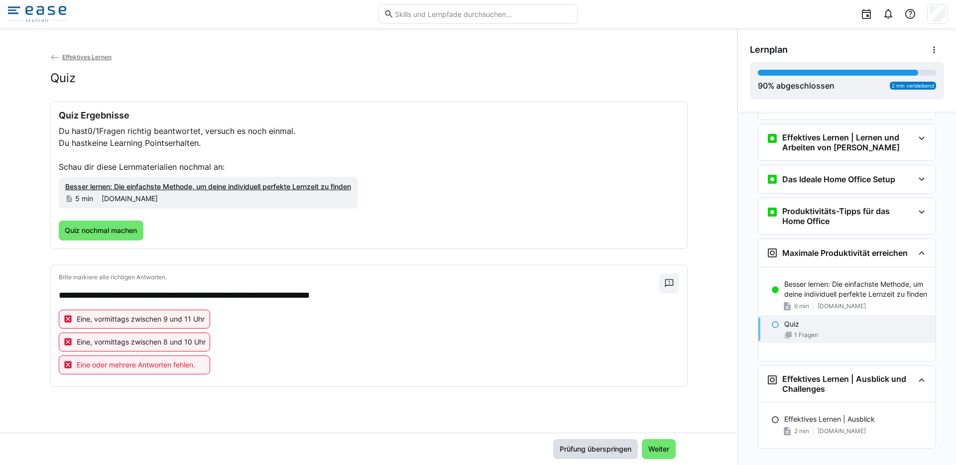
click at [589, 450] on span "Prüfung überspringen" at bounding box center [595, 449] width 75 height 10
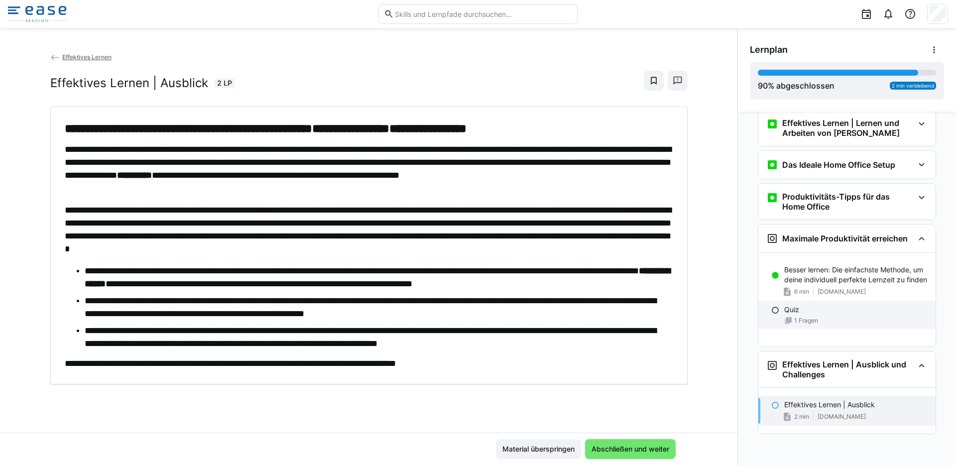
click at [822, 324] on div "1 Fragen" at bounding box center [855, 321] width 143 height 8
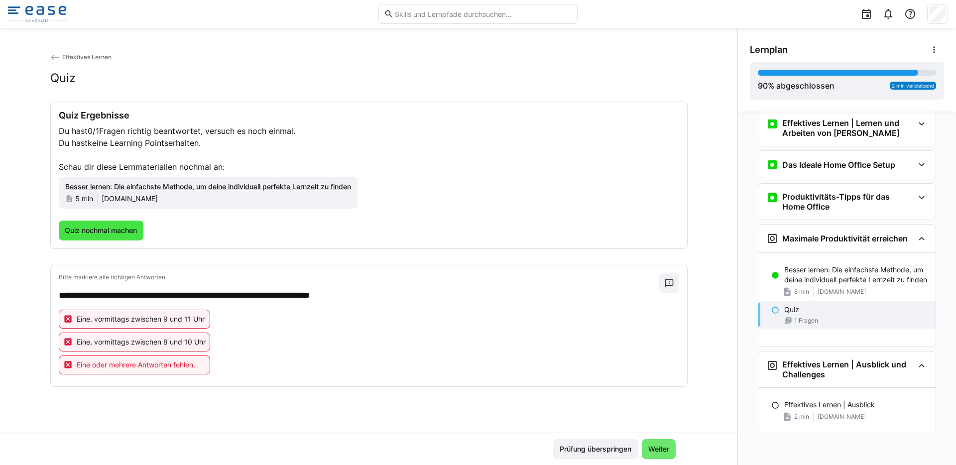
click at [130, 230] on span "Quiz nochmal machen" at bounding box center [100, 230] width 75 height 10
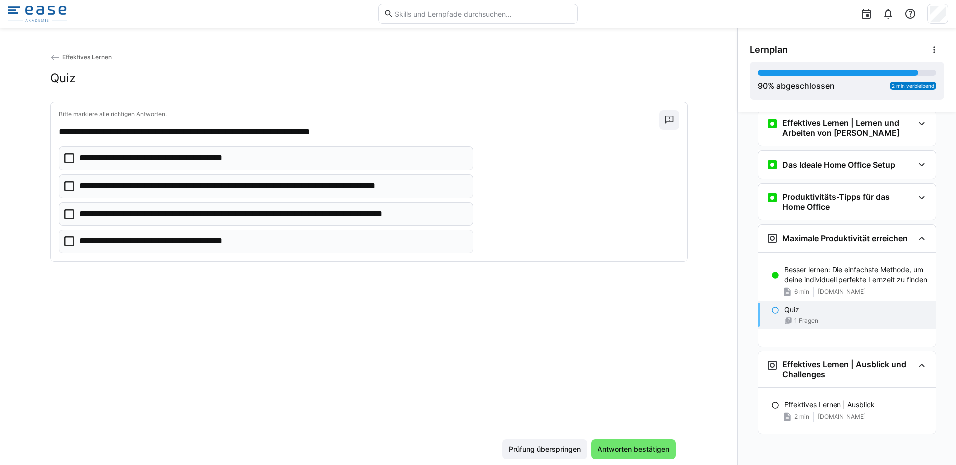
click at [243, 194] on eds-checkbox "**********" at bounding box center [266, 186] width 415 height 24
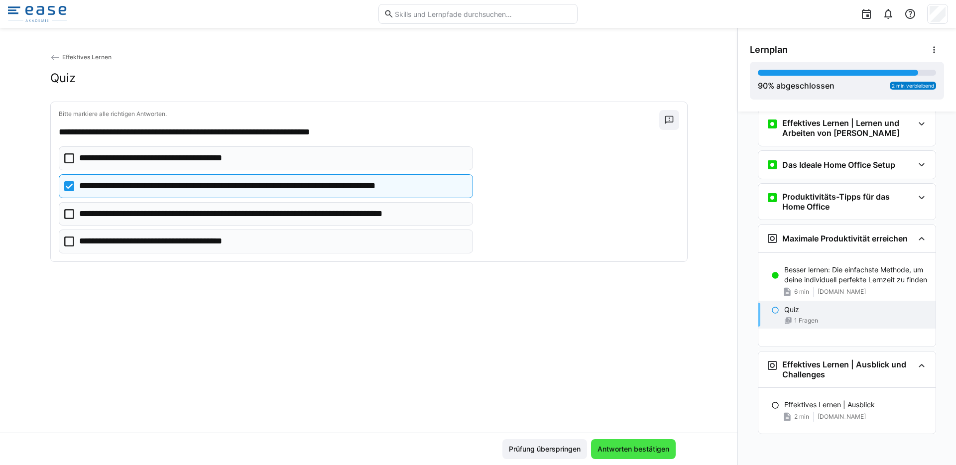
click at [612, 441] on span "Antworten bestätigen" at bounding box center [633, 449] width 85 height 20
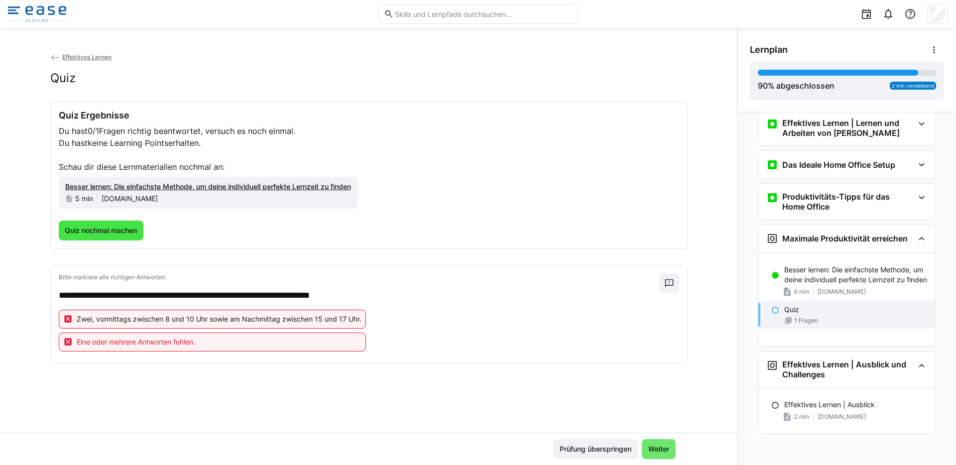
click at [116, 237] on span "Quiz nochmal machen" at bounding box center [101, 230] width 85 height 20
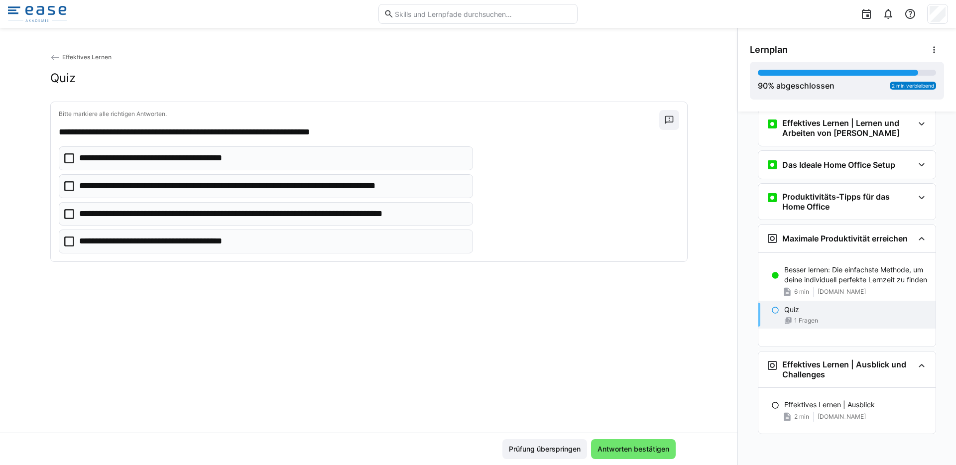
click at [148, 217] on p "**********" at bounding box center [272, 214] width 387 height 13
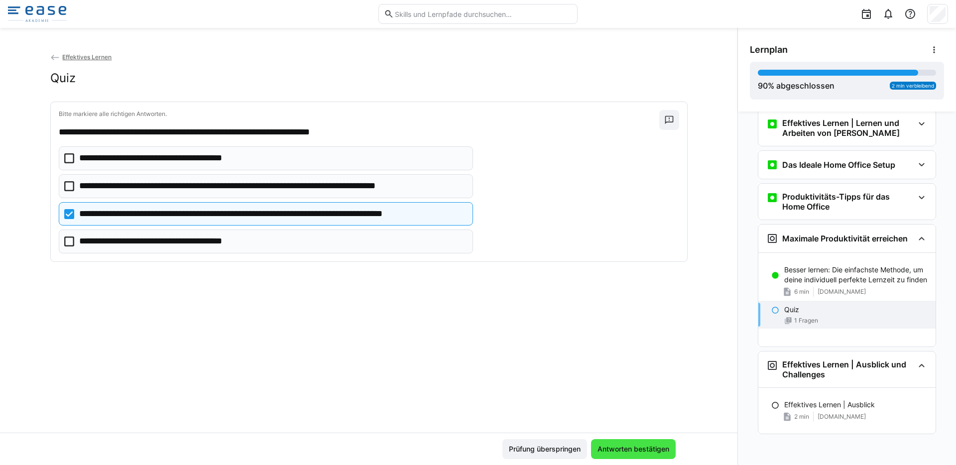
click at [611, 452] on span "Antworten bestätigen" at bounding box center [633, 449] width 75 height 10
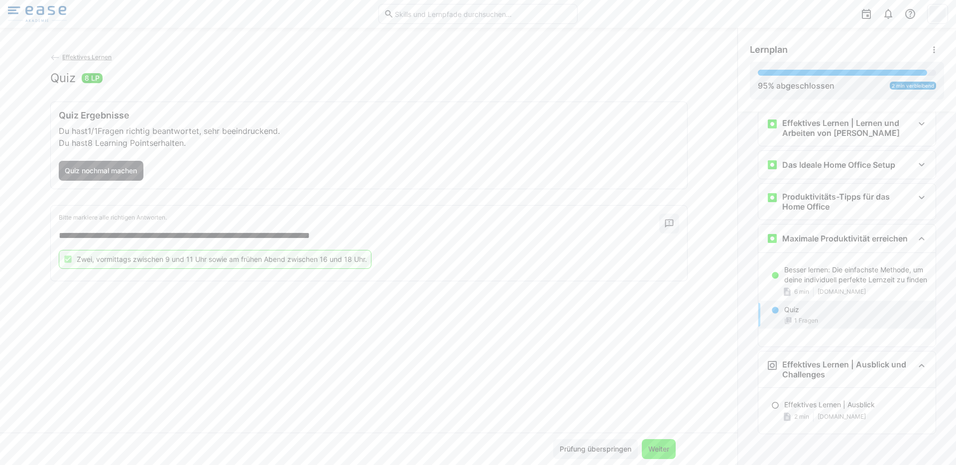
click at [652, 451] on span "Weiter" at bounding box center [658, 449] width 24 height 10
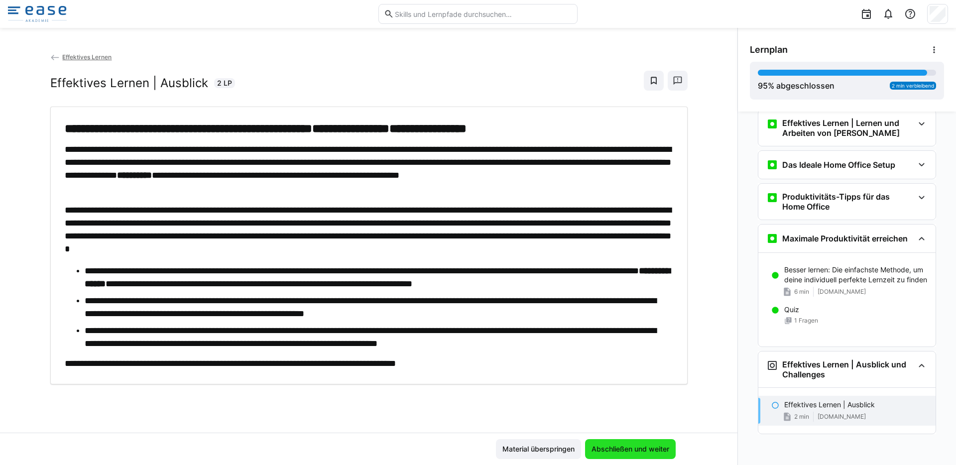
click at [617, 447] on span "Abschließen und weiter" at bounding box center [630, 449] width 81 height 10
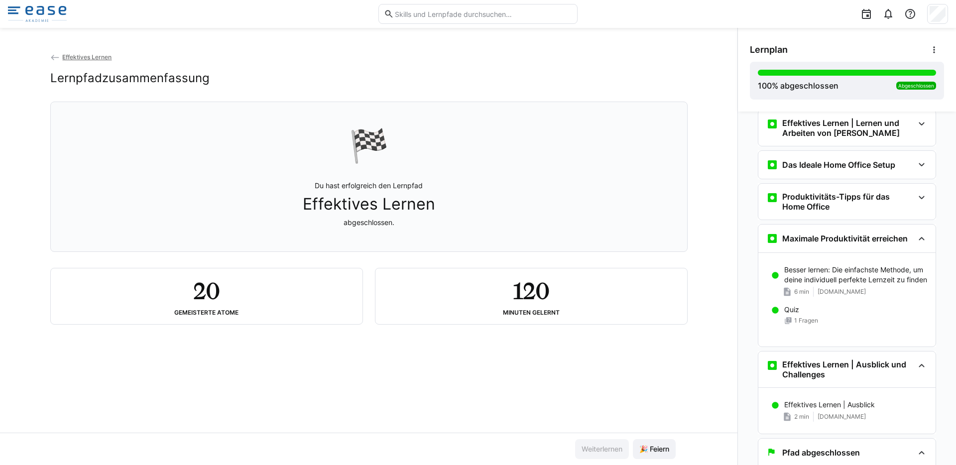
scroll to position [666, 0]
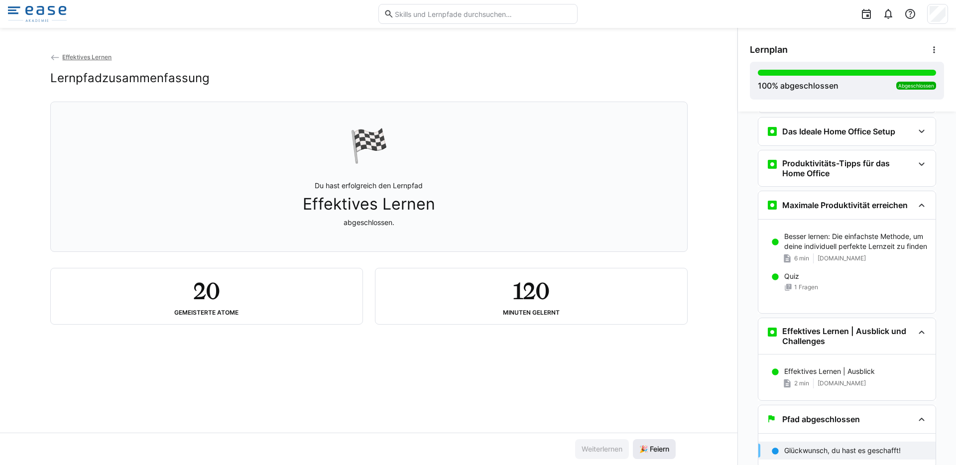
click at [642, 442] on span "🎉 Feiern" at bounding box center [654, 449] width 43 height 20
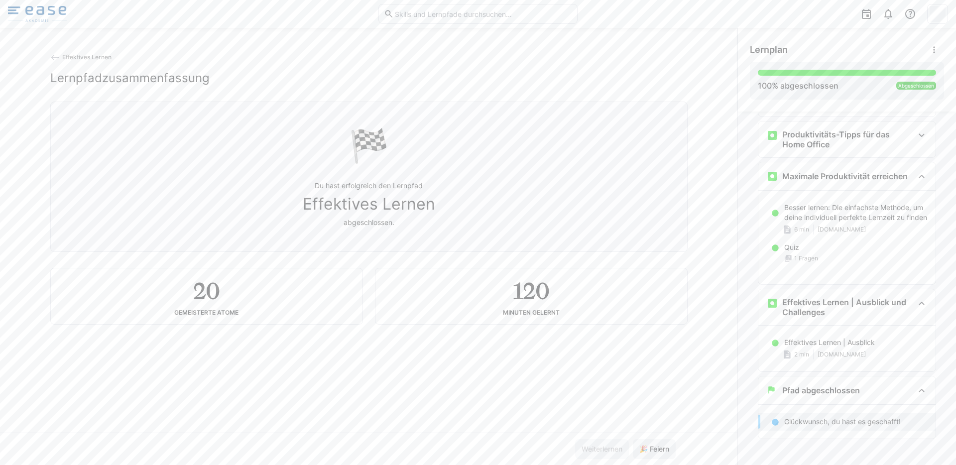
scroll to position [700, 0]
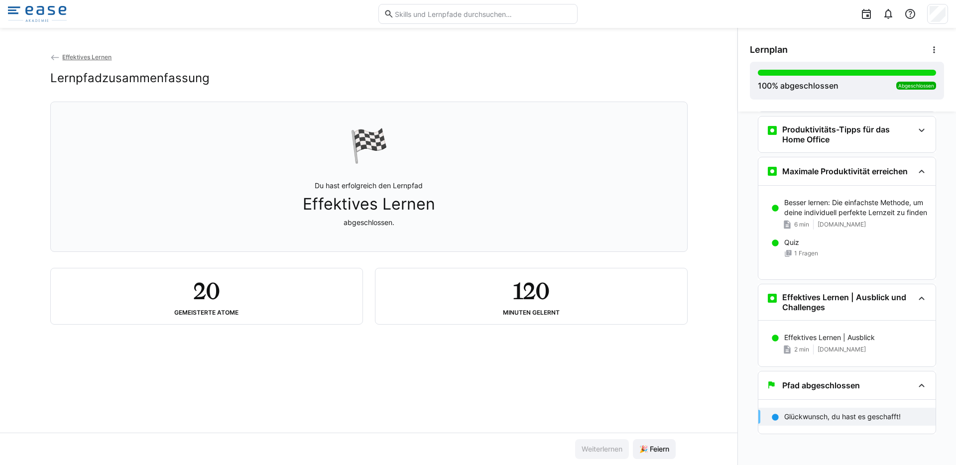
click at [50, 10] on img at bounding box center [37, 14] width 59 height 16
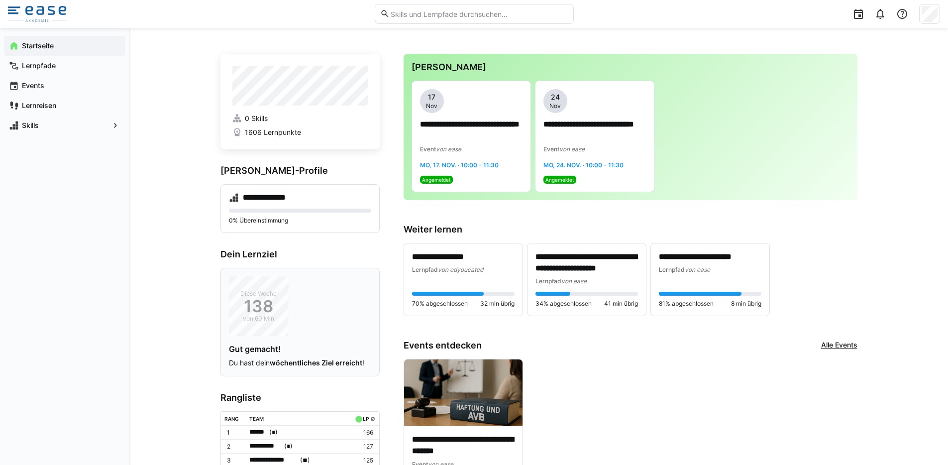
scroll to position [176, 0]
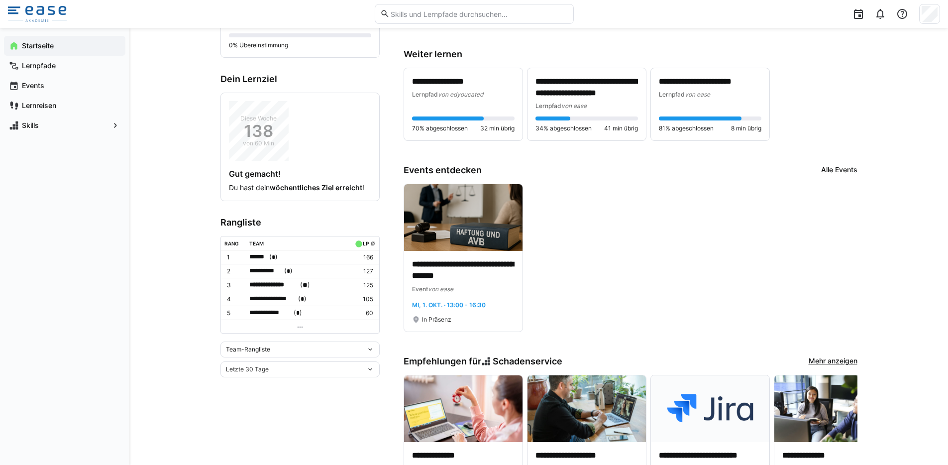
click at [260, 369] on span "Letzte 30 Tage" at bounding box center [247, 369] width 43 height 8
click at [243, 446] on span "Gesamt" at bounding box center [299, 451] width 159 height 16
click at [271, 346] on div "Team-Rangliste" at bounding box center [296, 349] width 140 height 7
click at [264, 384] on div "Individuelle Rangliste" at bounding box center [299, 384] width 147 height 8
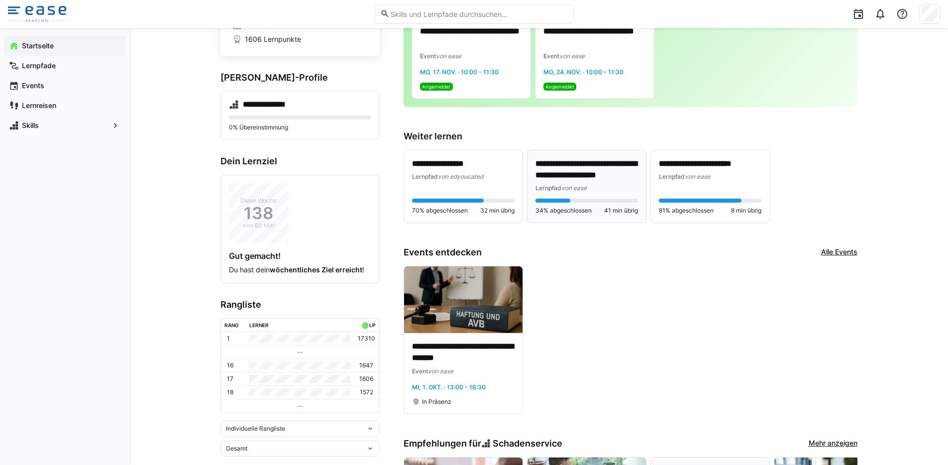
scroll to position [93, 0]
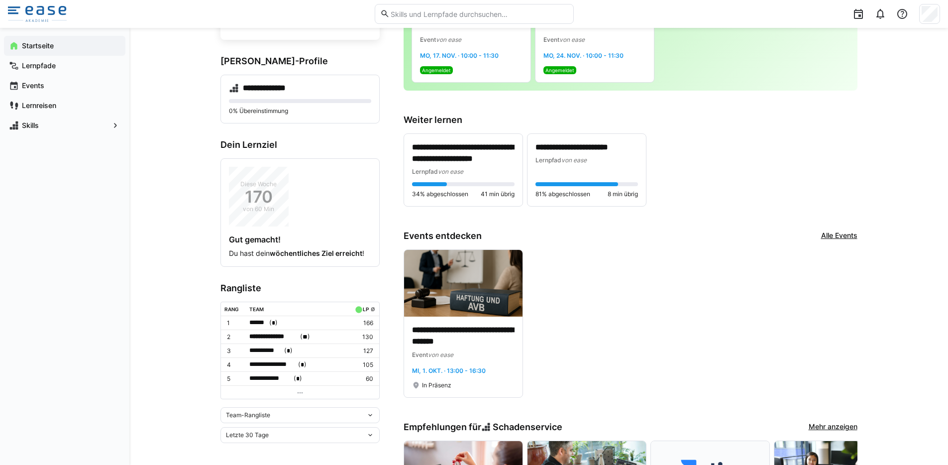
scroll to position [387, 0]
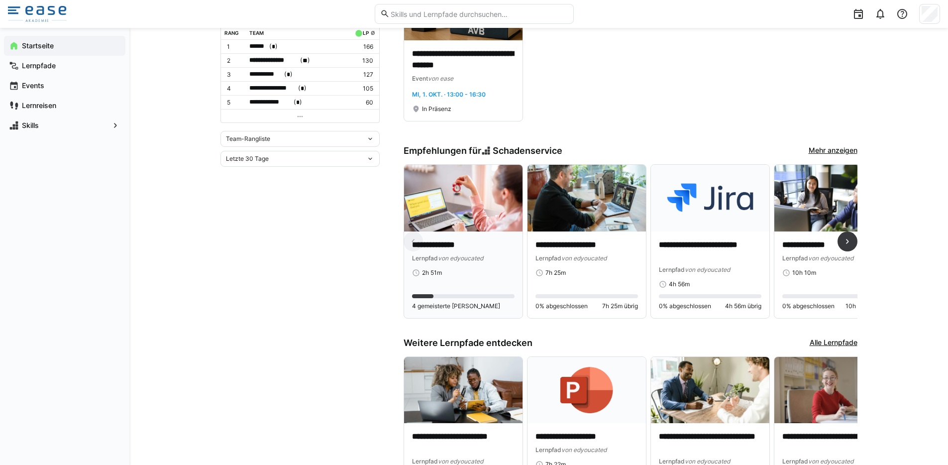
click at [484, 231] on div "**********" at bounding box center [463, 274] width 118 height 87
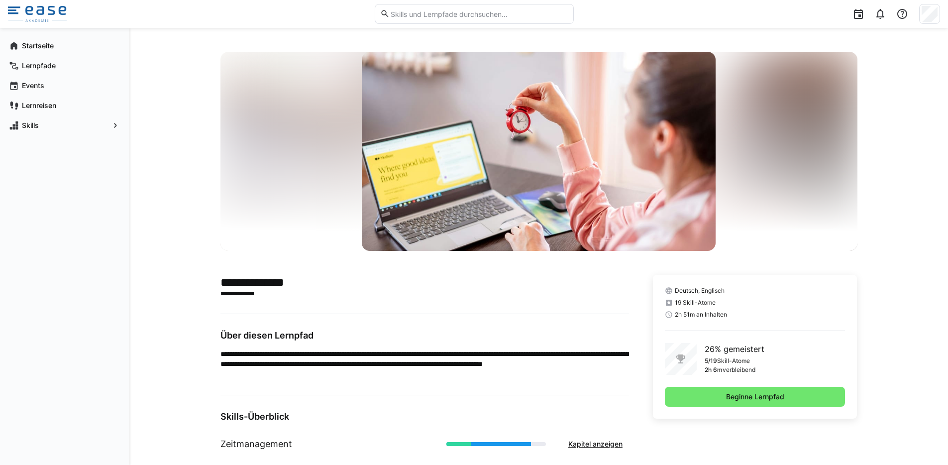
scroll to position [189, 0]
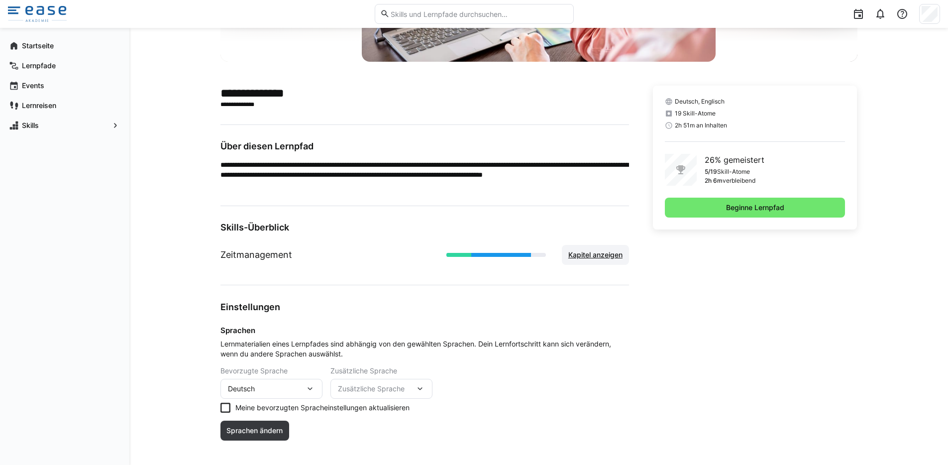
click at [587, 255] on span "Kapitel anzeigen" at bounding box center [595, 255] width 57 height 10
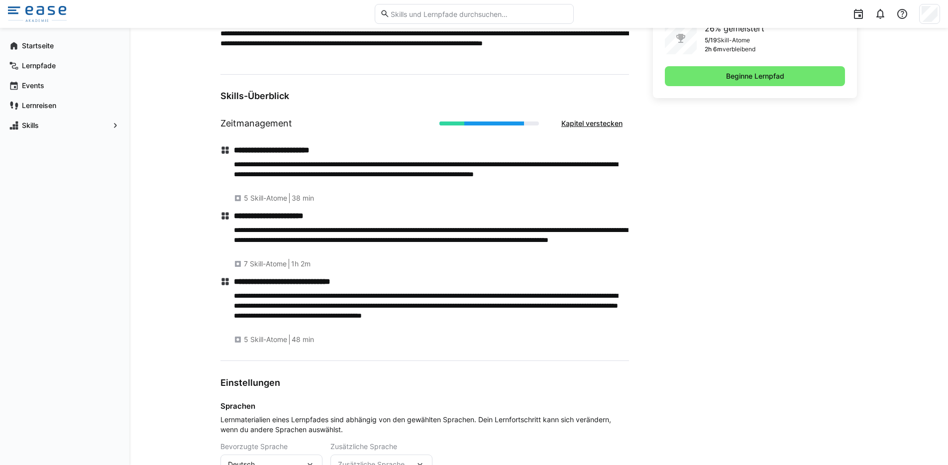
scroll to position [196, 0]
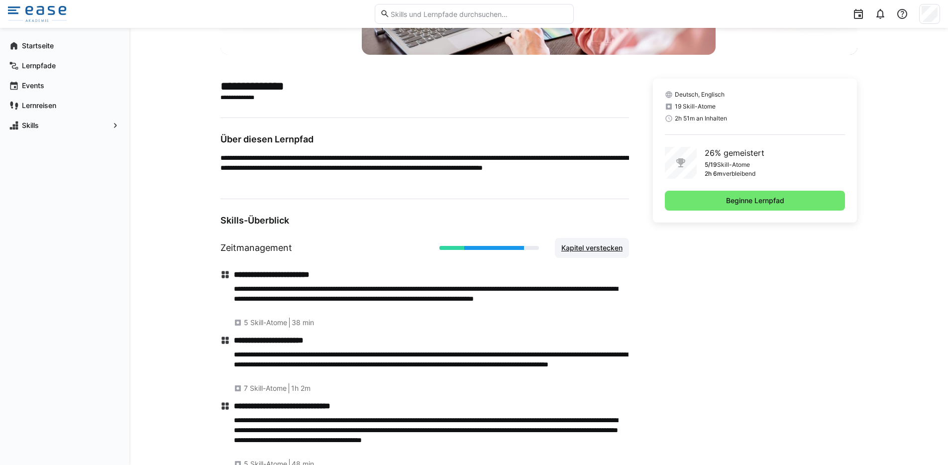
click at [581, 245] on span "Kapitel verstecken" at bounding box center [592, 248] width 64 height 10
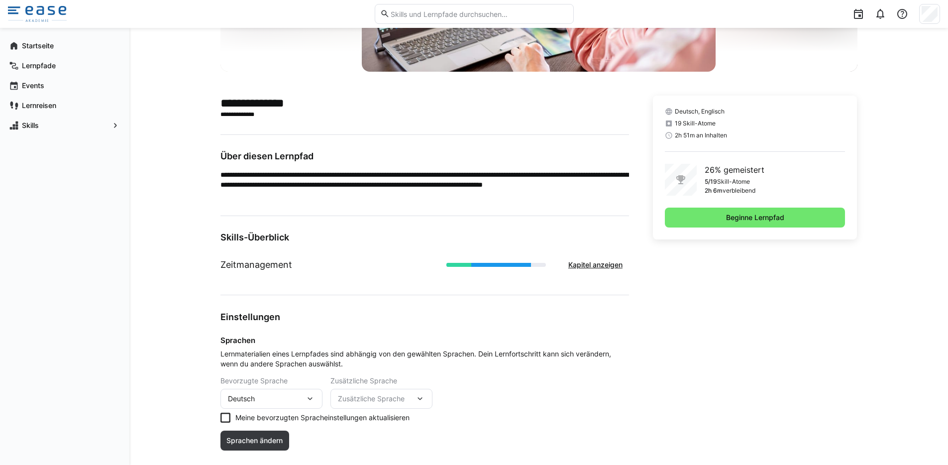
scroll to position [166, 0]
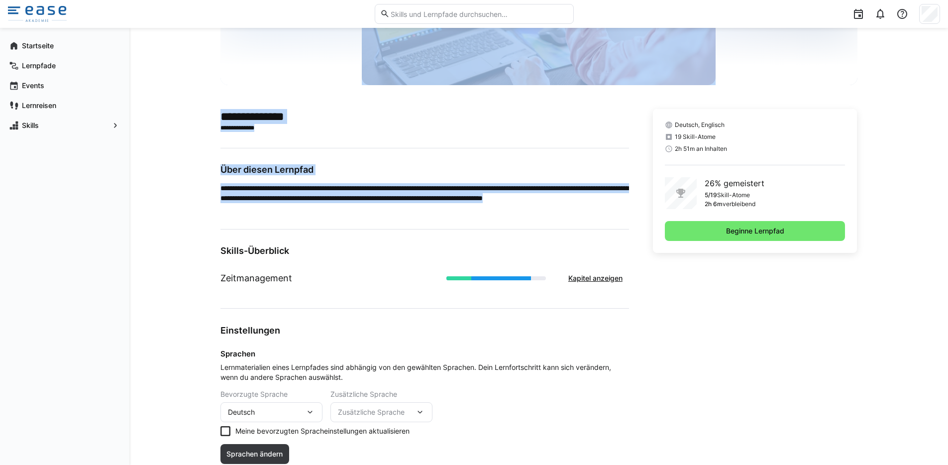
drag, startPoint x: 368, startPoint y: 210, endPoint x: 213, endPoint y: 190, distance: 156.0
click at [213, 190] on div "**********" at bounding box center [538, 181] width 819 height 638
click at [218, 178] on div "**********" at bounding box center [538, 181] width 819 height 638
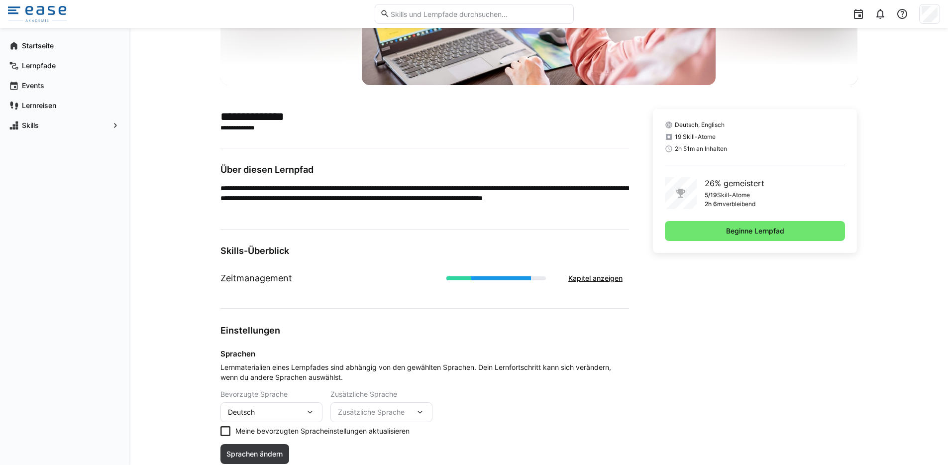
scroll to position [0, 0]
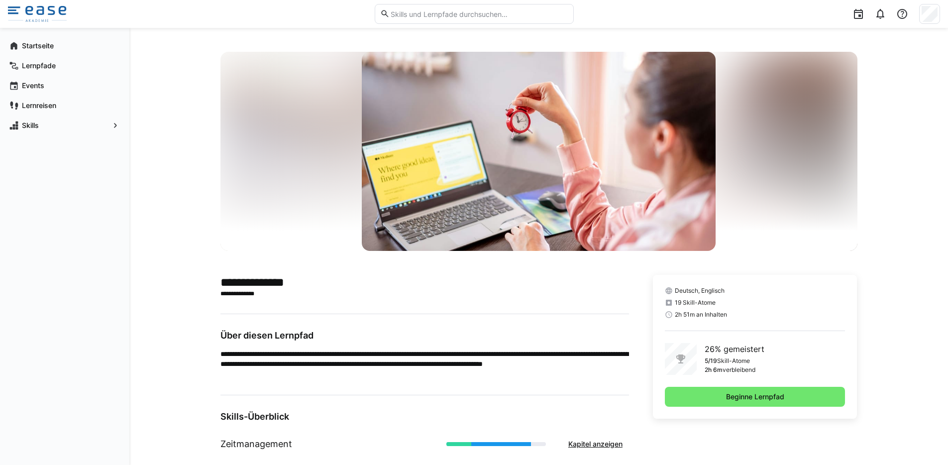
click at [53, 14] on img at bounding box center [37, 14] width 59 height 16
